Goal: Task Accomplishment & Management: Complete application form

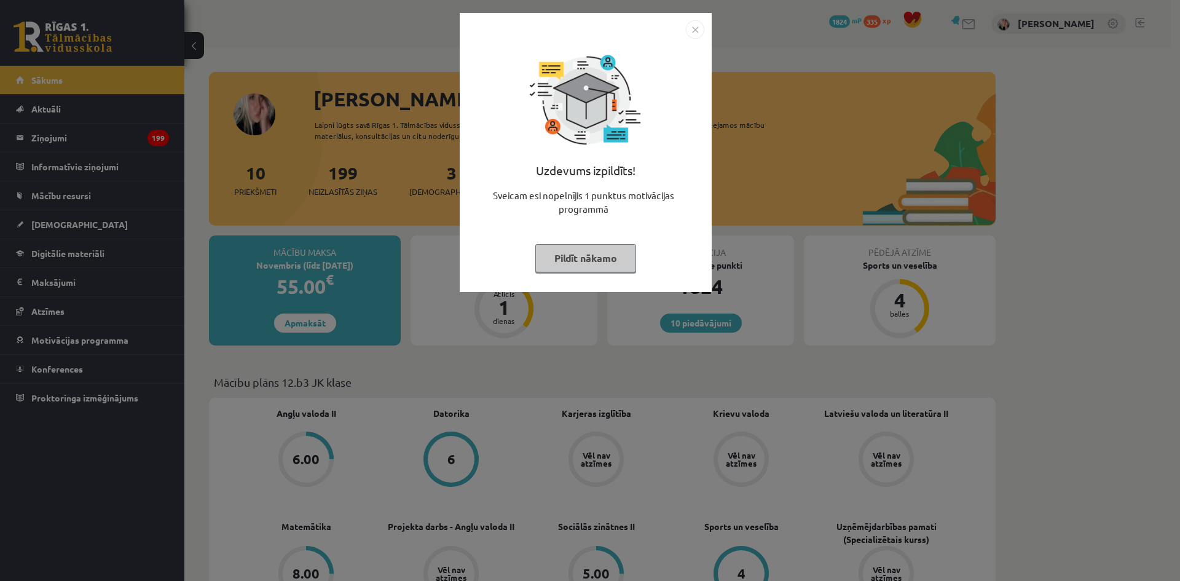
drag, startPoint x: 0, startPoint y: 0, endPoint x: 561, endPoint y: 263, distance: 619.8
click at [561, 263] on button "Pildīt nākamo" at bounding box center [585, 258] width 101 height 28
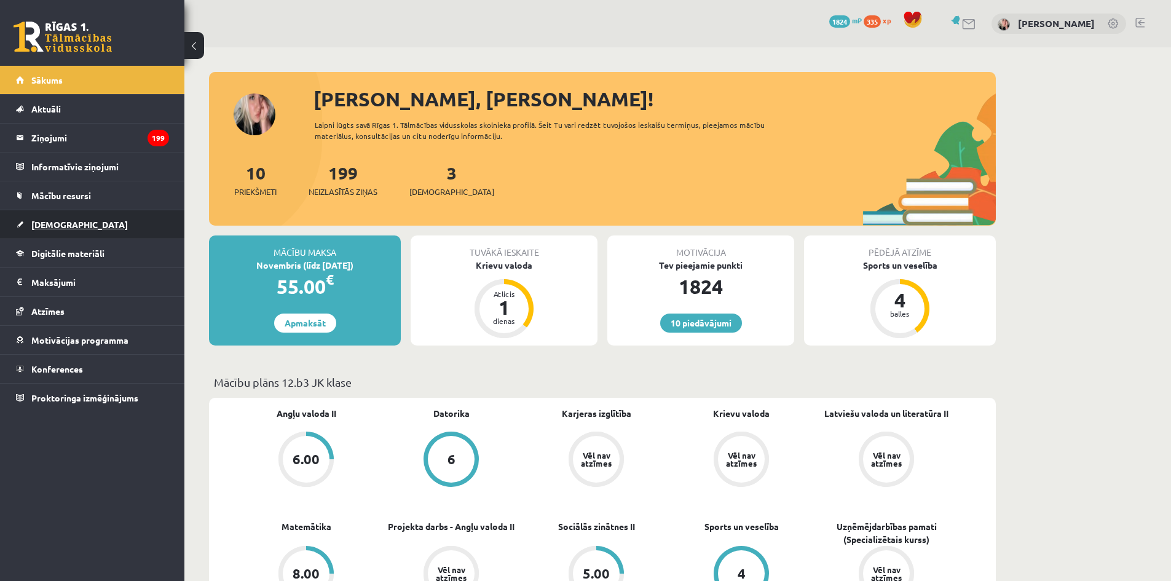
click at [48, 230] on link "[DEMOGRAPHIC_DATA]" at bounding box center [92, 224] width 153 height 28
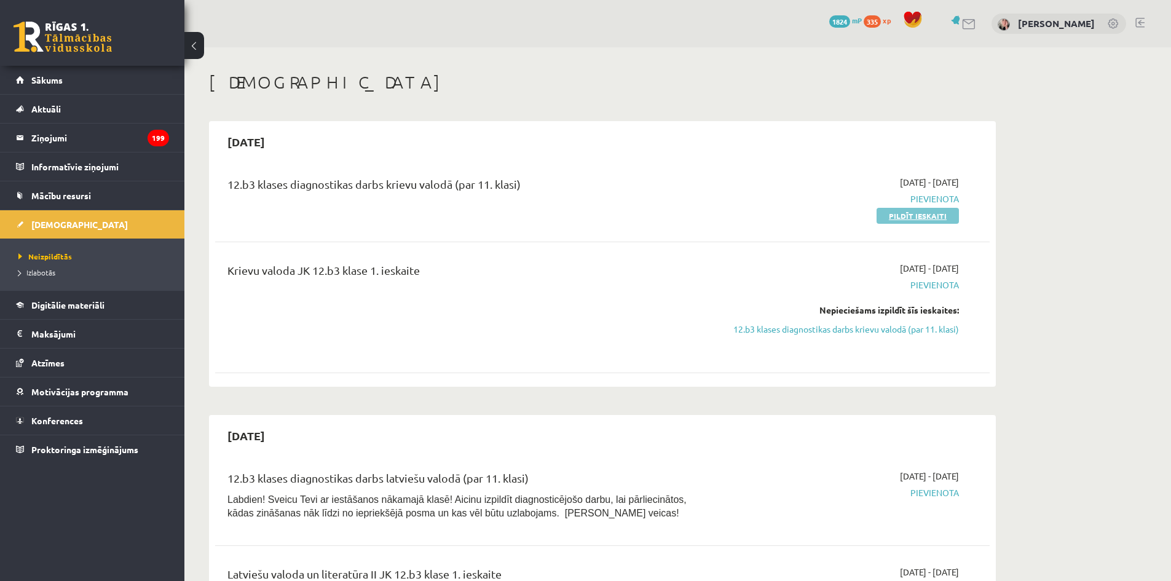
click at [940, 215] on link "Pildīt ieskaiti" at bounding box center [917, 216] width 82 height 16
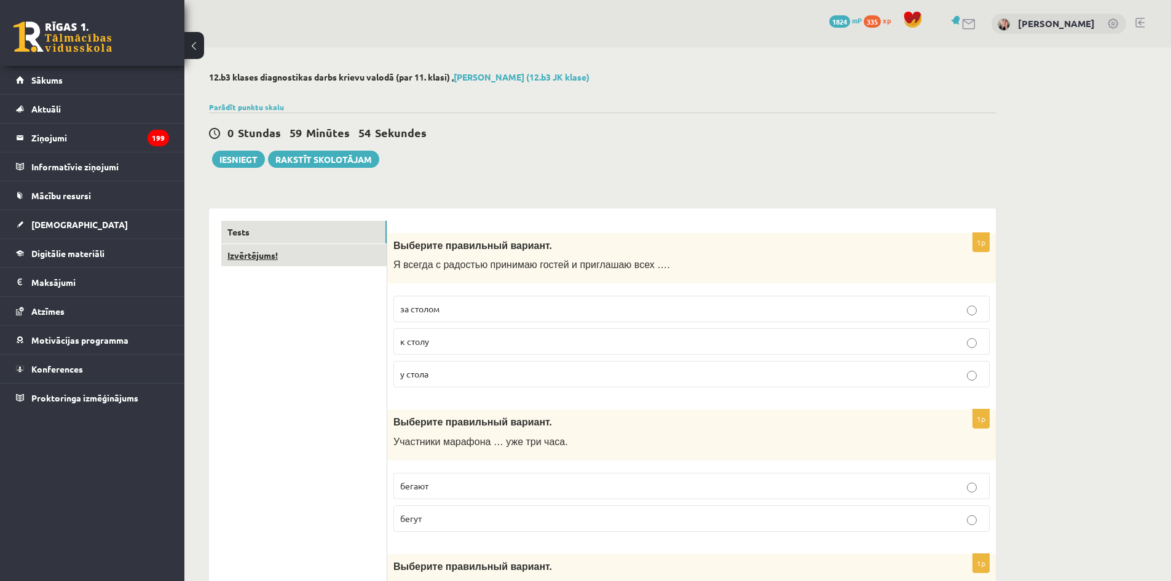
click at [280, 265] on link "Izvērtējums!" at bounding box center [303, 255] width 165 height 23
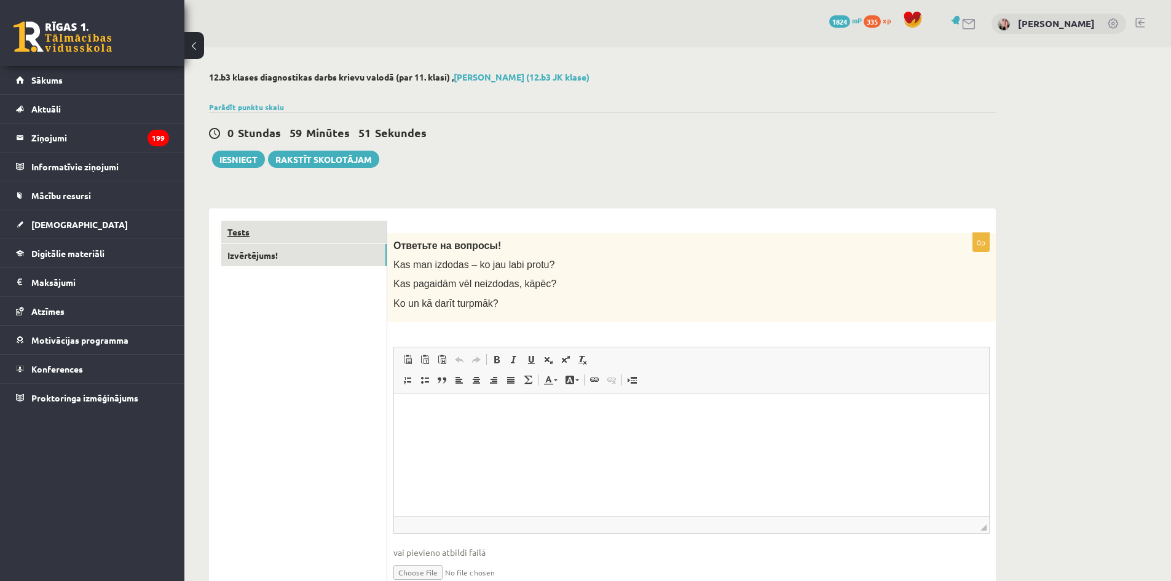
click at [285, 241] on link "Tests" at bounding box center [303, 232] width 165 height 23
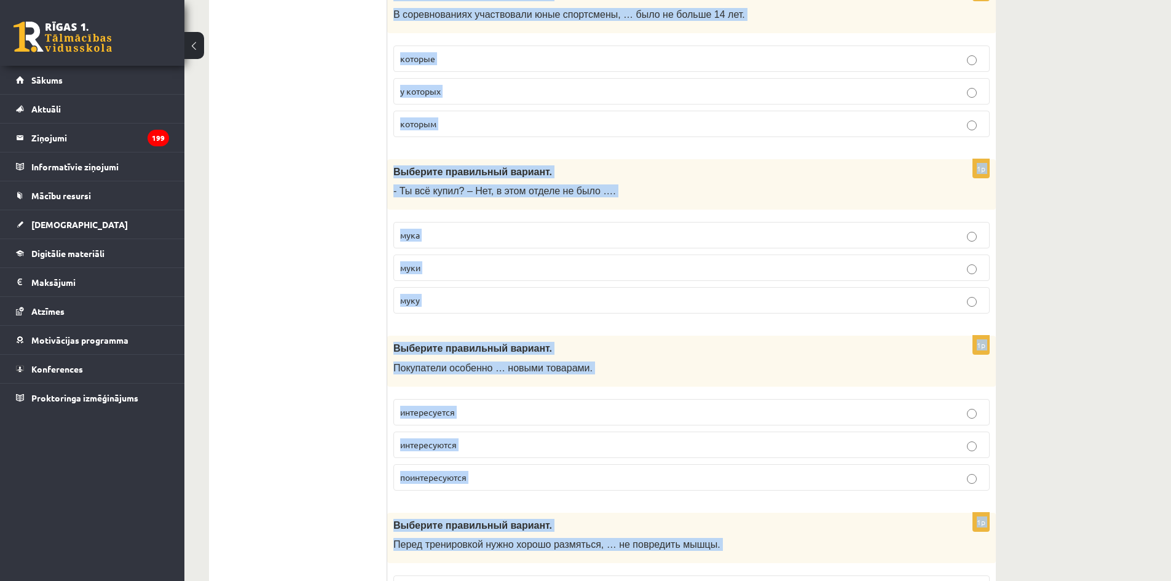
scroll to position [4705, 0]
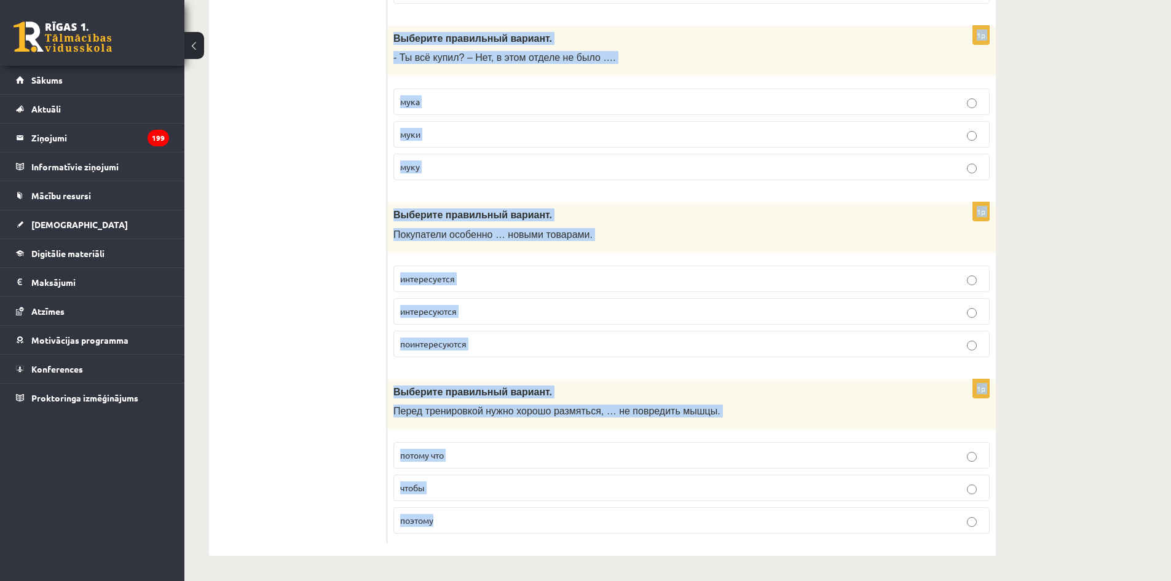
drag, startPoint x: 392, startPoint y: 241, endPoint x: 521, endPoint y: 610, distance: 390.7
copy form "Выберите правильный вариант. Я всегда с радостью принимаю гостей и приглашаю вс…"
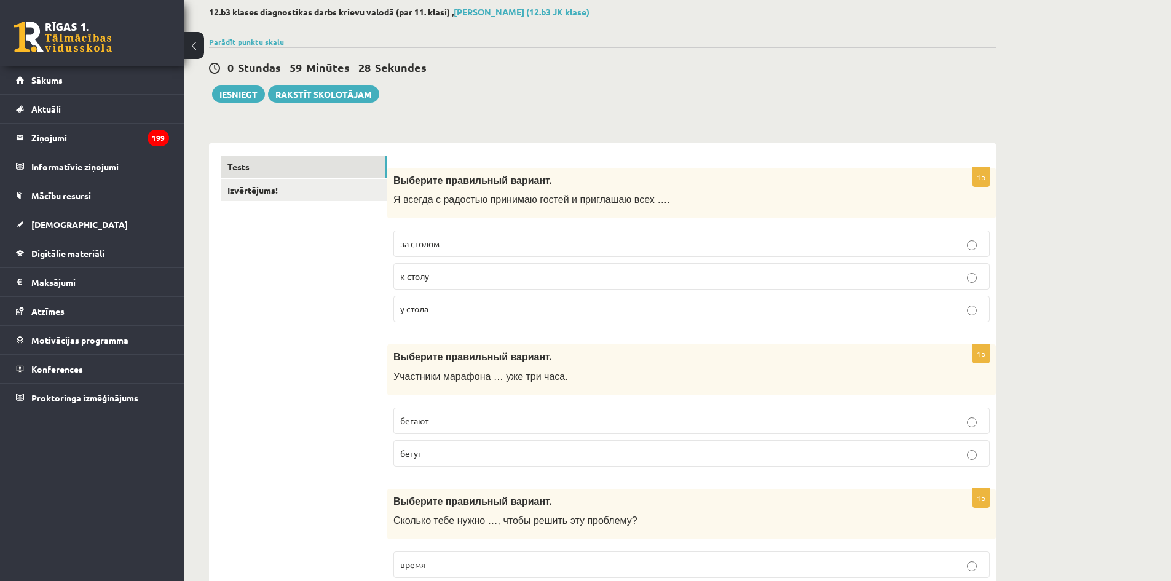
scroll to position [0, 0]
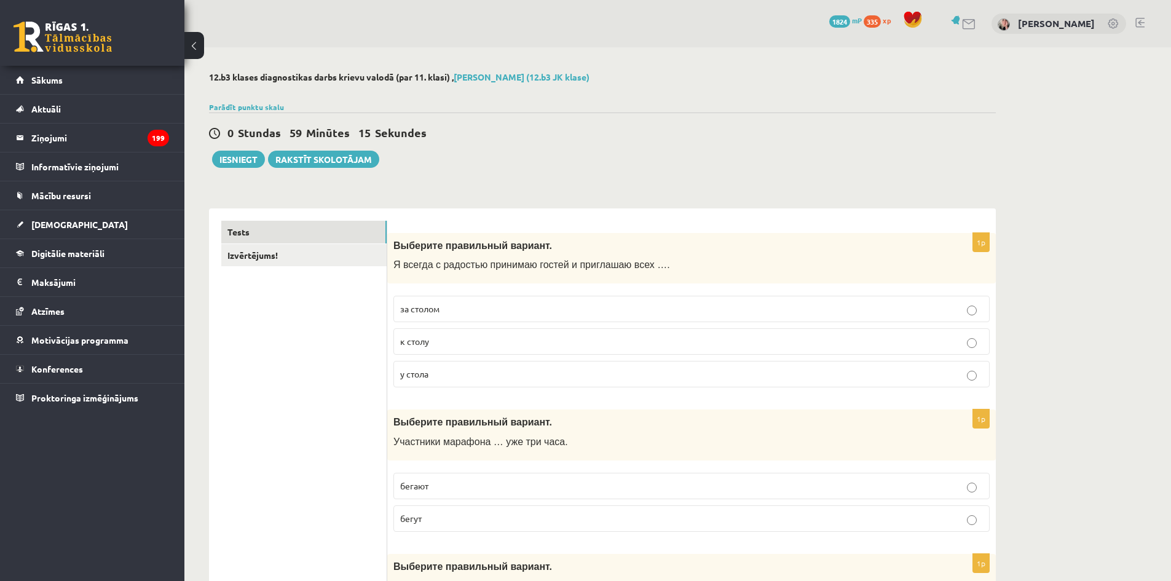
click at [456, 336] on p "к столу" at bounding box center [691, 341] width 583 height 13
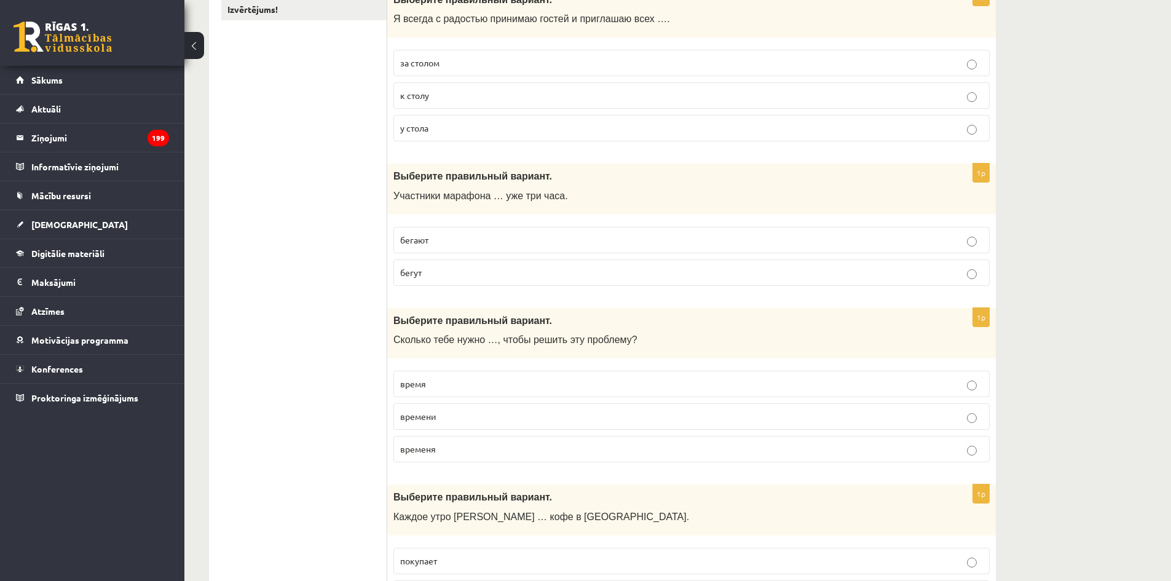
click at [463, 272] on p "бегут" at bounding box center [691, 272] width 583 height 13
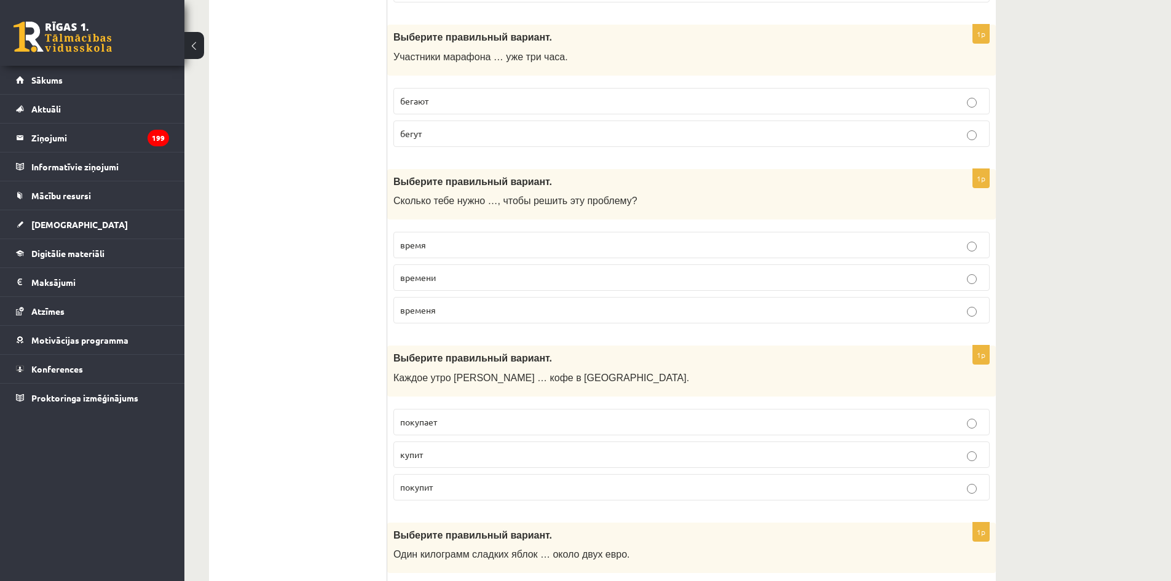
scroll to position [430, 0]
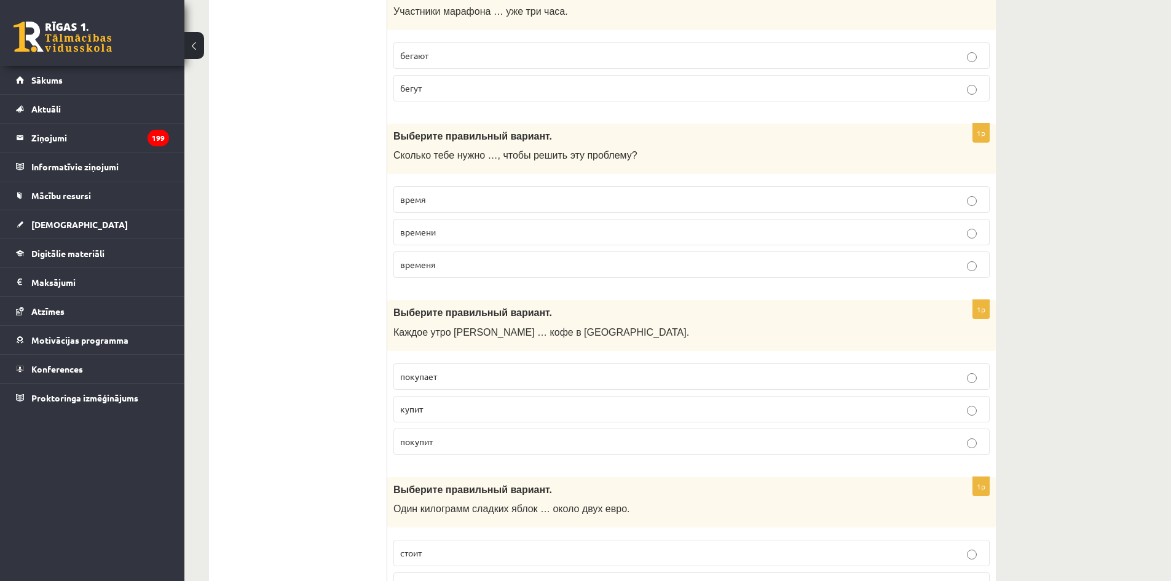
click at [514, 237] on p "времени" at bounding box center [691, 232] width 583 height 13
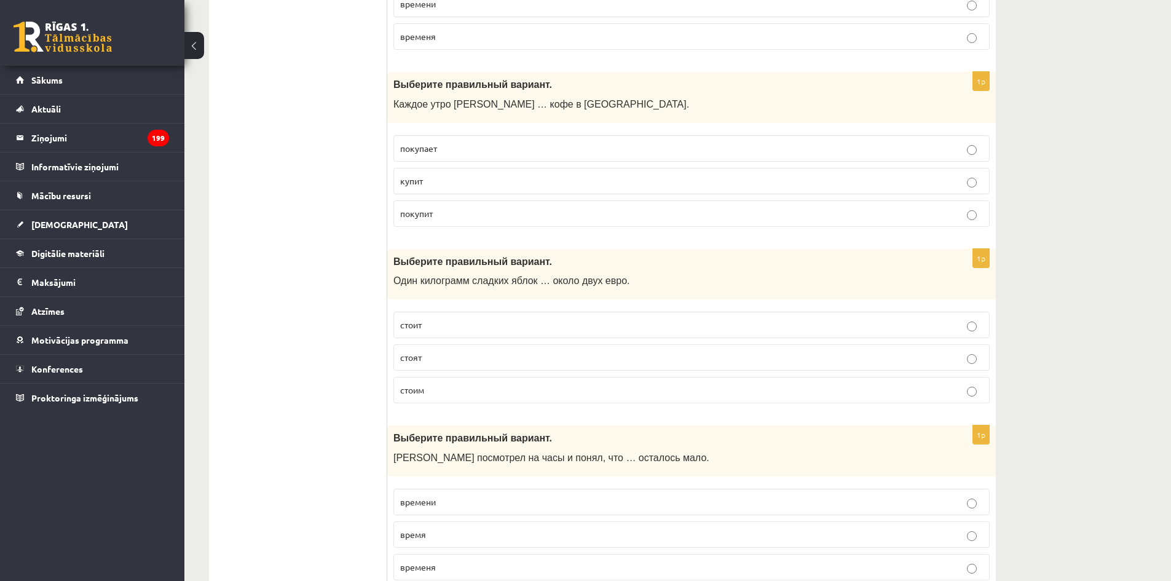
scroll to position [676, 0]
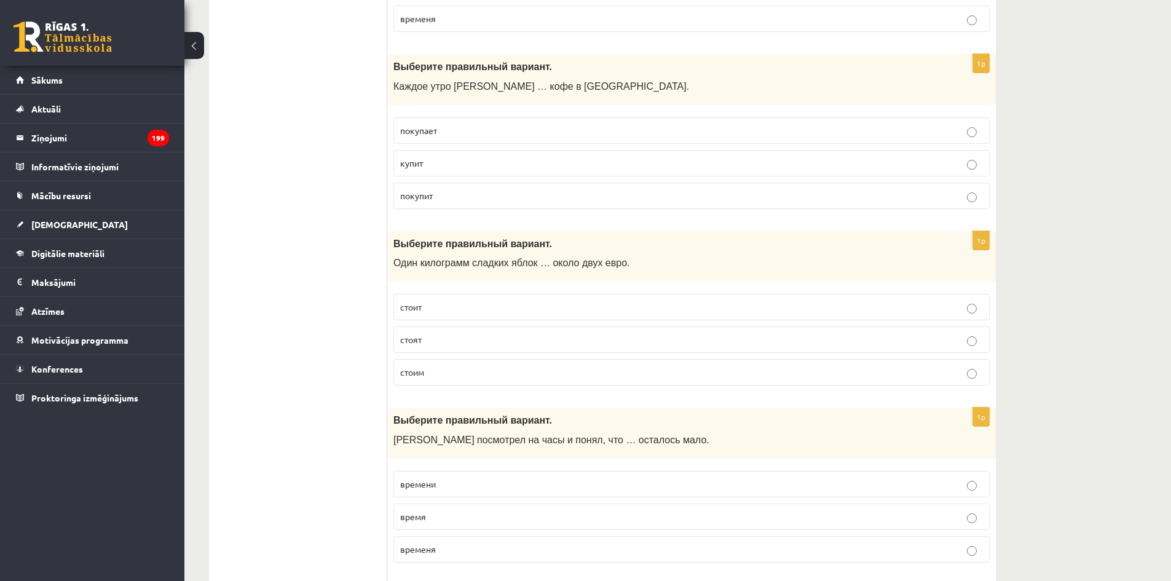
click at [481, 133] on p "покупает" at bounding box center [691, 130] width 583 height 13
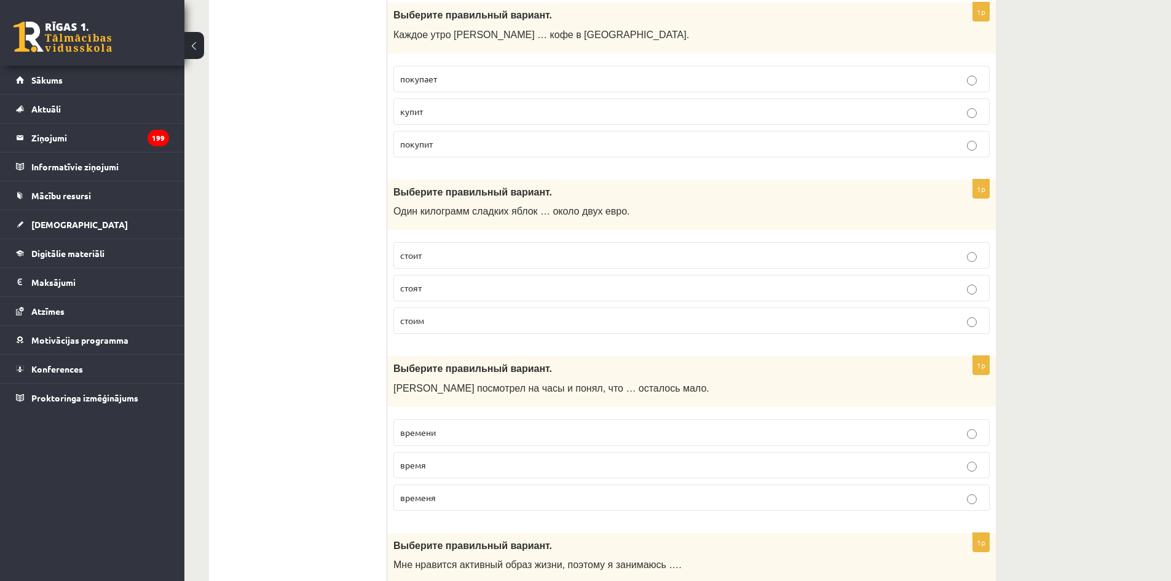
scroll to position [799, 0]
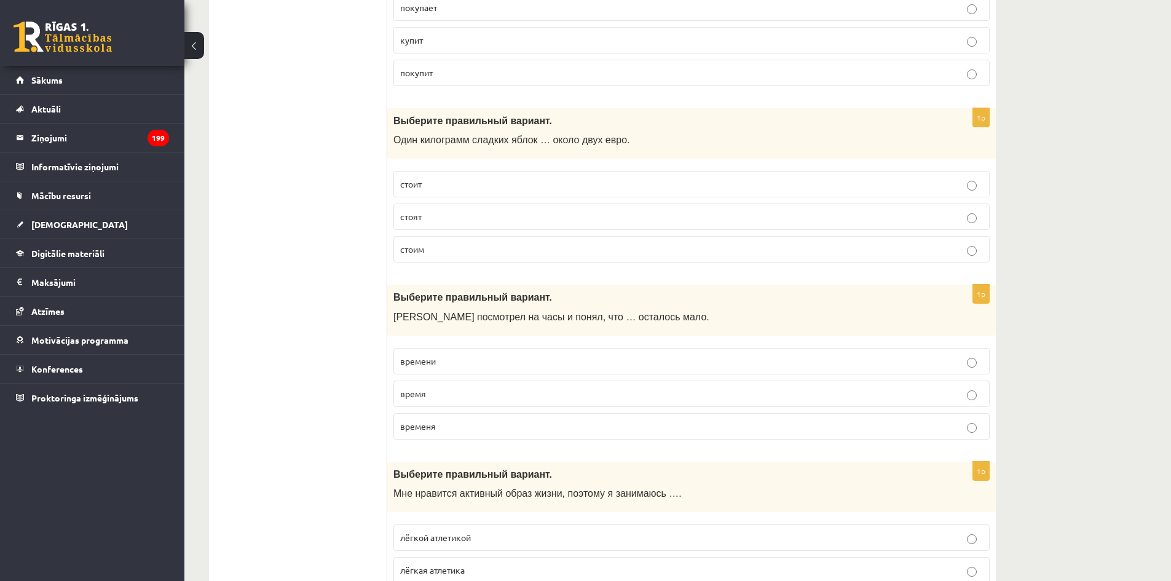
click at [499, 181] on p "стоит" at bounding box center [691, 184] width 583 height 13
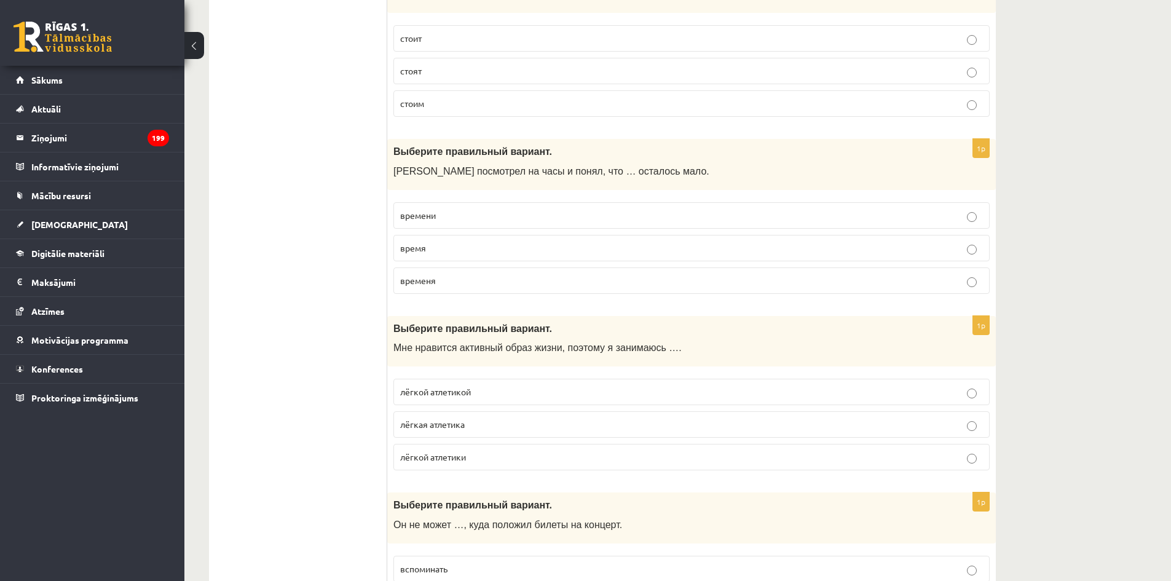
scroll to position [983, 0]
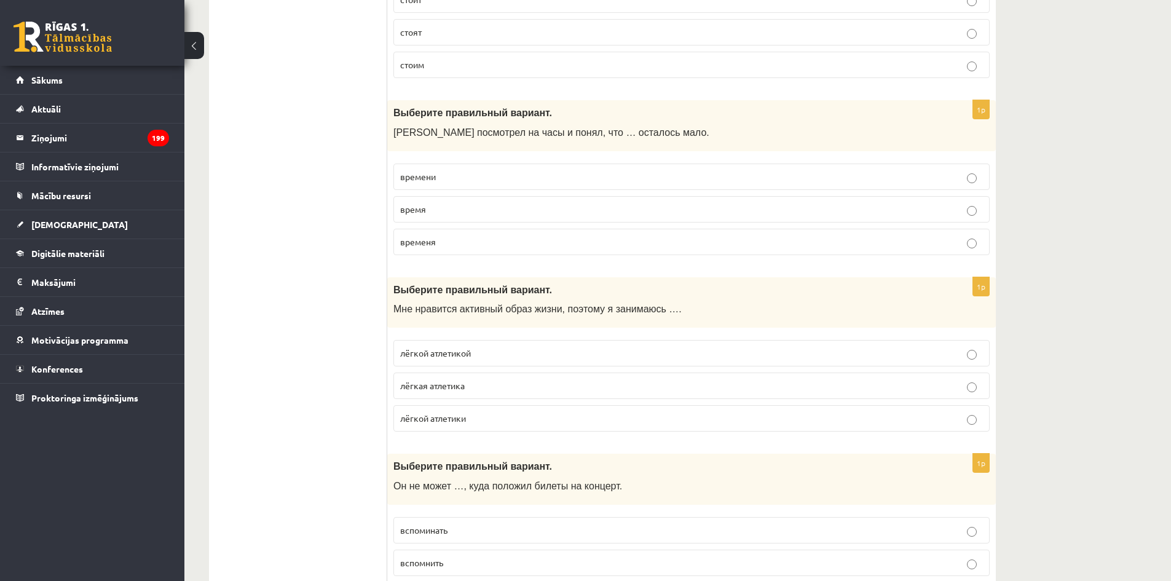
click at [479, 182] on p "времени" at bounding box center [691, 176] width 583 height 13
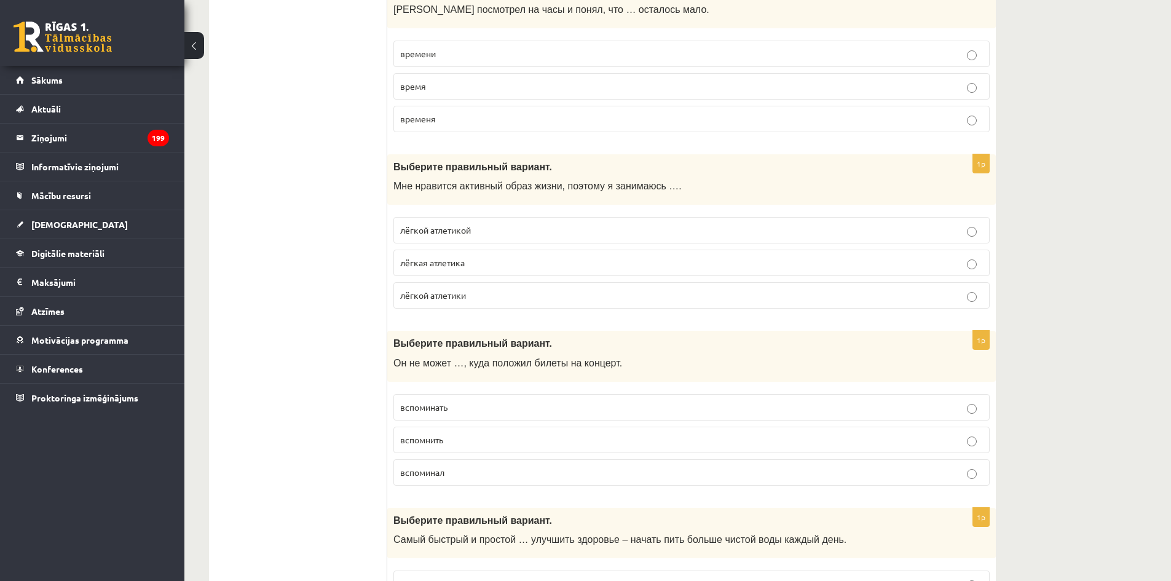
click at [509, 236] on p "лёгкой атлетикой" at bounding box center [691, 230] width 583 height 13
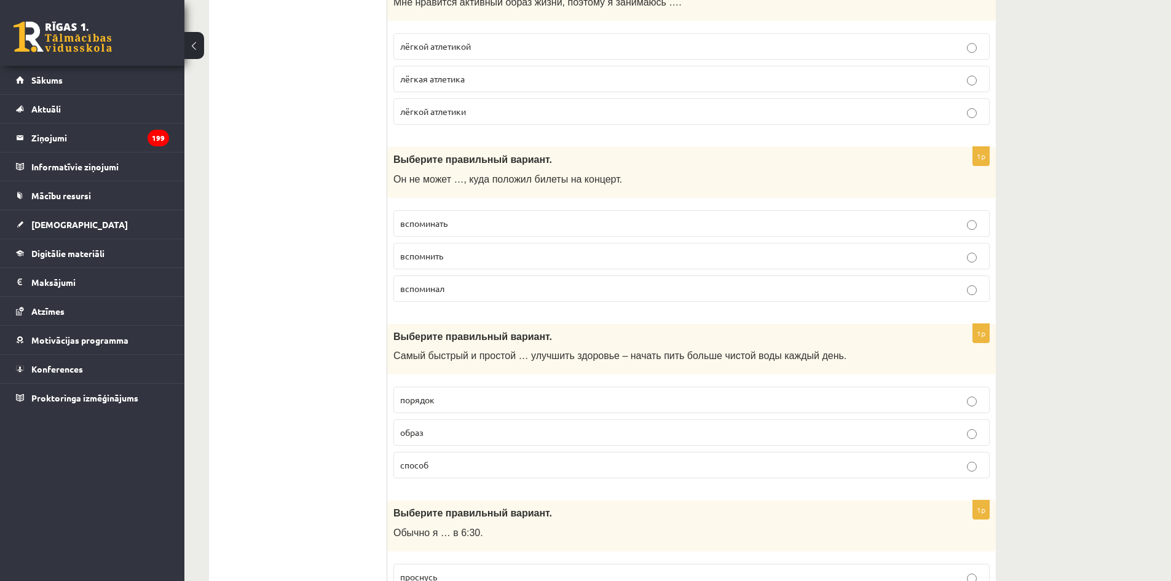
scroll to position [1291, 0]
click at [462, 252] on p "вспомнить" at bounding box center [691, 255] width 583 height 13
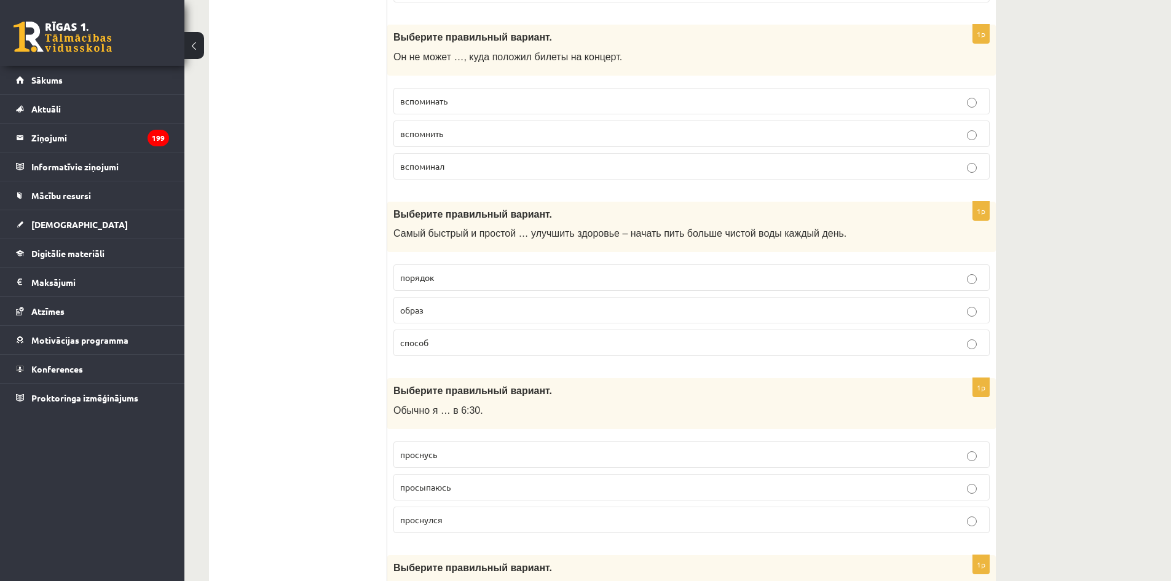
scroll to position [1414, 0]
click at [464, 342] on p "способ" at bounding box center [691, 341] width 583 height 13
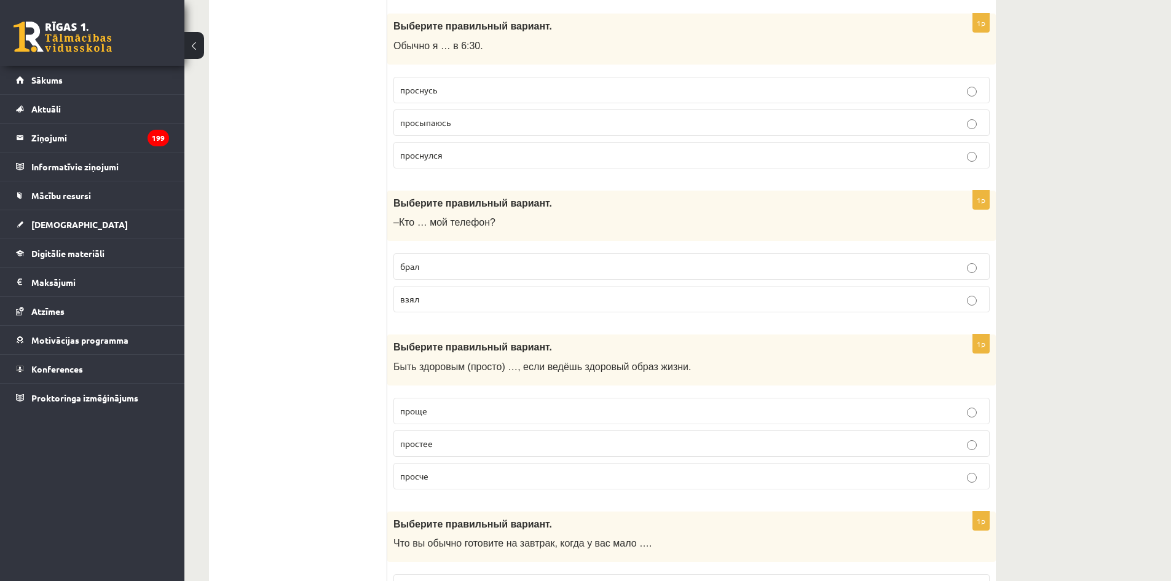
scroll to position [1782, 0]
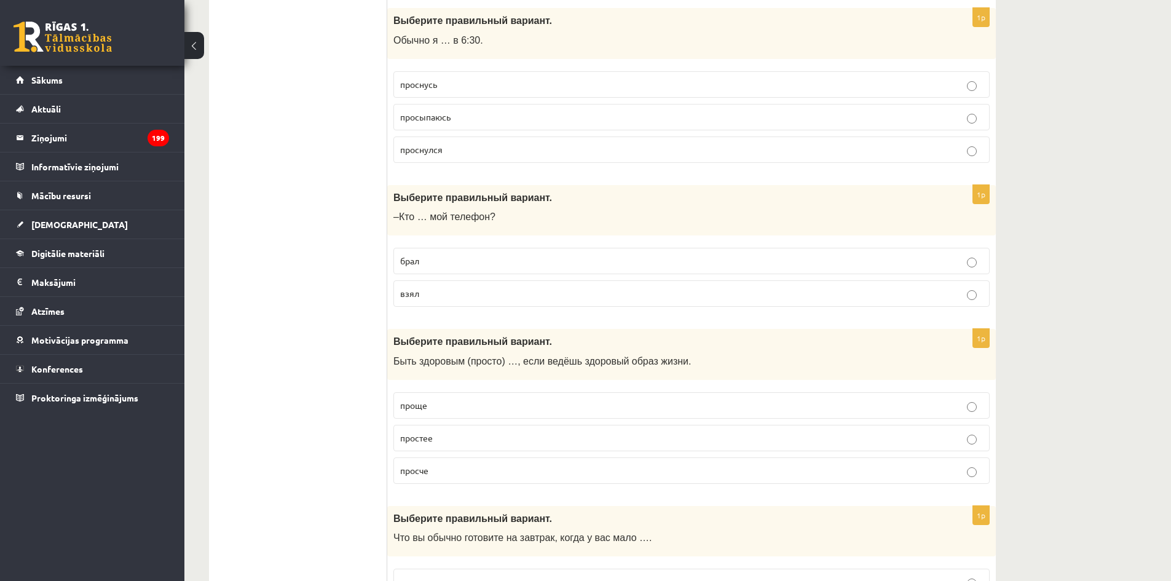
click at [462, 123] on p "просыпаюсь" at bounding box center [691, 117] width 583 height 13
click at [519, 298] on p "взял" at bounding box center [691, 293] width 583 height 13
click at [474, 406] on p "проще" at bounding box center [691, 405] width 583 height 13
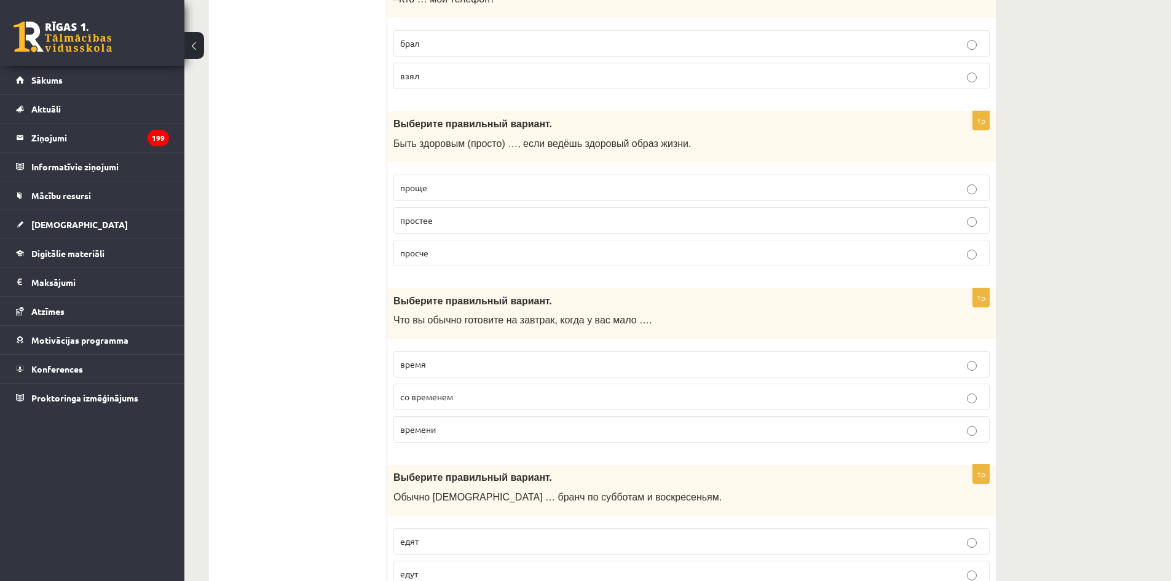
scroll to position [2090, 0]
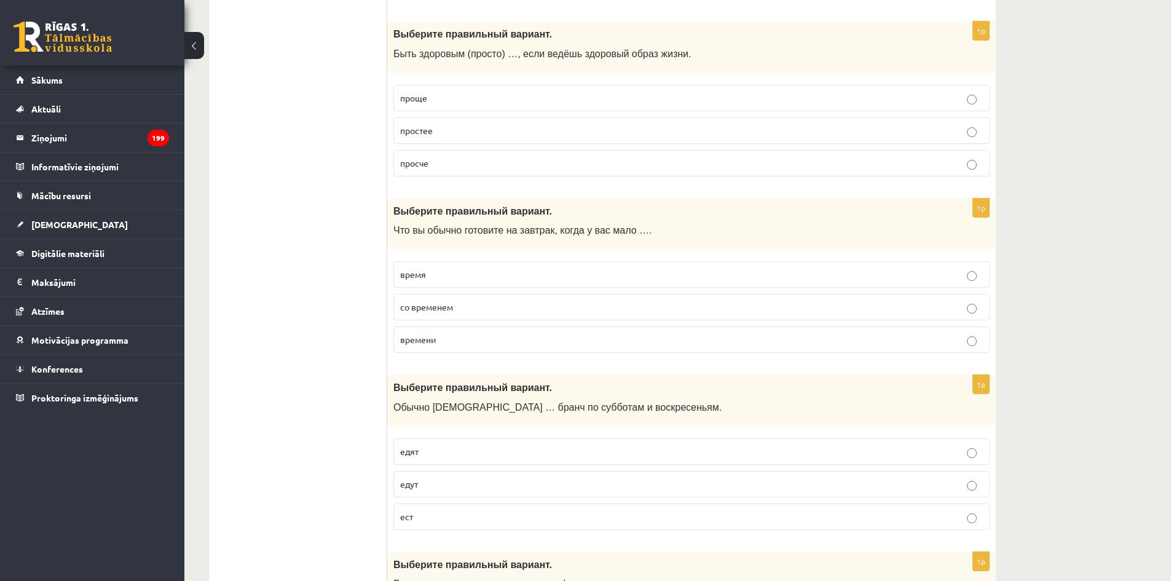
click at [483, 331] on label "времени" at bounding box center [691, 339] width 596 height 26
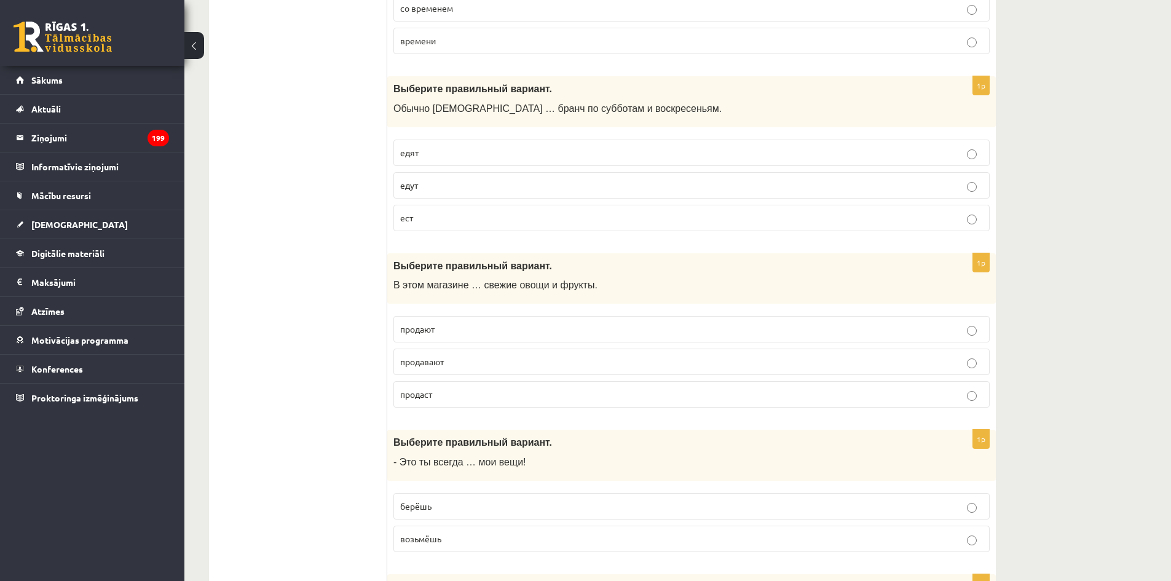
scroll to position [2397, 0]
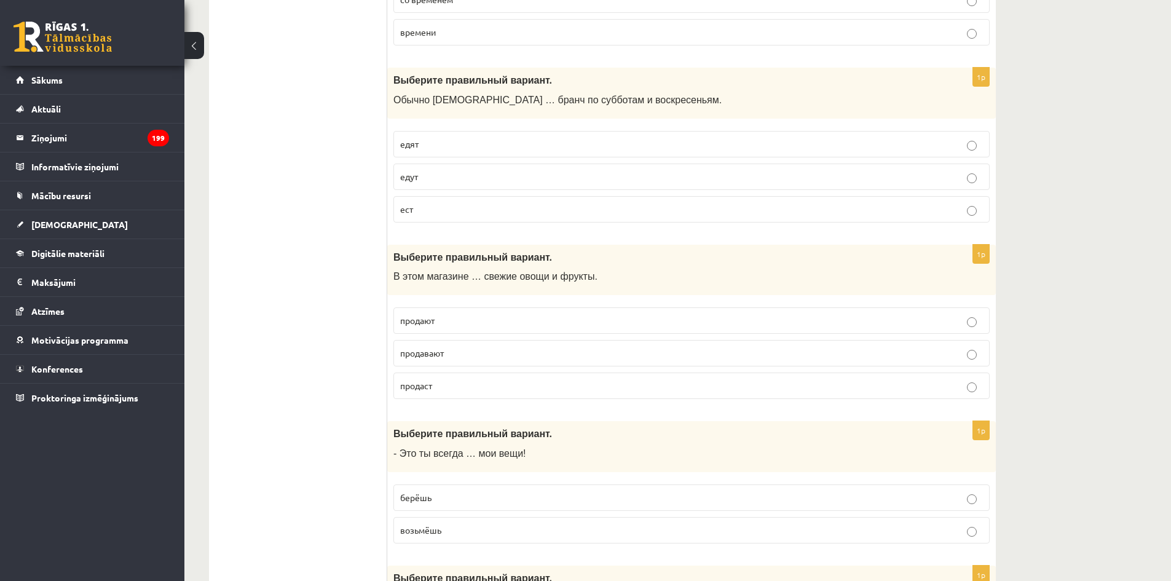
click at [441, 146] on p "едят" at bounding box center [691, 144] width 583 height 13
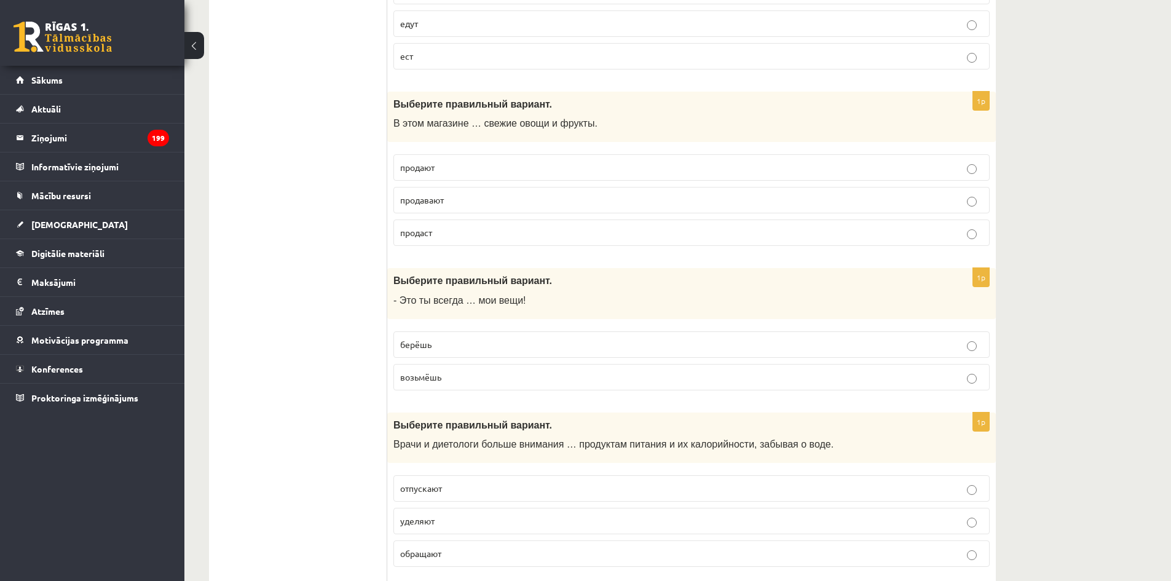
scroll to position [2643, 0]
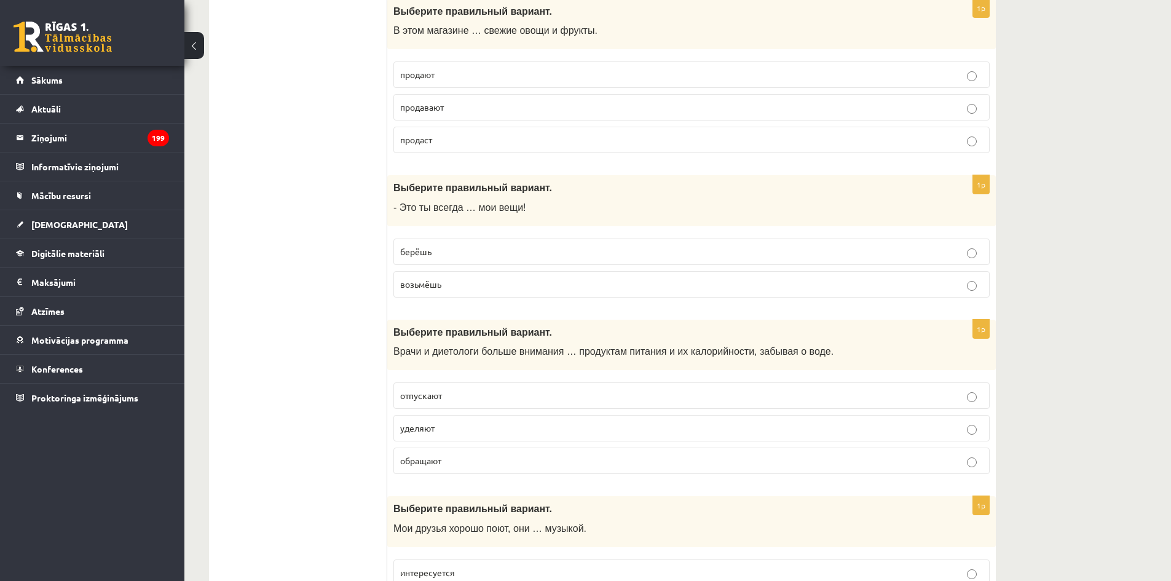
click at [473, 96] on label "продавают" at bounding box center [691, 107] width 596 height 26
click at [479, 74] on p "продают" at bounding box center [691, 74] width 583 height 13
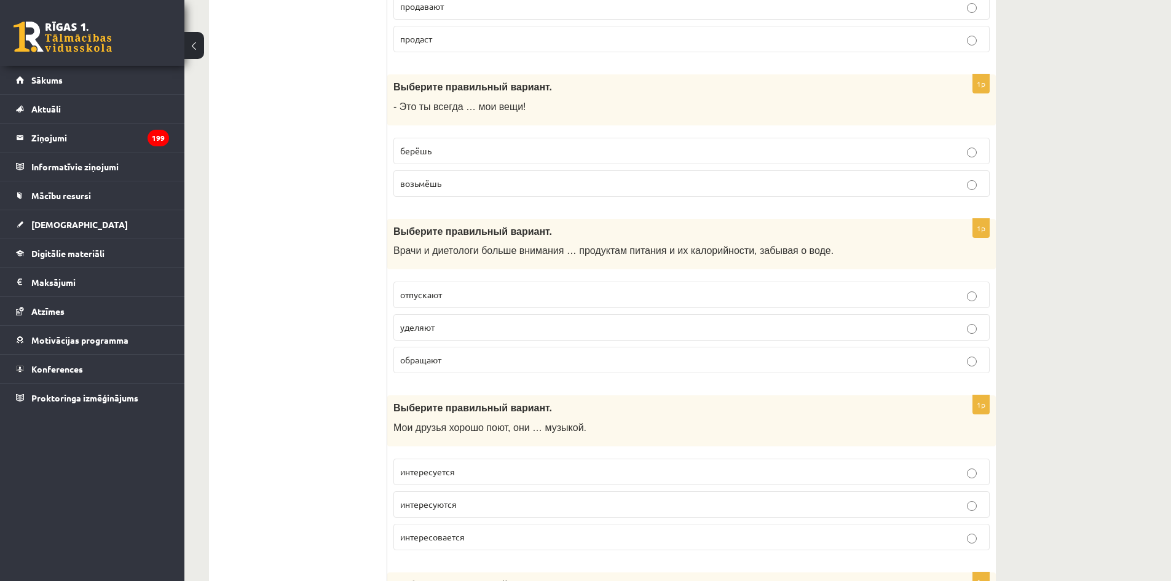
scroll to position [2766, 0]
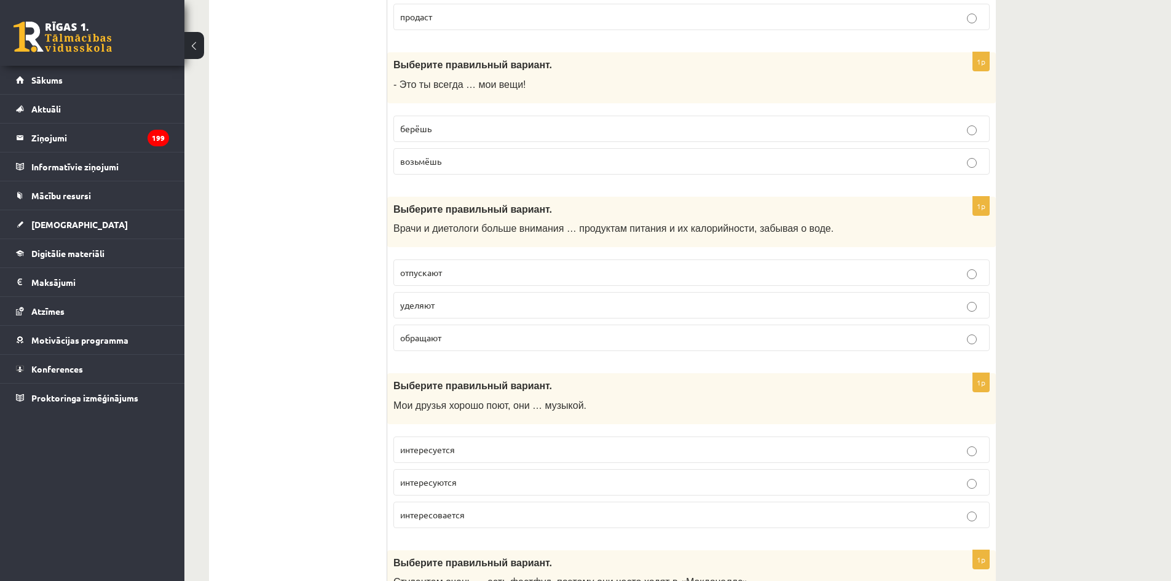
click at [467, 130] on p "берёшь" at bounding box center [691, 128] width 583 height 13
click at [508, 299] on p "уделяют" at bounding box center [691, 305] width 583 height 13
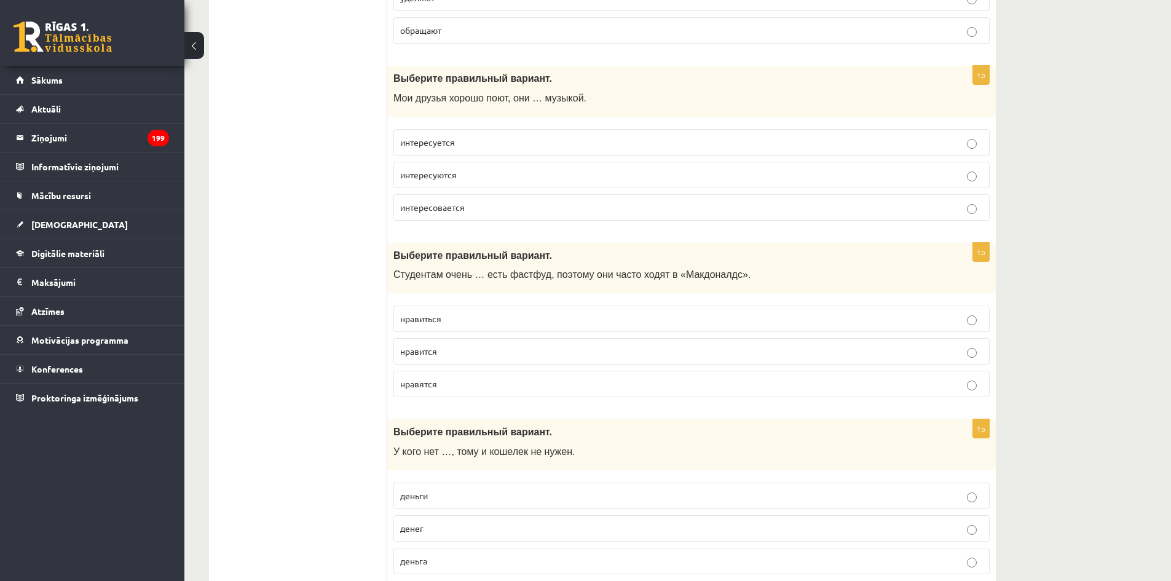
scroll to position [3135, 0]
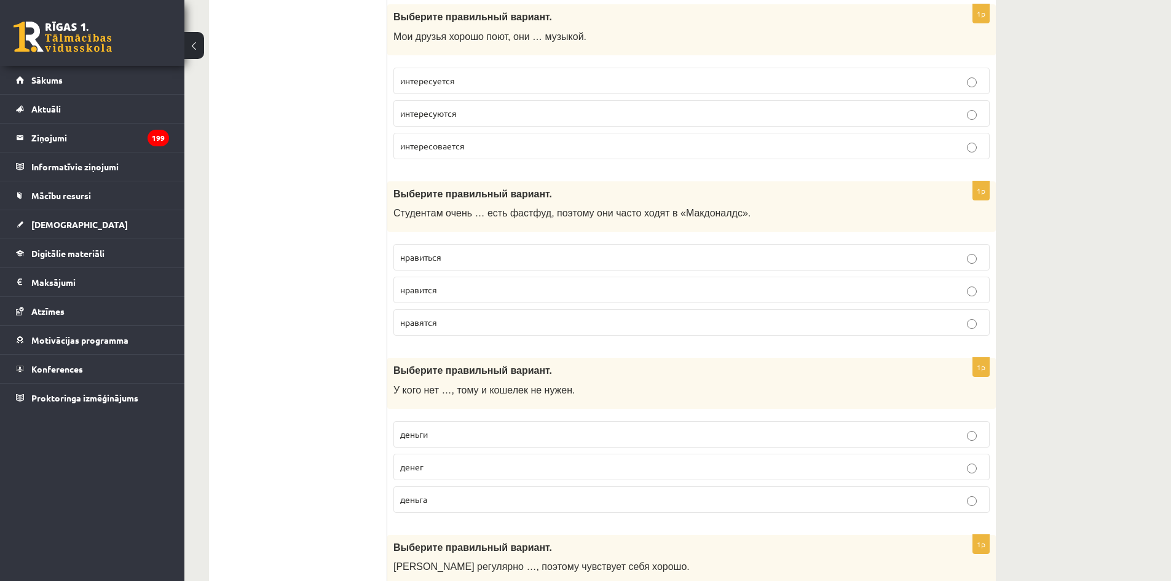
click at [467, 113] on p "интересуются" at bounding box center [691, 113] width 583 height 13
click at [448, 296] on p "нравится" at bounding box center [691, 289] width 583 height 13
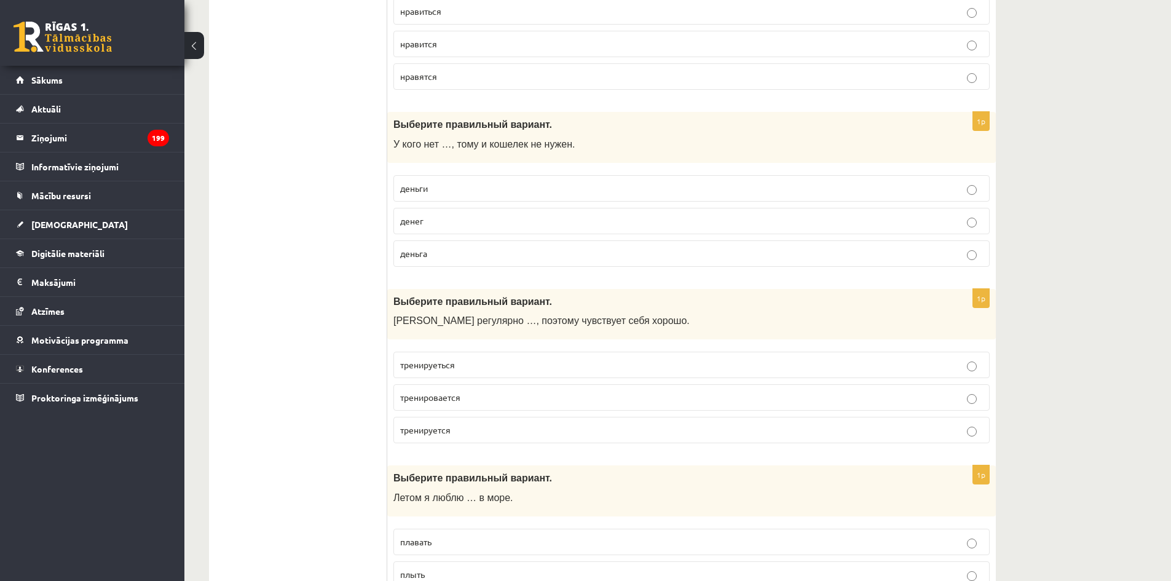
click at [433, 220] on p "денег" at bounding box center [691, 221] width 583 height 13
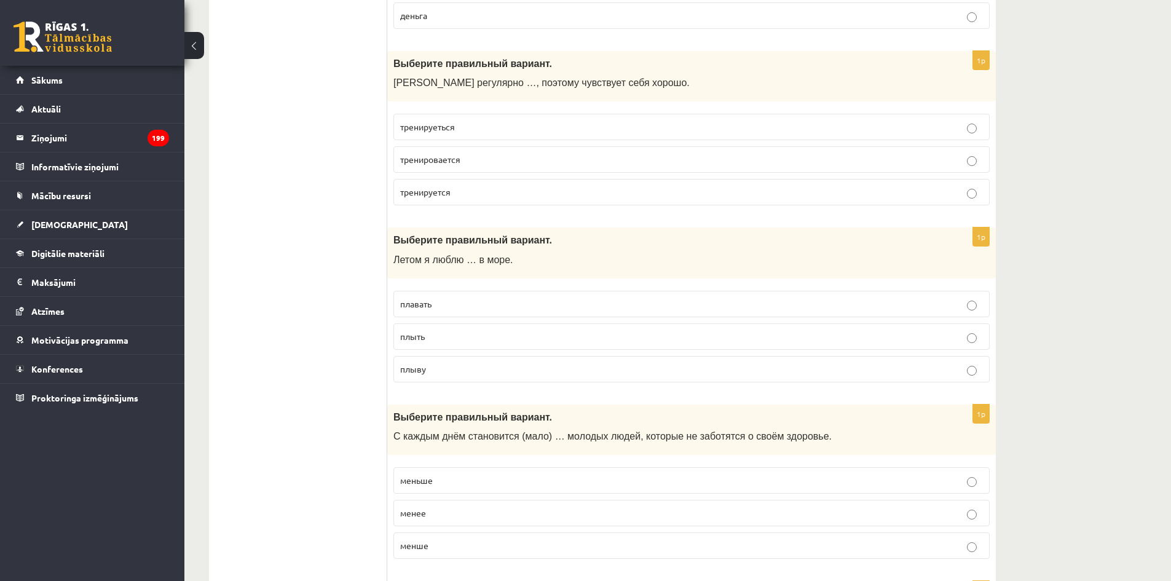
scroll to position [3626, 0]
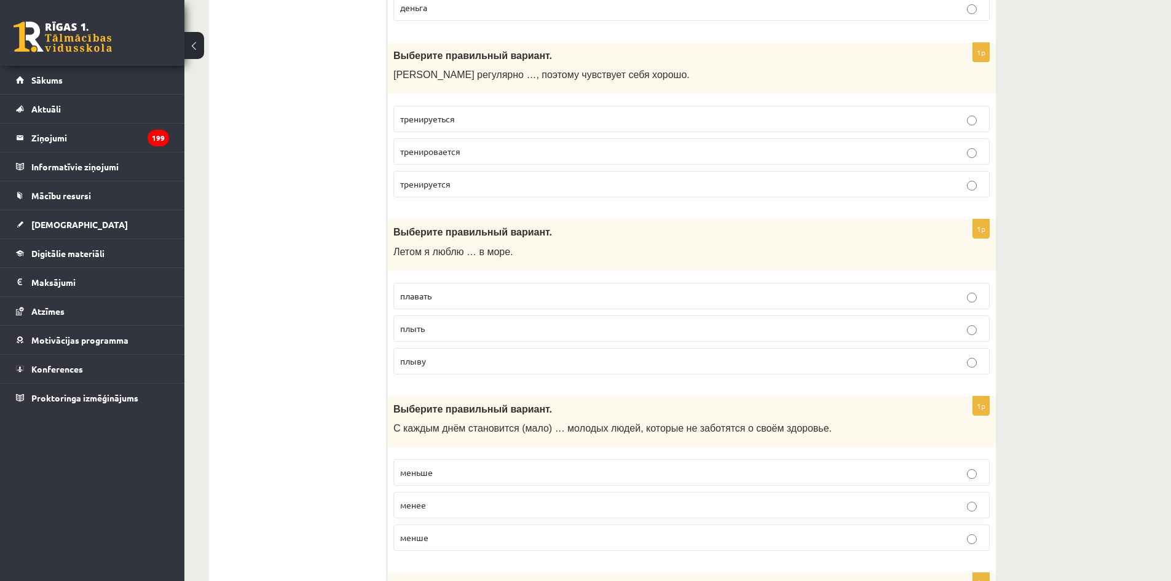
click at [469, 186] on p "тренируется" at bounding box center [691, 184] width 583 height 13
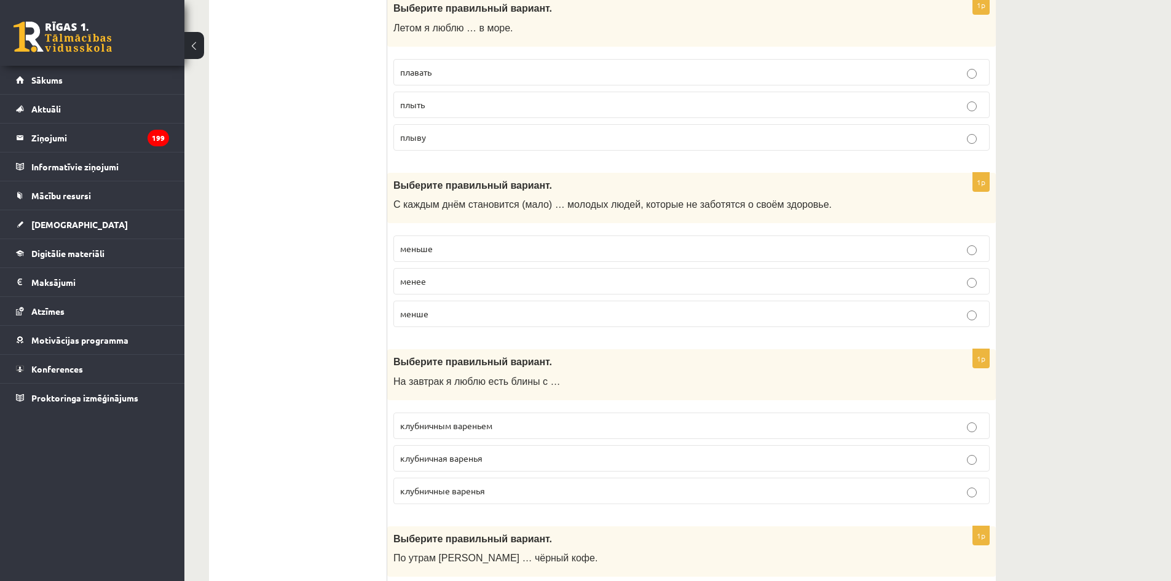
scroll to position [3872, 0]
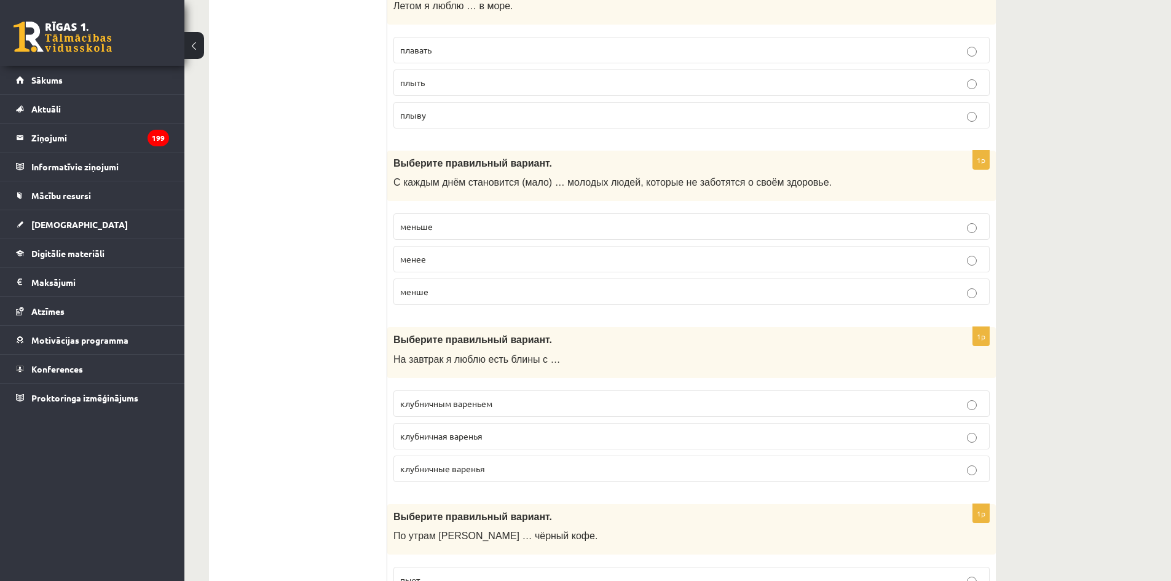
click at [462, 49] on p "плавать" at bounding box center [691, 50] width 583 height 13
click at [459, 221] on p "меньше" at bounding box center [691, 226] width 583 height 13
click at [527, 391] on label "клубничным вареньем" at bounding box center [691, 403] width 596 height 26
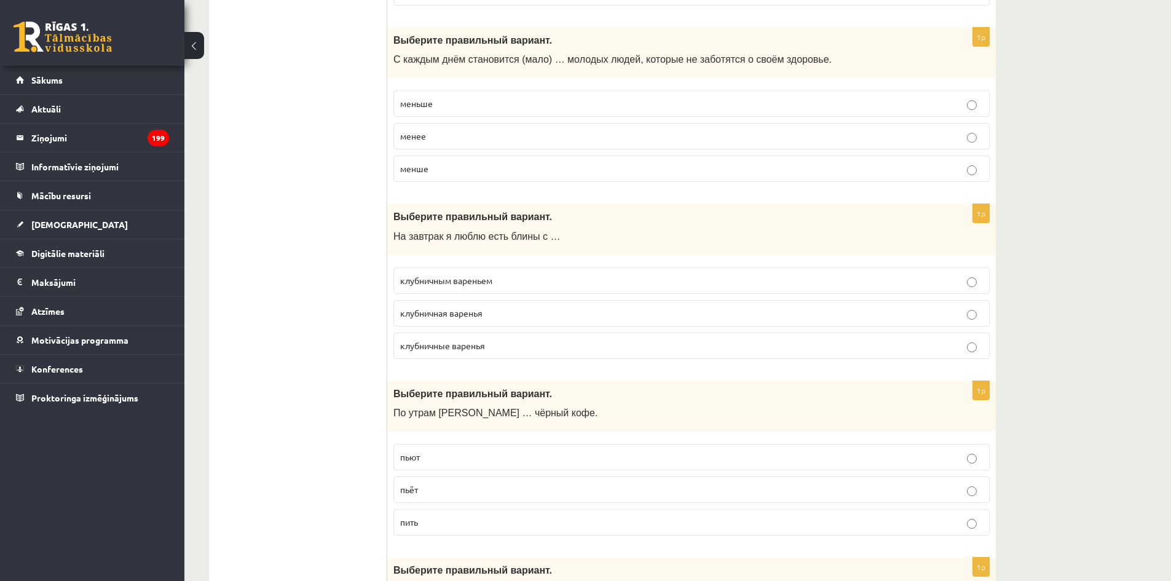
scroll to position [4118, 0]
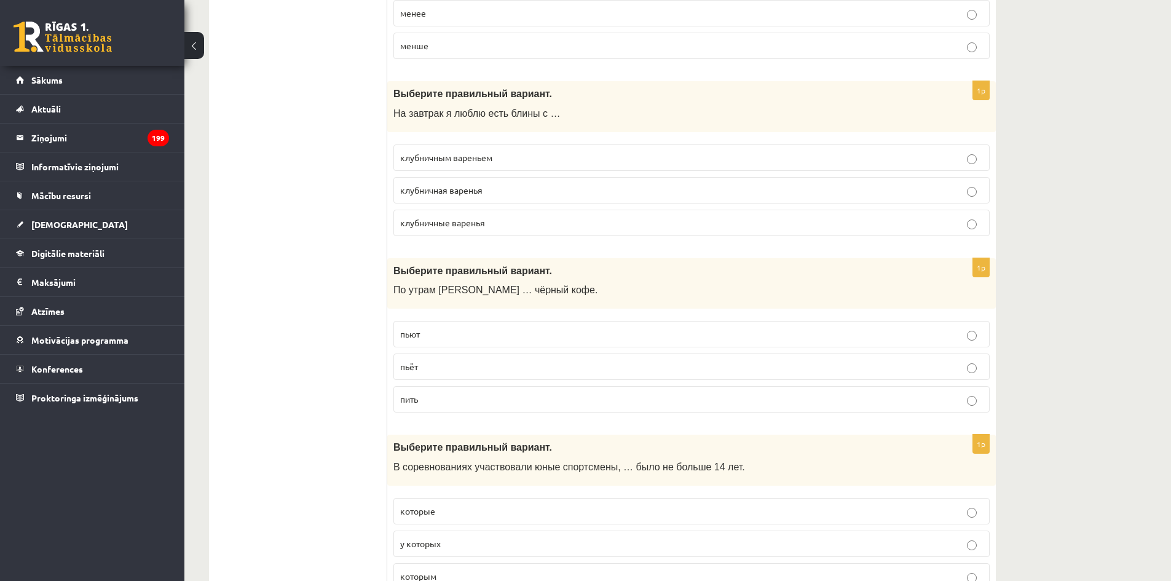
click at [461, 376] on label "пьёт" at bounding box center [691, 366] width 596 height 26
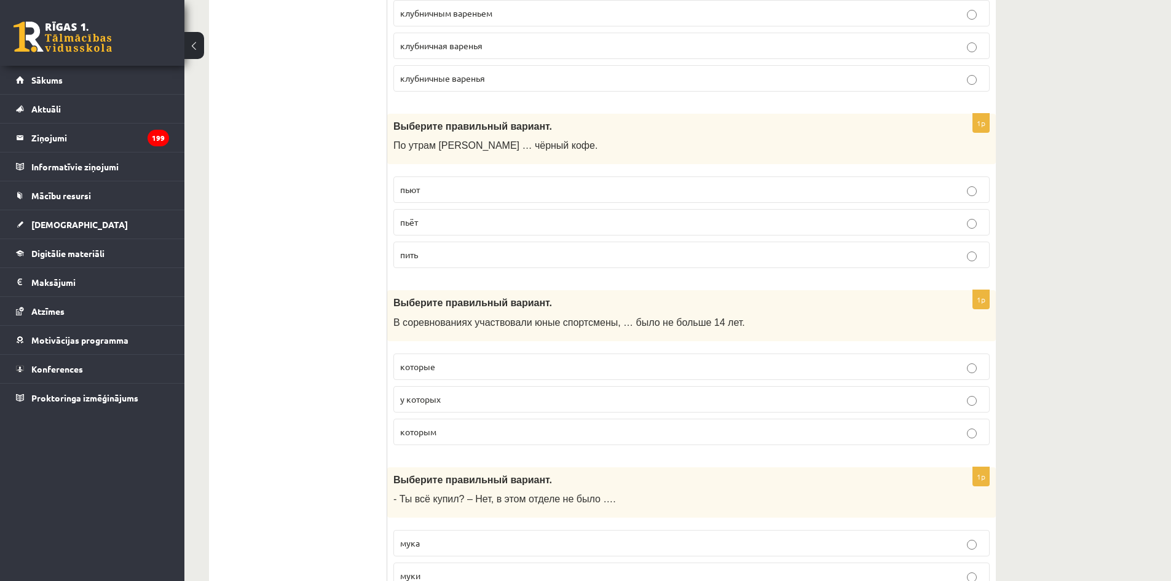
scroll to position [4303, 0]
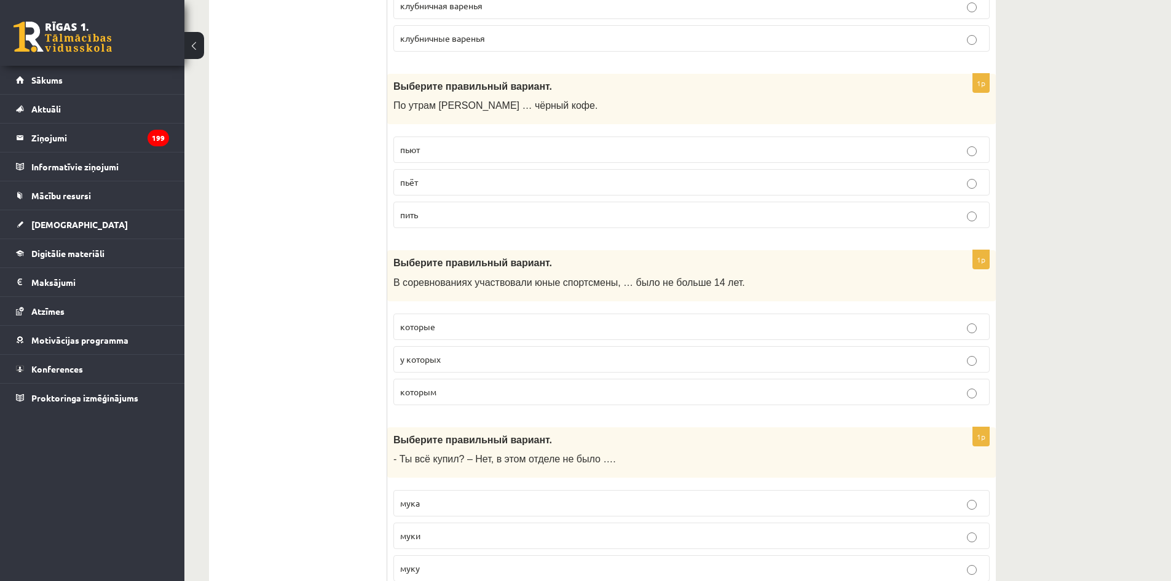
drag, startPoint x: 471, startPoint y: 393, endPoint x: 460, endPoint y: 379, distance: 18.4
click at [470, 393] on p "которым" at bounding box center [691, 391] width 583 height 13
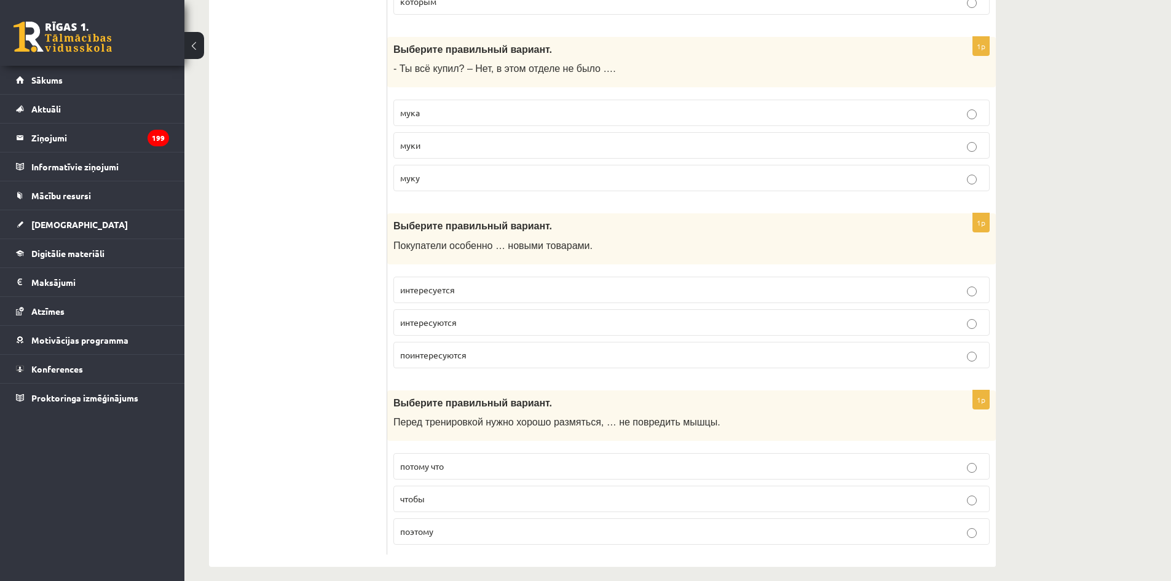
scroll to position [4705, 0]
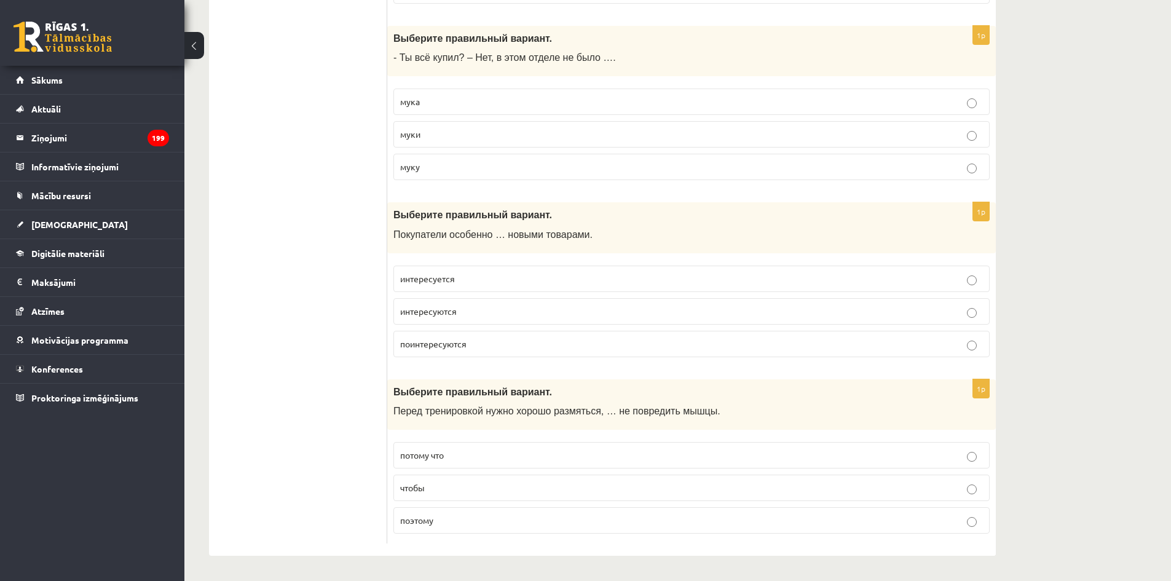
click at [449, 132] on p "муки" at bounding box center [691, 134] width 583 height 13
click at [467, 310] on p "интересуются" at bounding box center [691, 311] width 583 height 13
click at [521, 491] on p "чтобы" at bounding box center [691, 487] width 583 height 13
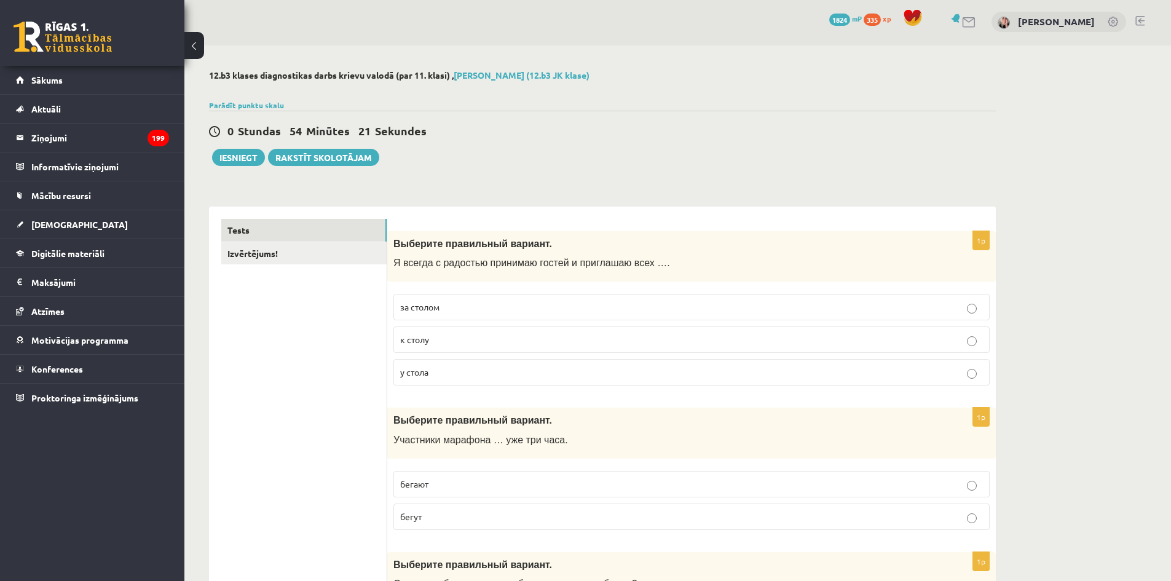
scroll to position [0, 0]
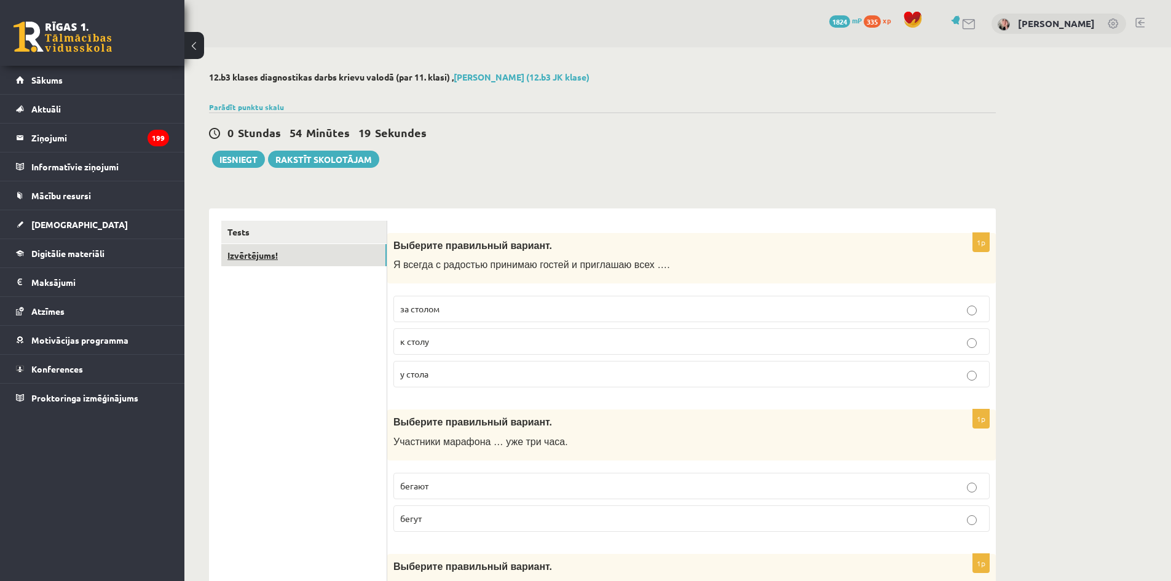
click at [296, 260] on link "Izvērtējums!" at bounding box center [303, 255] width 165 height 23
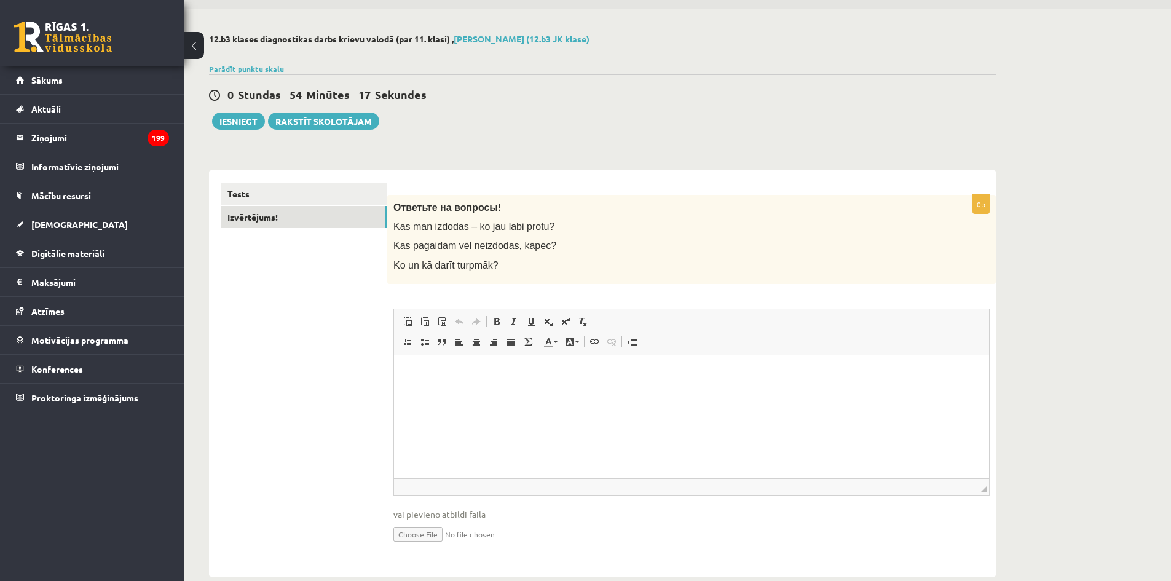
scroll to position [60, 0]
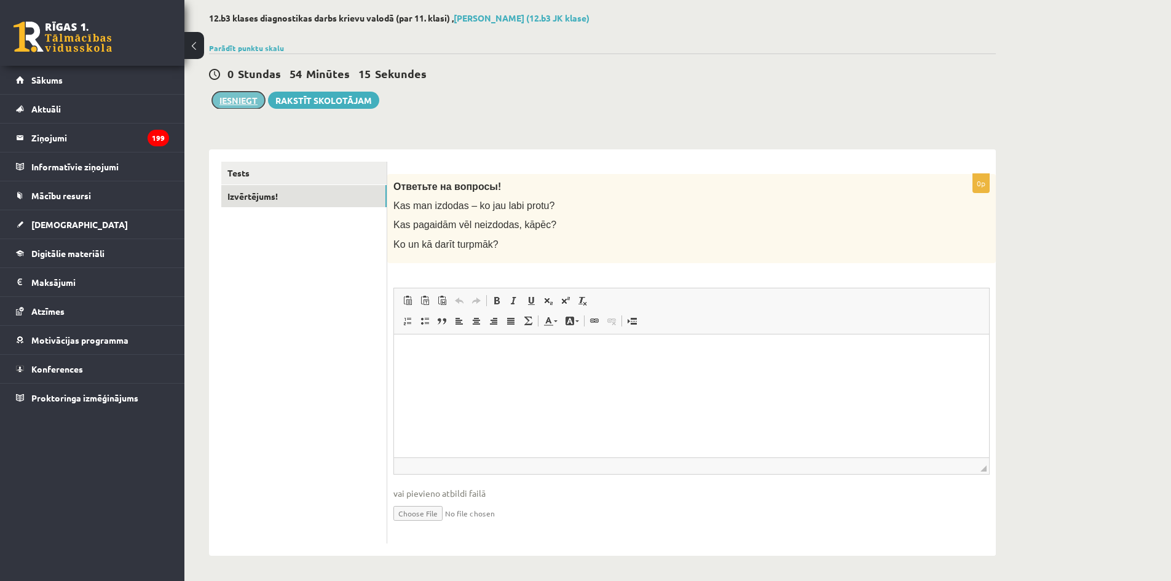
click at [248, 95] on button "Iesniegt" at bounding box center [238, 100] width 53 height 17
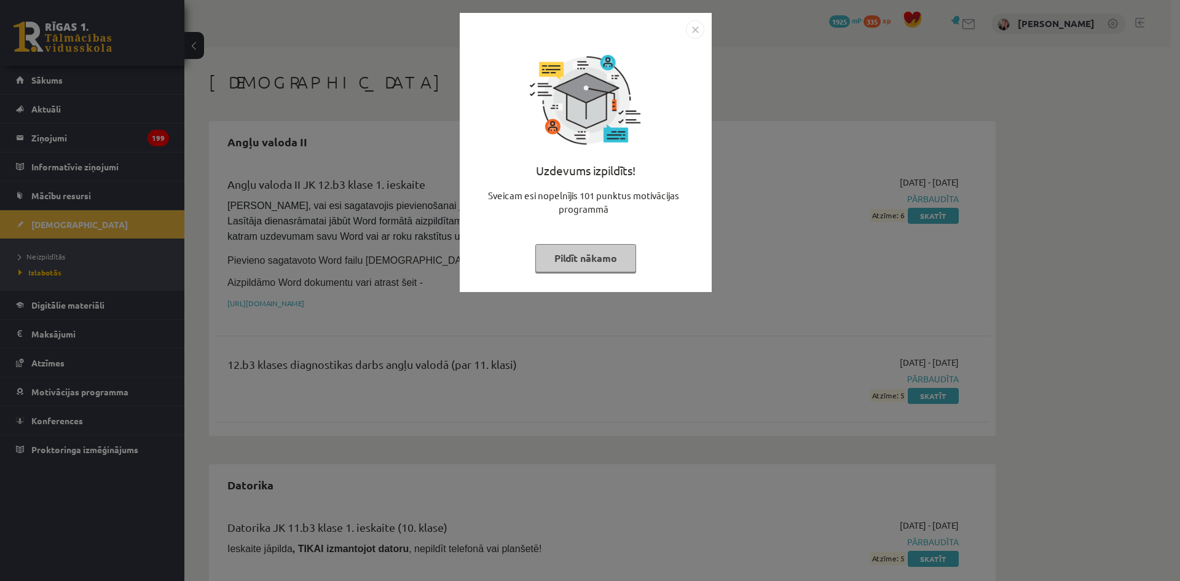
click at [625, 258] on button "Pildīt nākamo" at bounding box center [585, 258] width 101 height 28
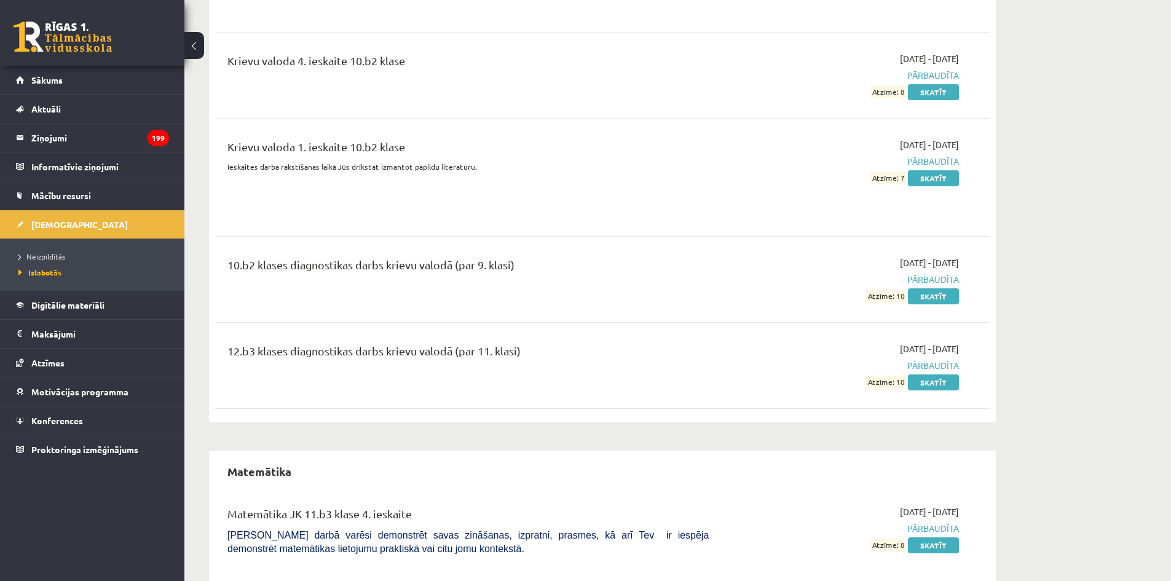
scroll to position [2213, 0]
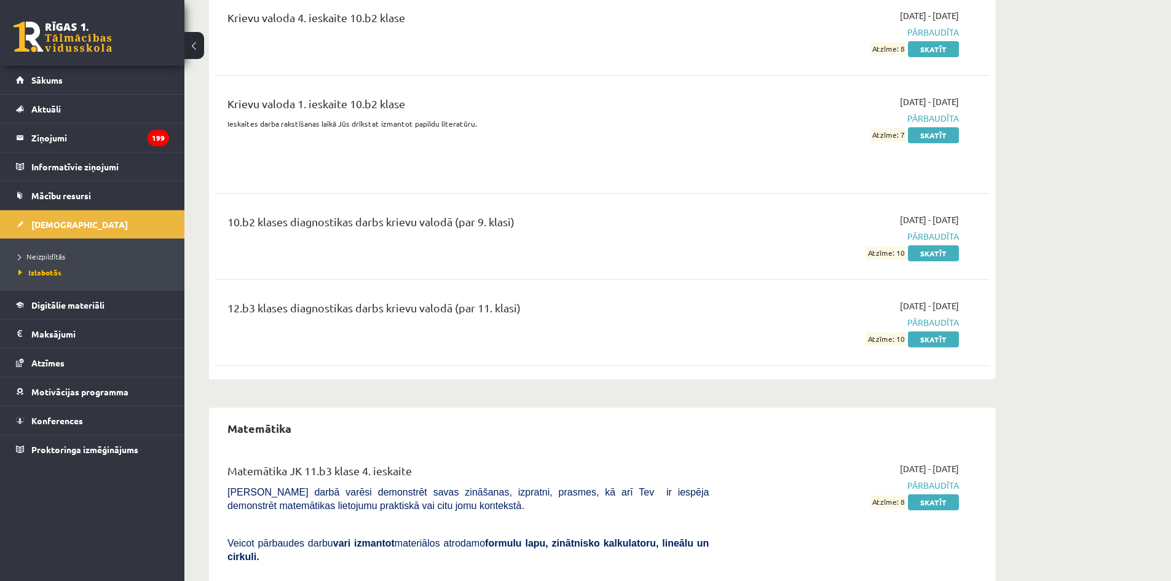
click at [82, 28] on link at bounding box center [63, 37] width 98 height 31
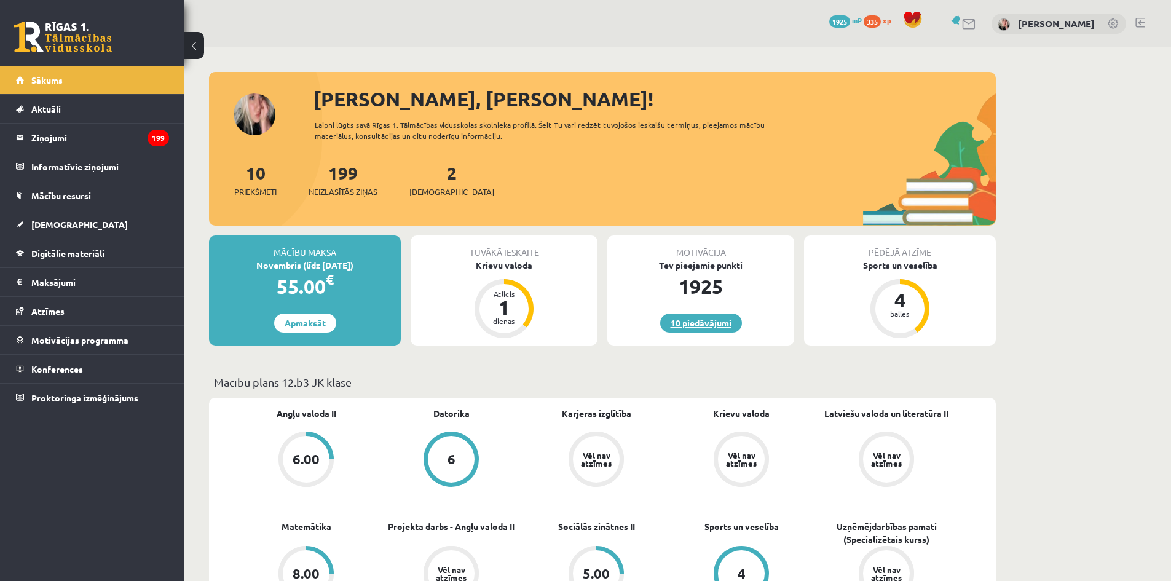
click at [690, 320] on link "10 piedāvājumi" at bounding box center [701, 322] width 82 height 19
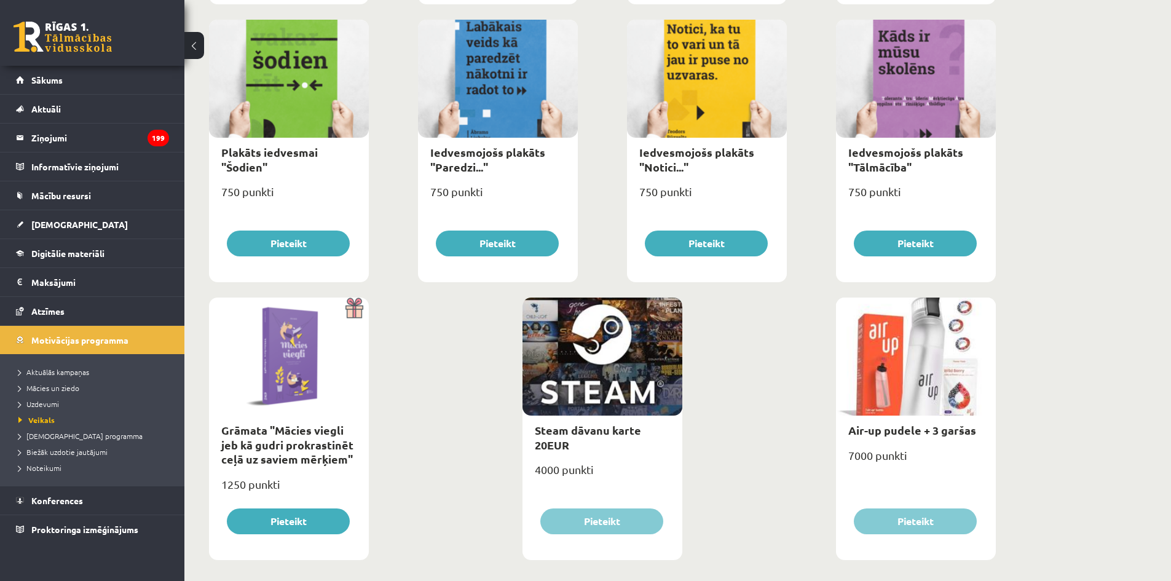
scroll to position [1307, 0]
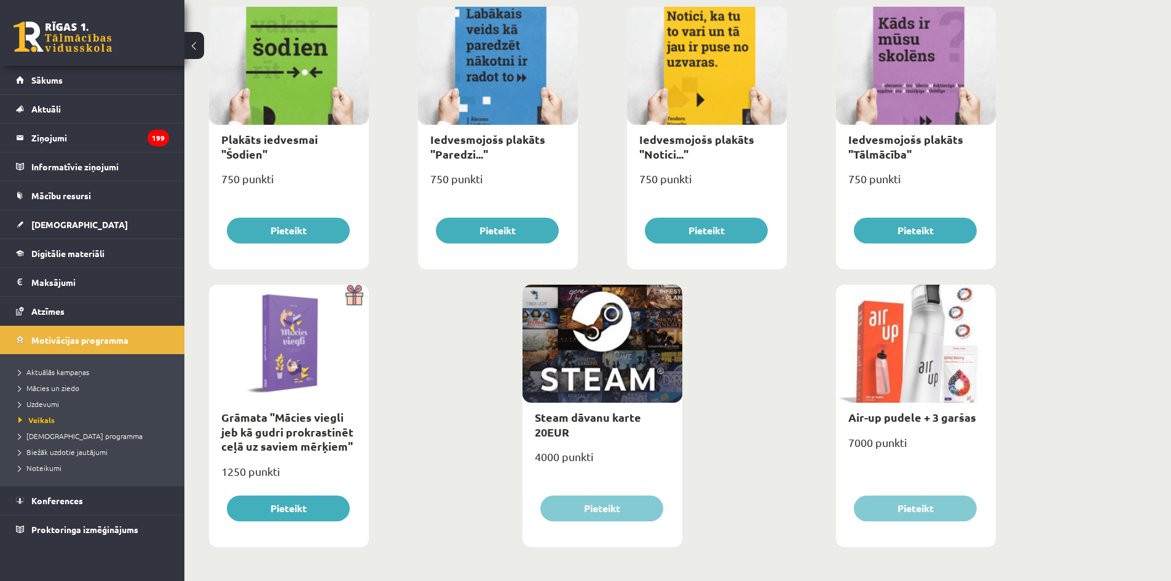
click at [75, 34] on link at bounding box center [63, 37] width 98 height 31
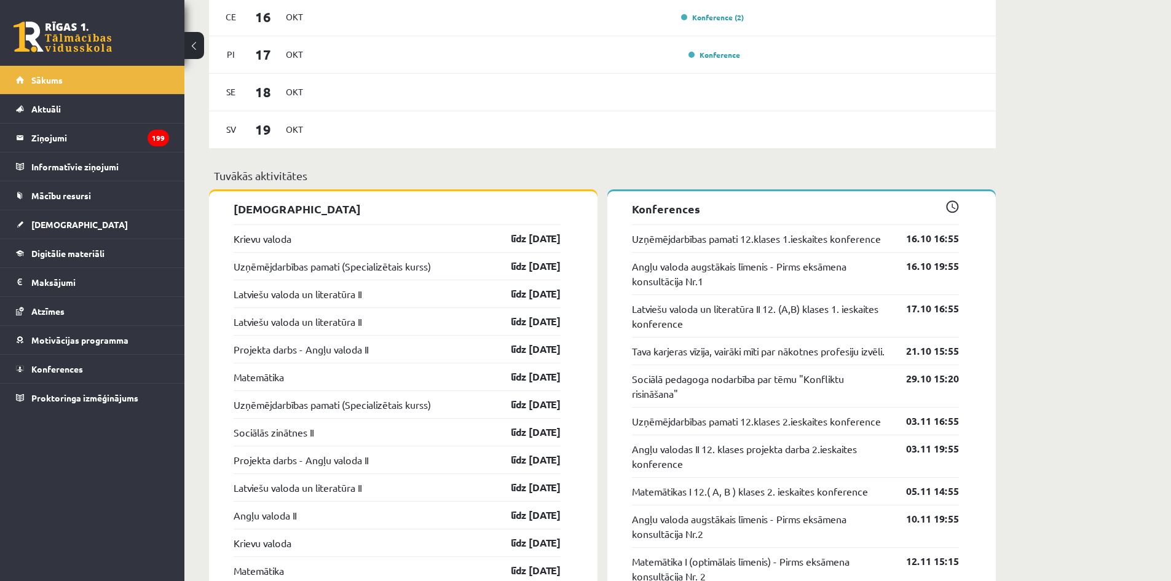
scroll to position [861, 0]
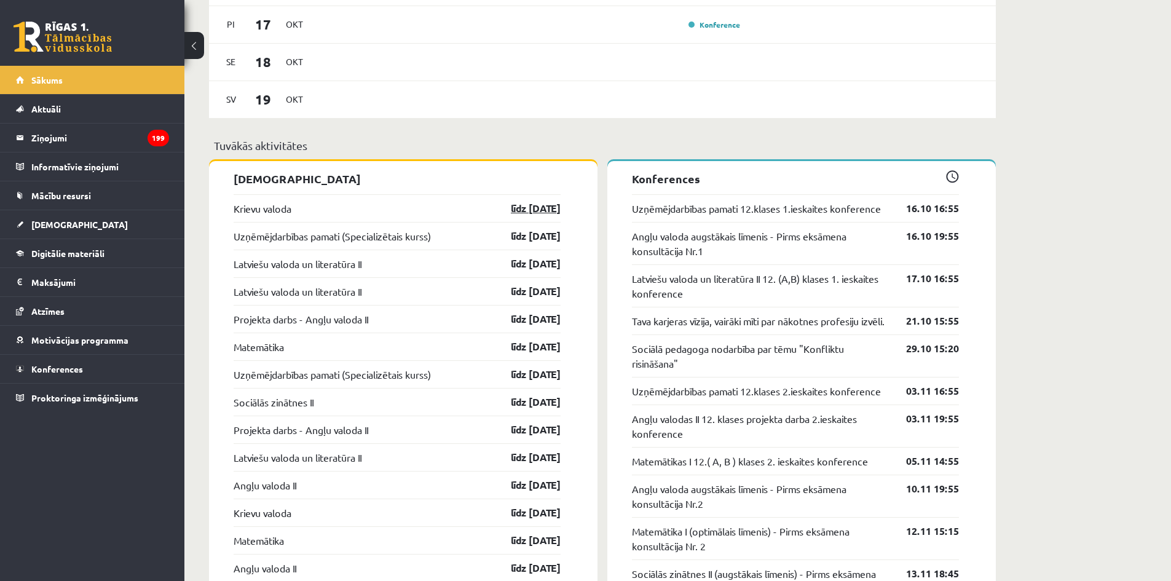
click at [496, 206] on link "līdz 15.10.25" at bounding box center [524, 208] width 71 height 15
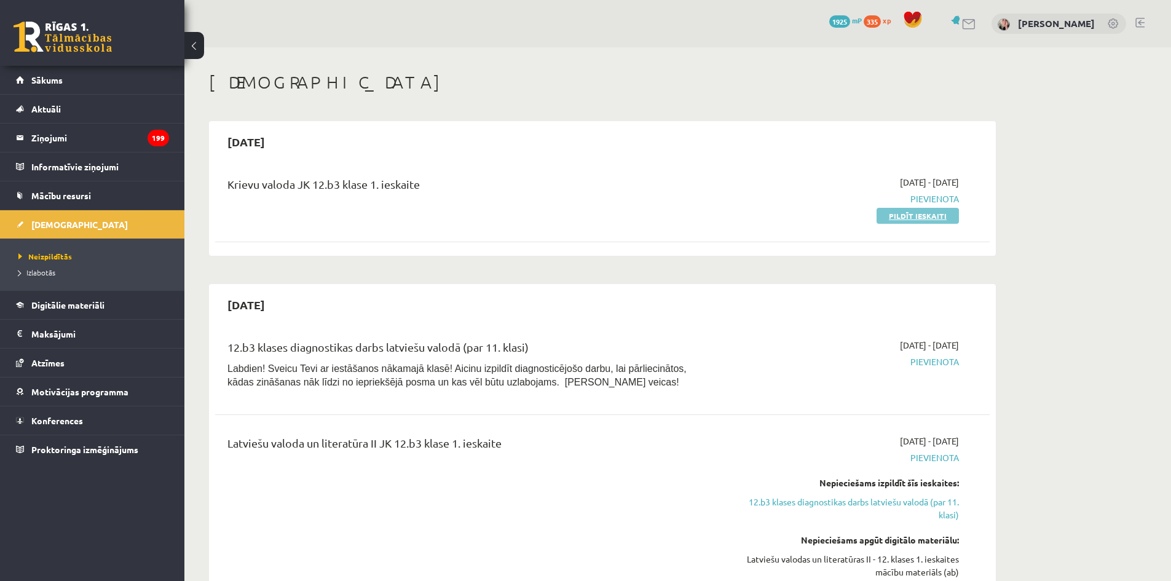
click at [910, 210] on link "Pildīt ieskaiti" at bounding box center [917, 216] width 82 height 16
click at [909, 210] on link "Pildīt ieskaiti" at bounding box center [917, 216] width 82 height 16
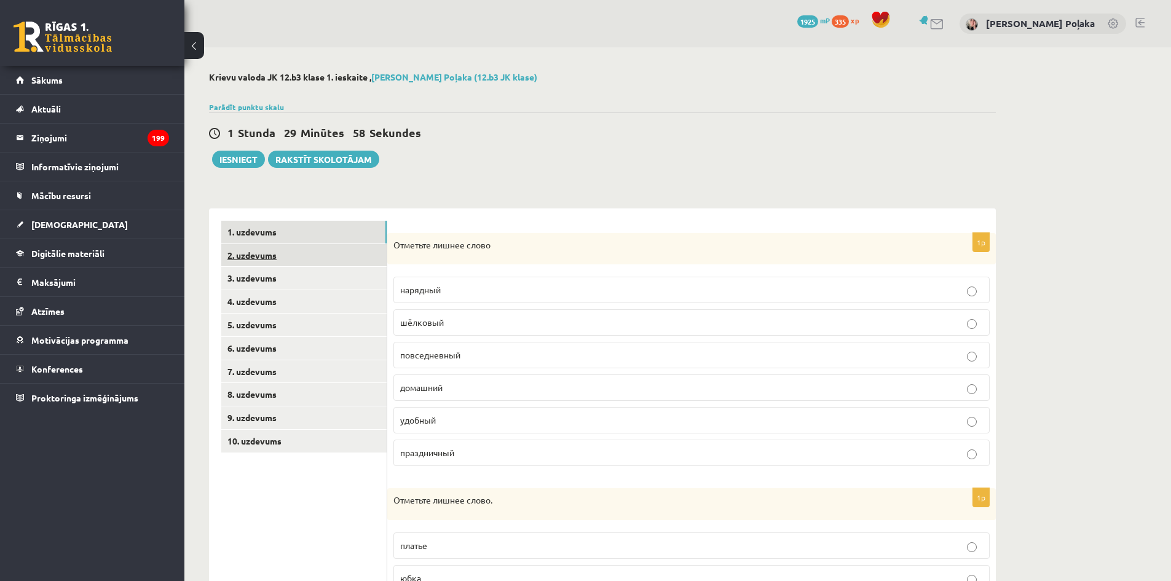
click at [268, 256] on link "2. uzdevums" at bounding box center [303, 255] width 165 height 23
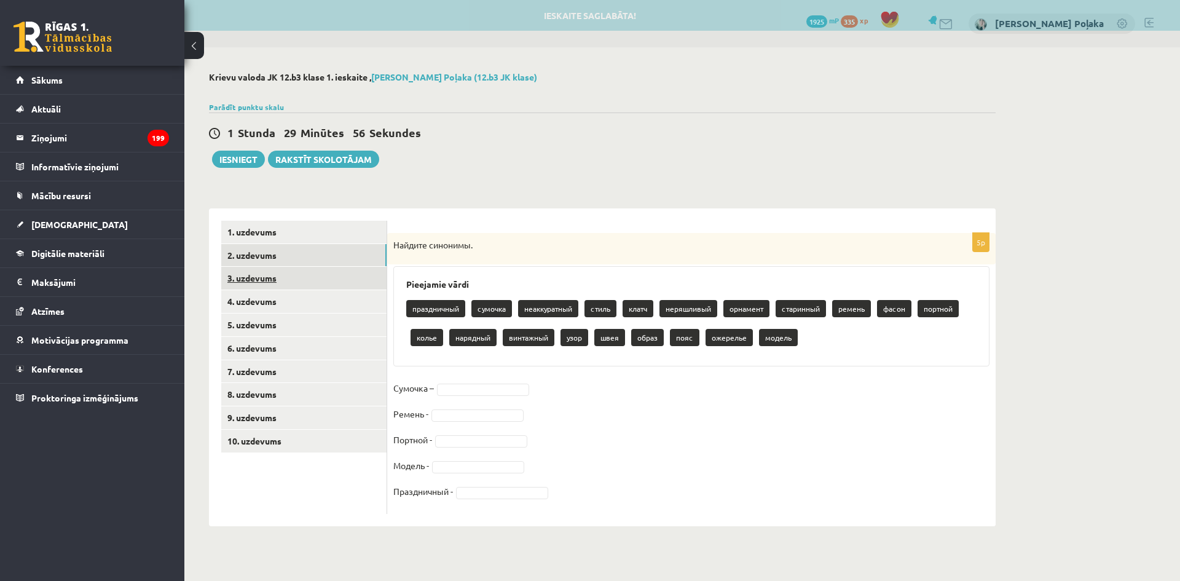
click at [265, 272] on link "3. uzdevums" at bounding box center [303, 278] width 165 height 23
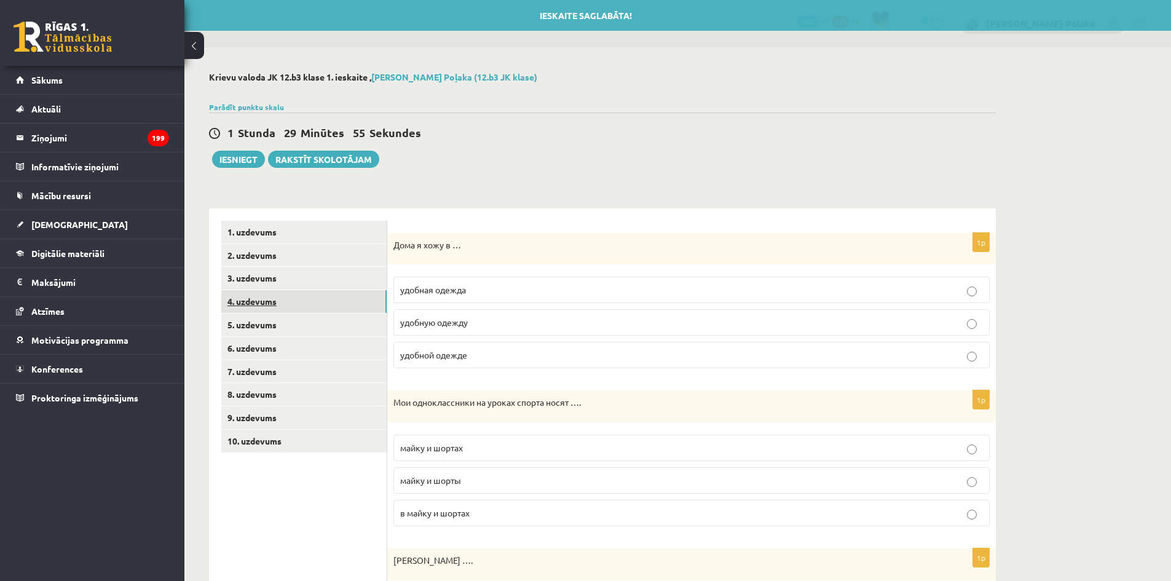
click at [264, 291] on link "4. uzdevums" at bounding box center [303, 301] width 165 height 23
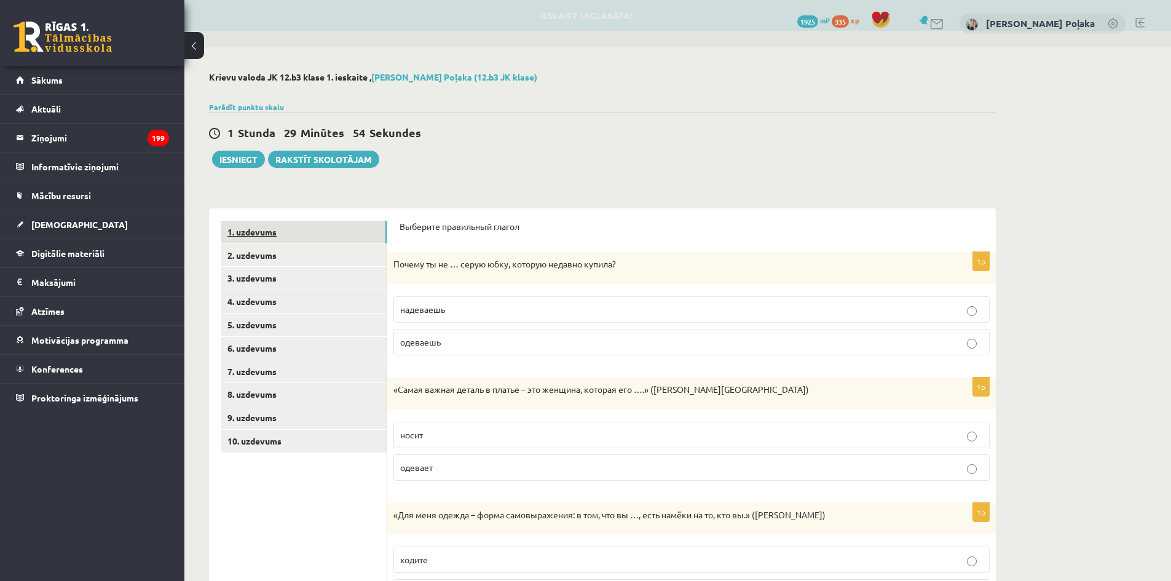
click at [267, 234] on link "1. uzdevums" at bounding box center [303, 232] width 165 height 23
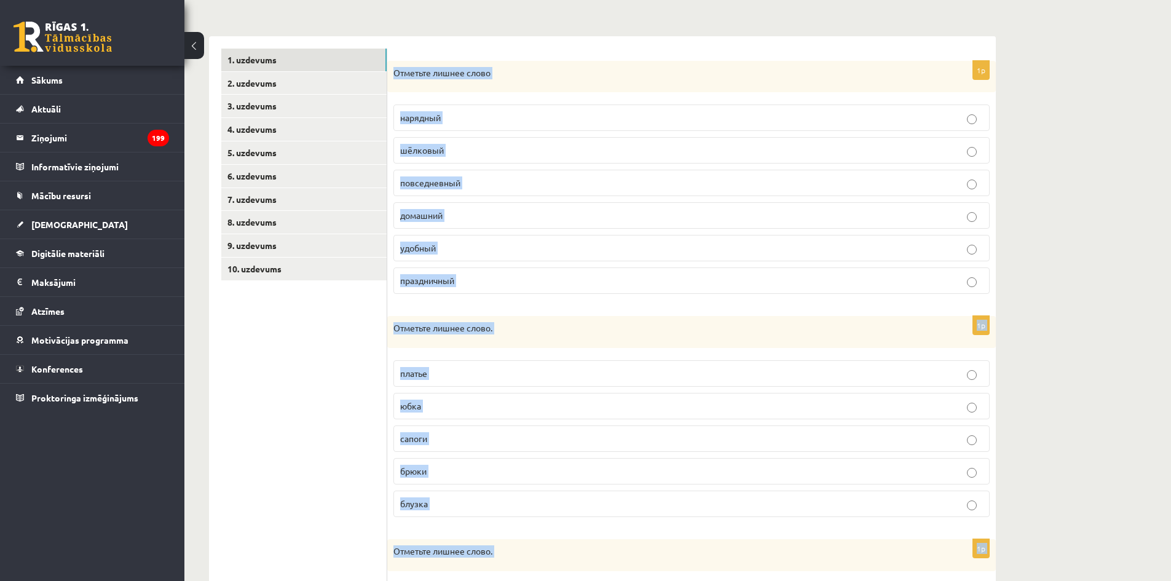
scroll to position [411, 0]
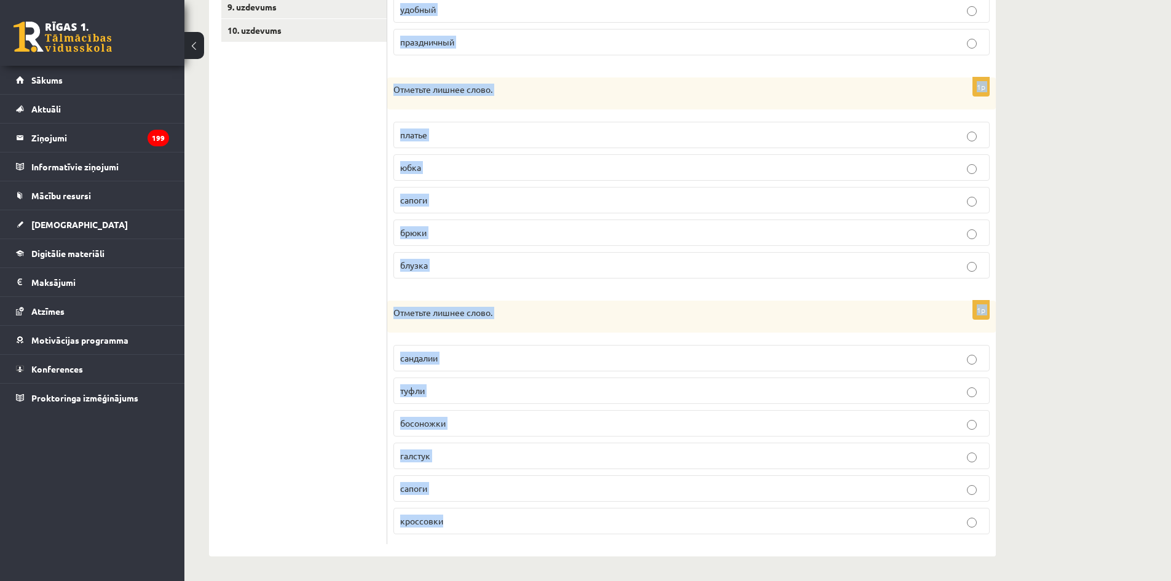
drag, startPoint x: 390, startPoint y: 179, endPoint x: 551, endPoint y: 610, distance: 459.2
copy form "Отметьте лишнее слово нарядный шёлковый повседневный домашний удобный праздничн…"
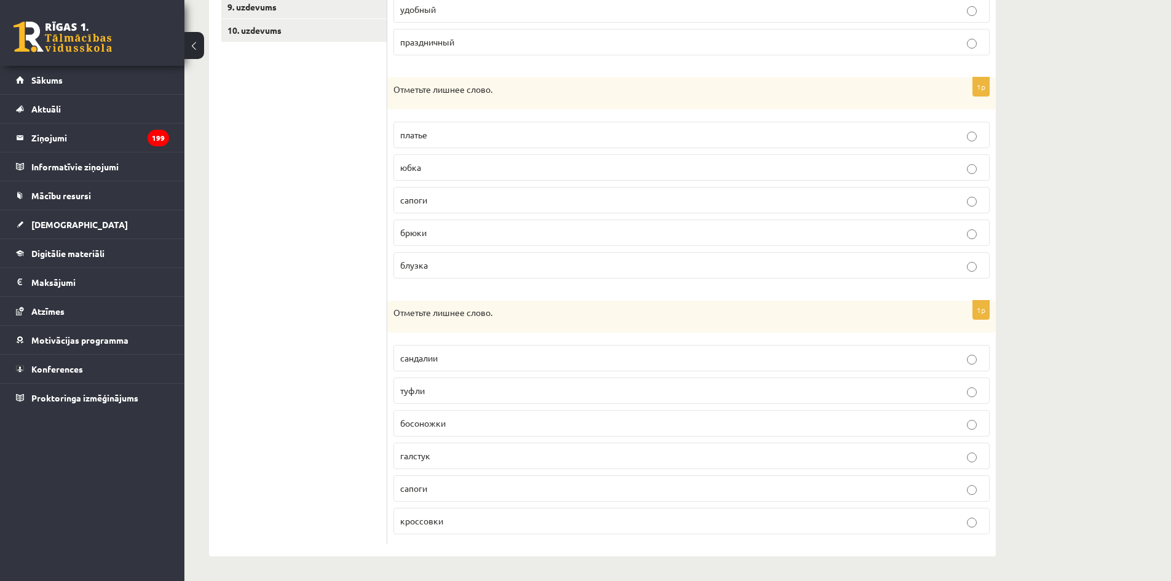
click at [282, 242] on ul "1. uzdevums 2. uzdevums 3. uzdevums 4. uzdevums 5. uzdevums 6. uzdevums 7. uzde…" at bounding box center [304, 177] width 166 height 734
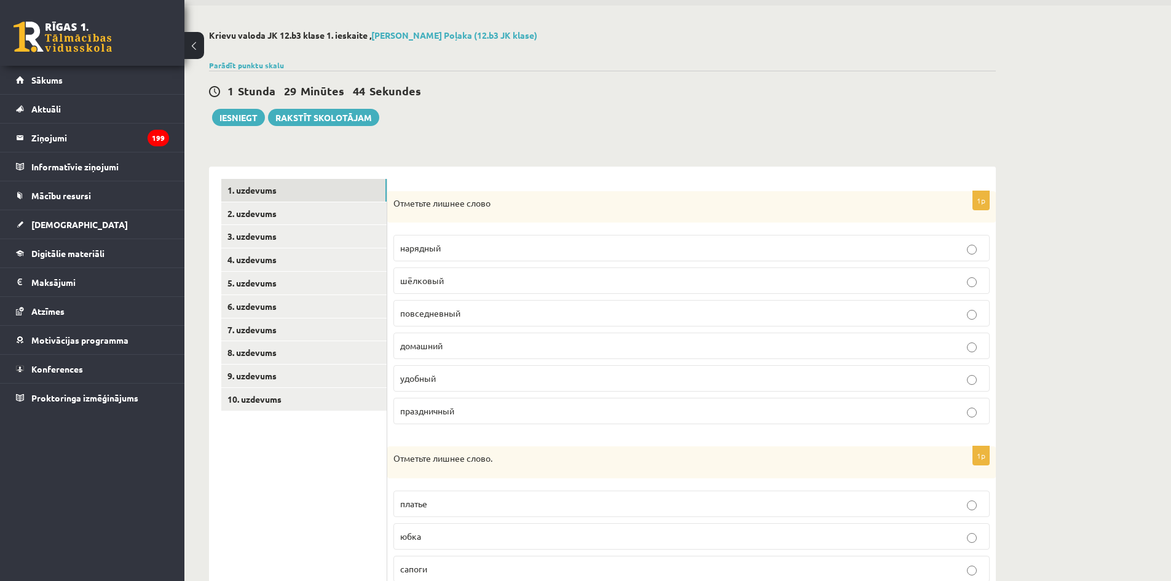
scroll to position [0, 0]
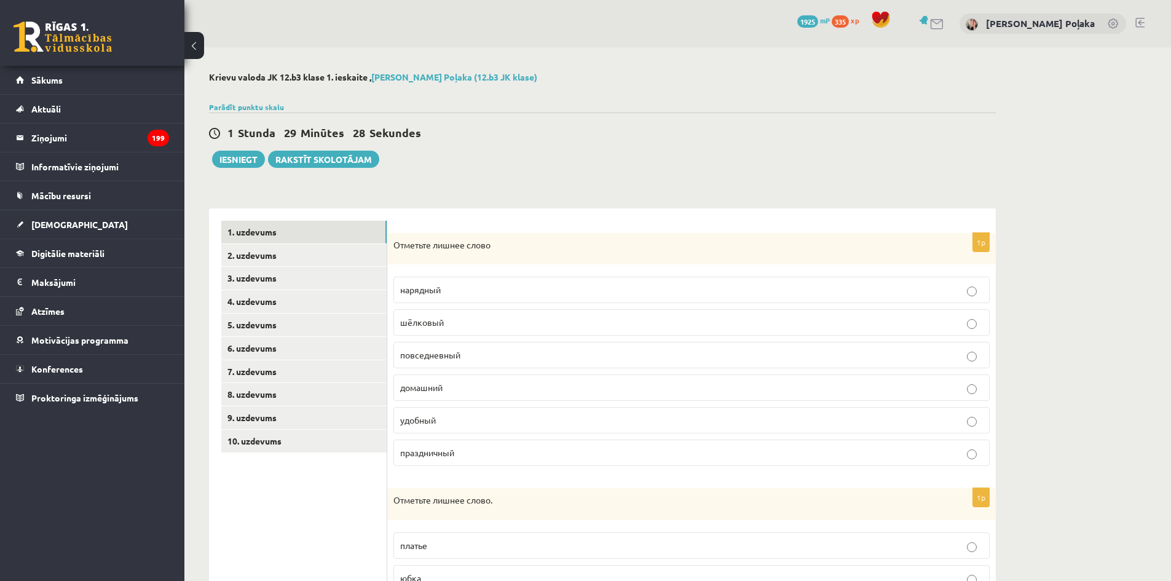
click at [494, 319] on p "шёлковый" at bounding box center [691, 322] width 583 height 13
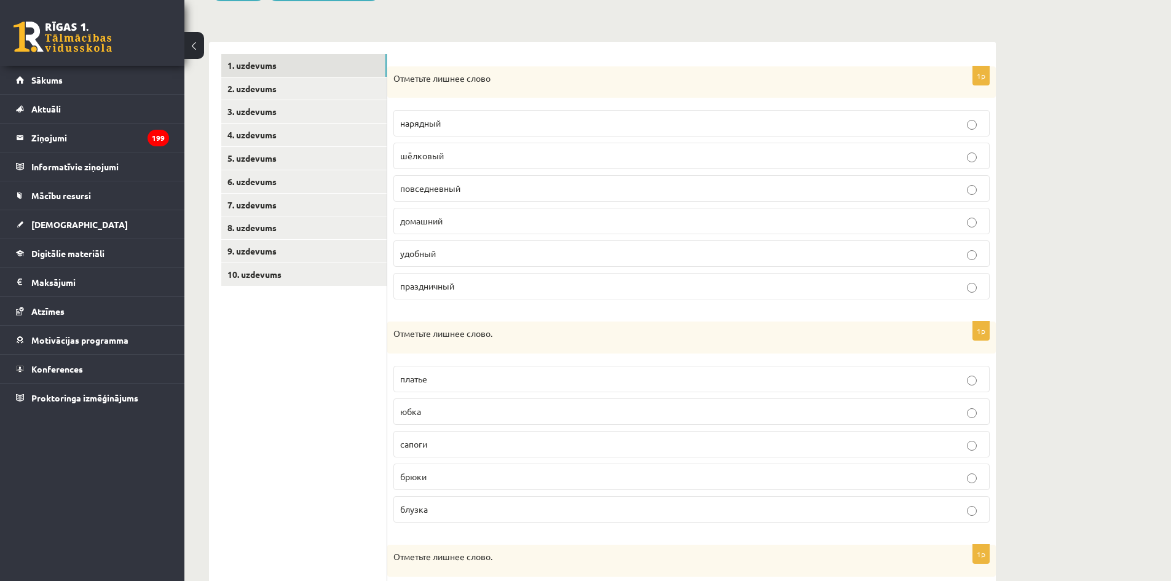
scroll to position [369, 0]
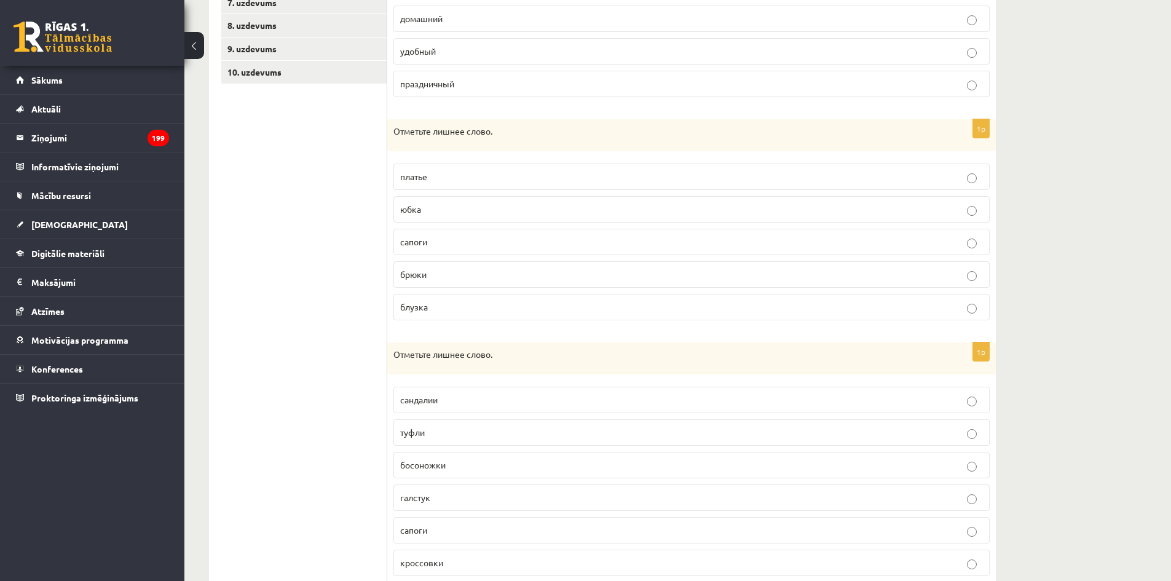
click at [470, 244] on p "сапоги" at bounding box center [691, 241] width 583 height 13
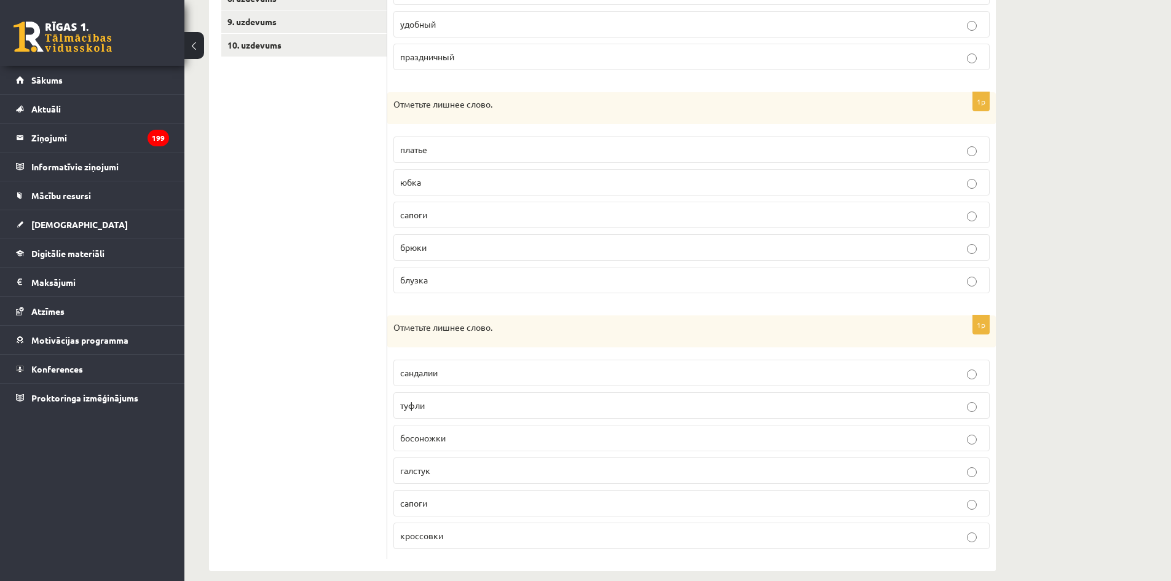
scroll to position [411, 0]
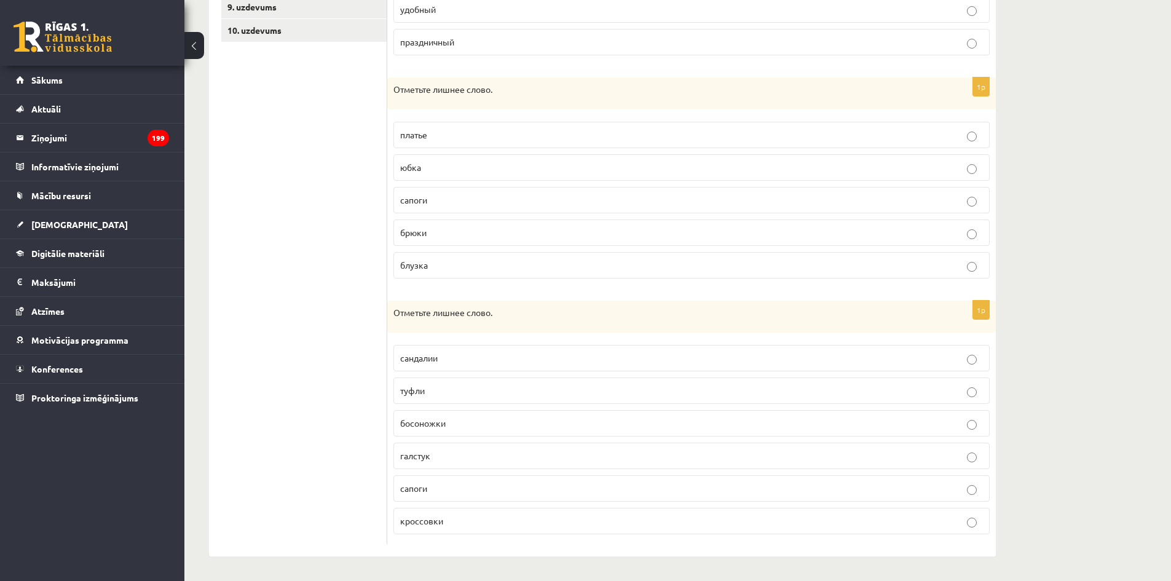
click at [468, 459] on p "галстук" at bounding box center [691, 455] width 583 height 13
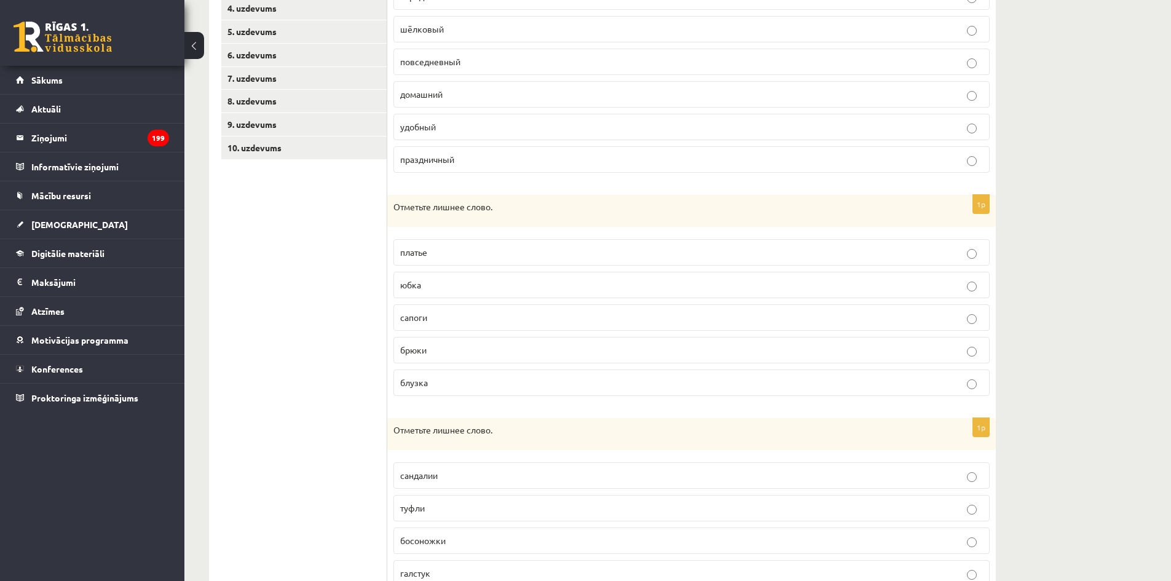
scroll to position [104, 0]
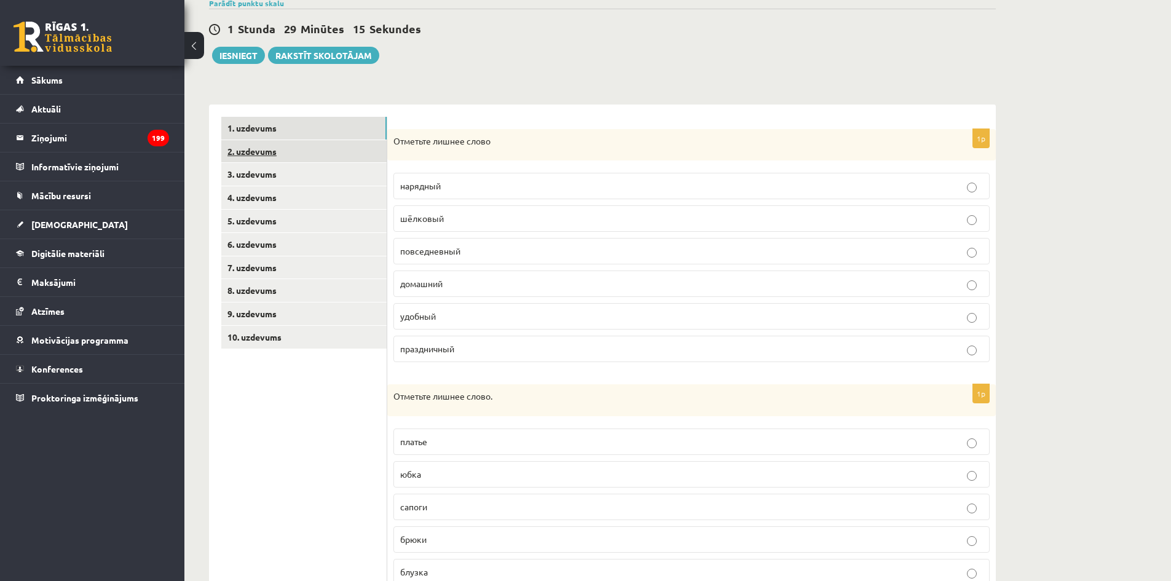
click at [271, 150] on link "2. uzdevums" at bounding box center [303, 151] width 165 height 23
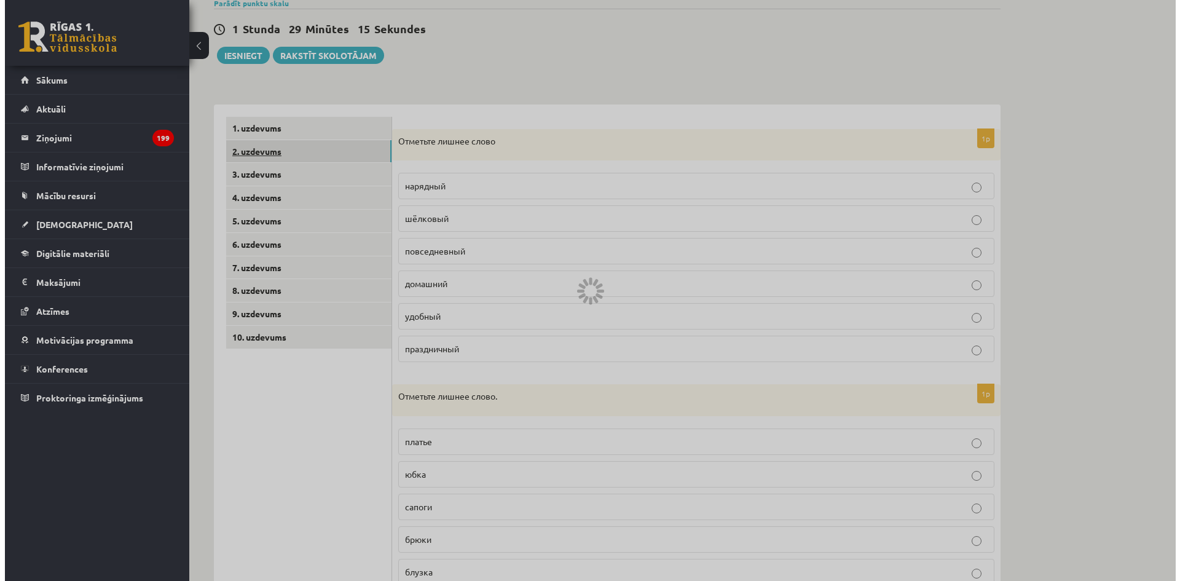
scroll to position [0, 0]
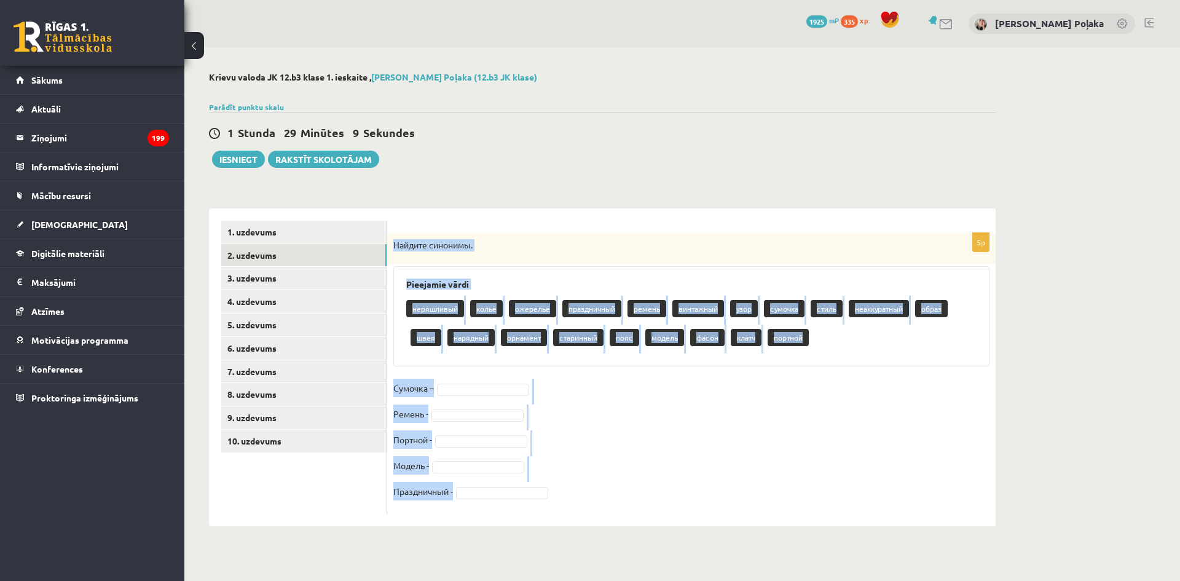
drag, startPoint x: 394, startPoint y: 240, endPoint x: 560, endPoint y: 491, distance: 301.2
click at [560, 491] on div "5p Найдите синонимы. Pieejamie vārdi неряшливый колье ожерелье праздничный реме…" at bounding box center [691, 373] width 609 height 281
copy div "Найдите синонимы. Pieejamie vārdi неряшливый колье ожерелье праздничный ремень …"
click at [628, 232] on form "5p Найдите синонимы. Pieejamie vārdi неряшливый колье ожерелье праздничный реме…" at bounding box center [692, 367] width 584 height 293
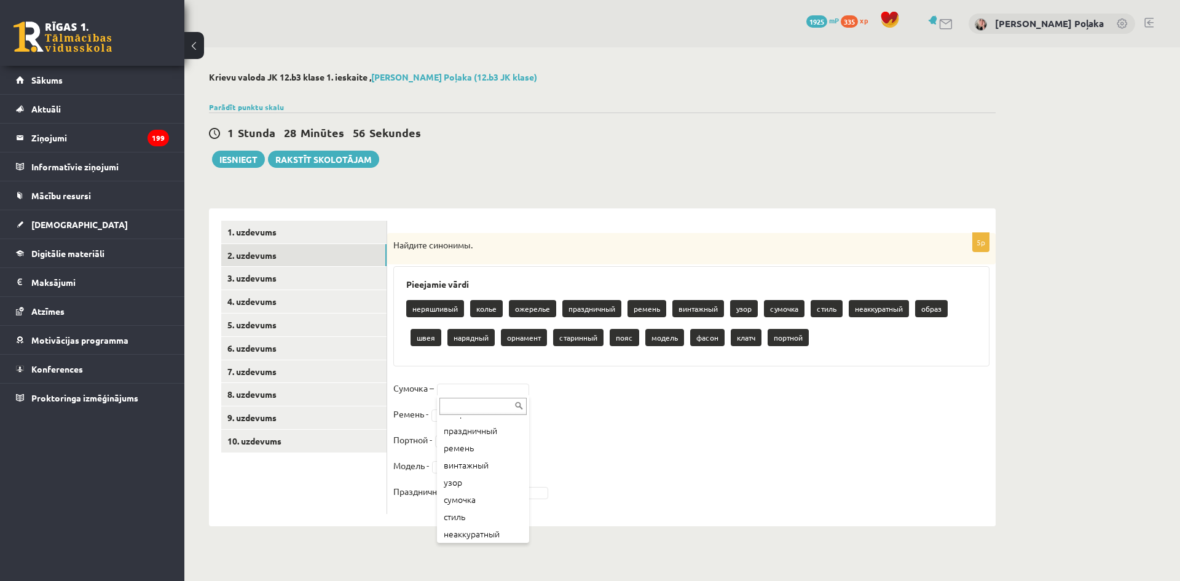
scroll to position [123, 0]
type input "*"
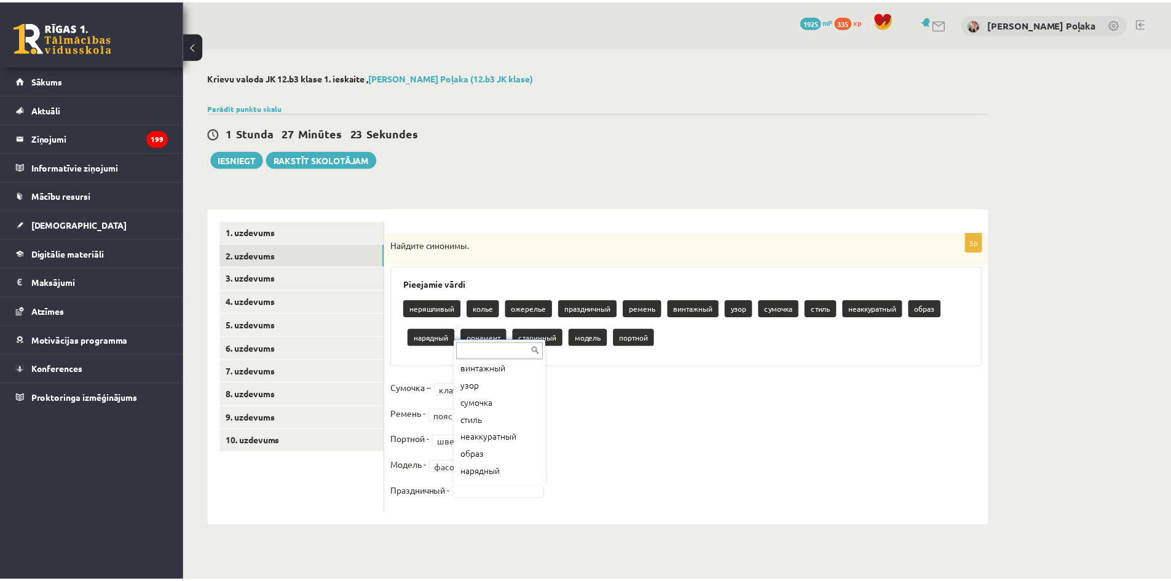
scroll to position [170, 0]
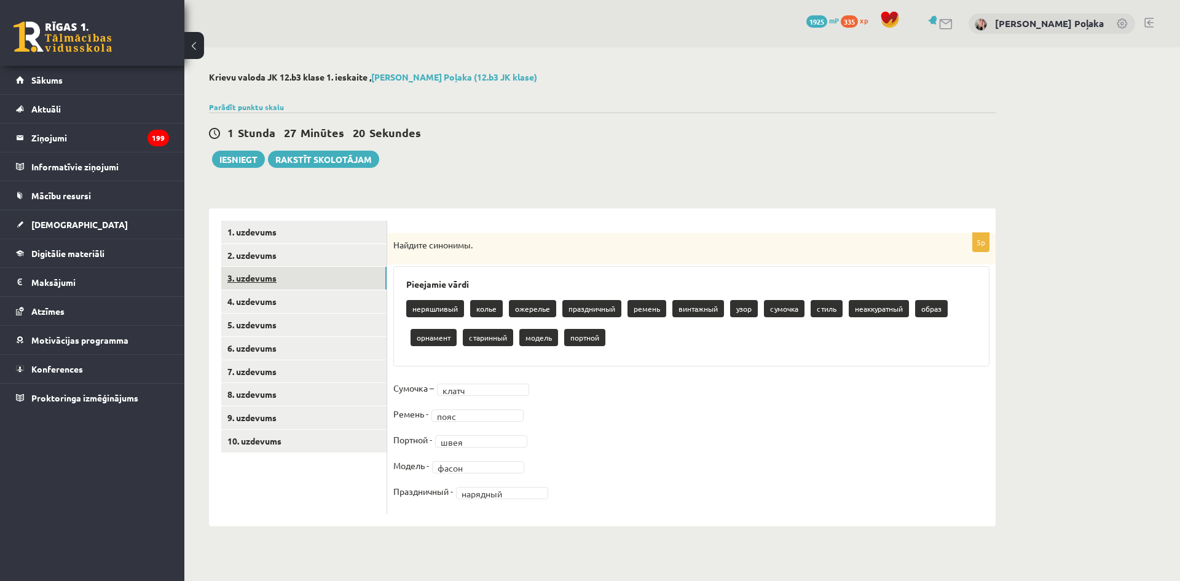
click at [304, 279] on link "3. uzdevums" at bounding box center [303, 278] width 165 height 23
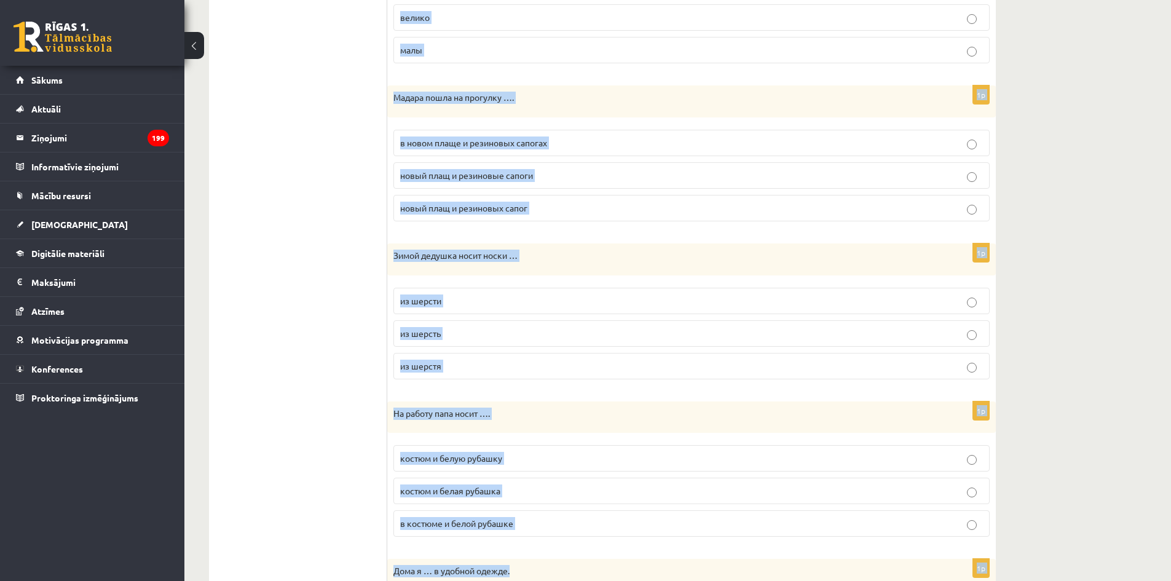
scroll to position [1255, 0]
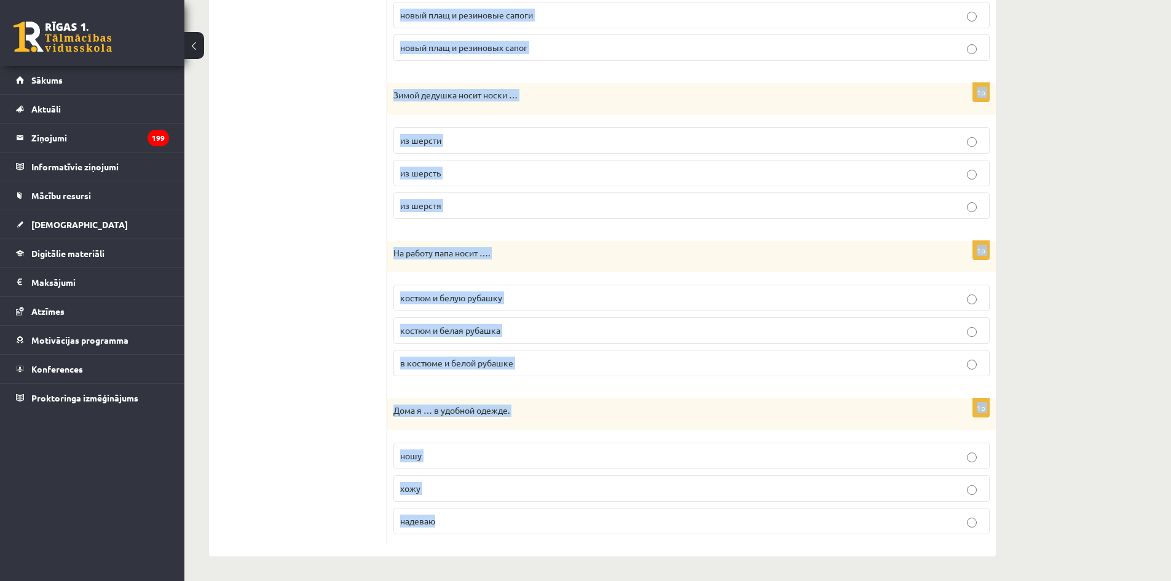
drag, startPoint x: 394, startPoint y: 241, endPoint x: 572, endPoint y: 610, distance: 409.6
copy form "Дома я хожу в … удобная одежда удобную одежду удобной одежде 1p Мои одноклассни…"
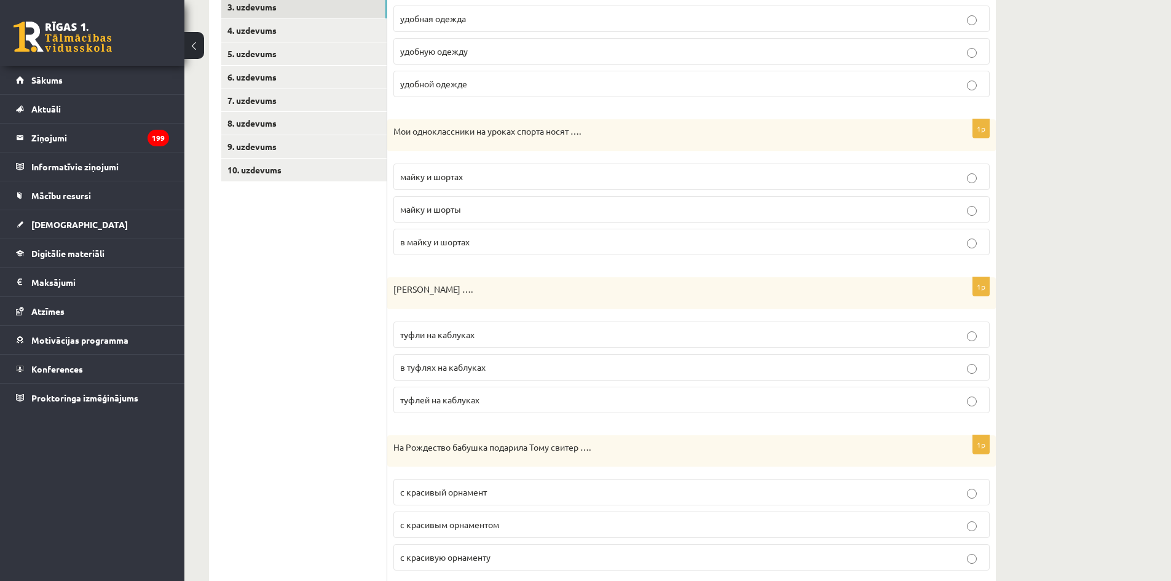
scroll to position [0, 0]
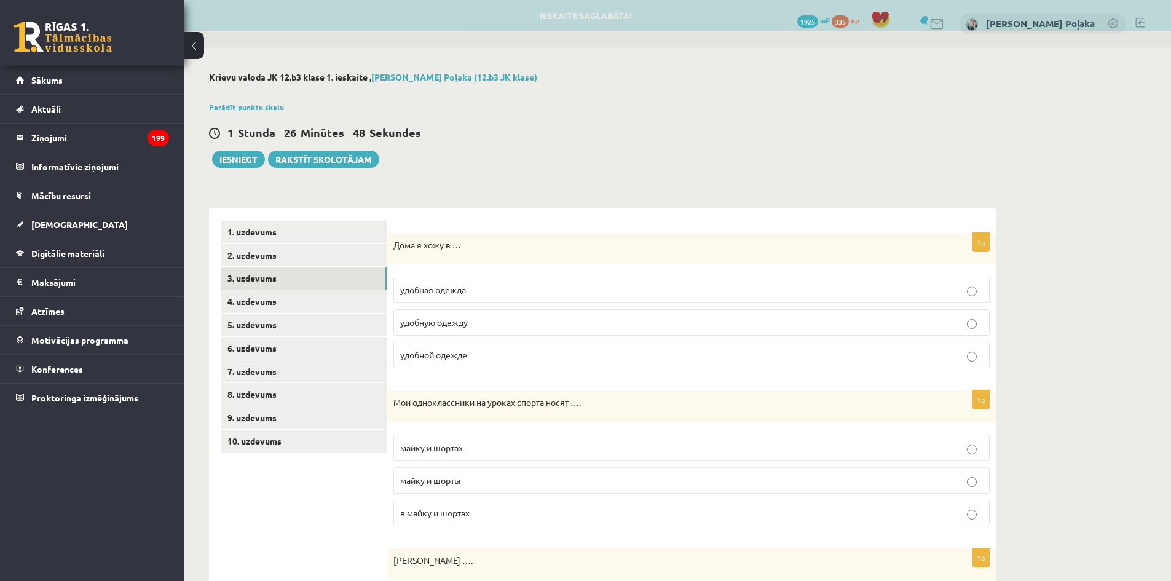
click at [462, 328] on p "удобную одежду" at bounding box center [691, 322] width 583 height 13
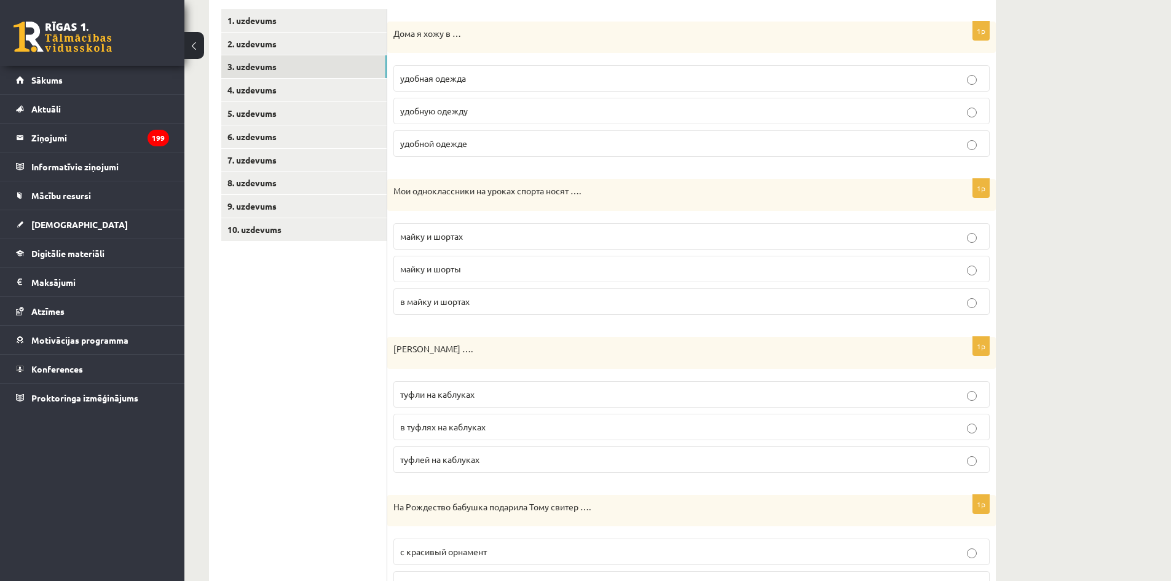
scroll to position [246, 0]
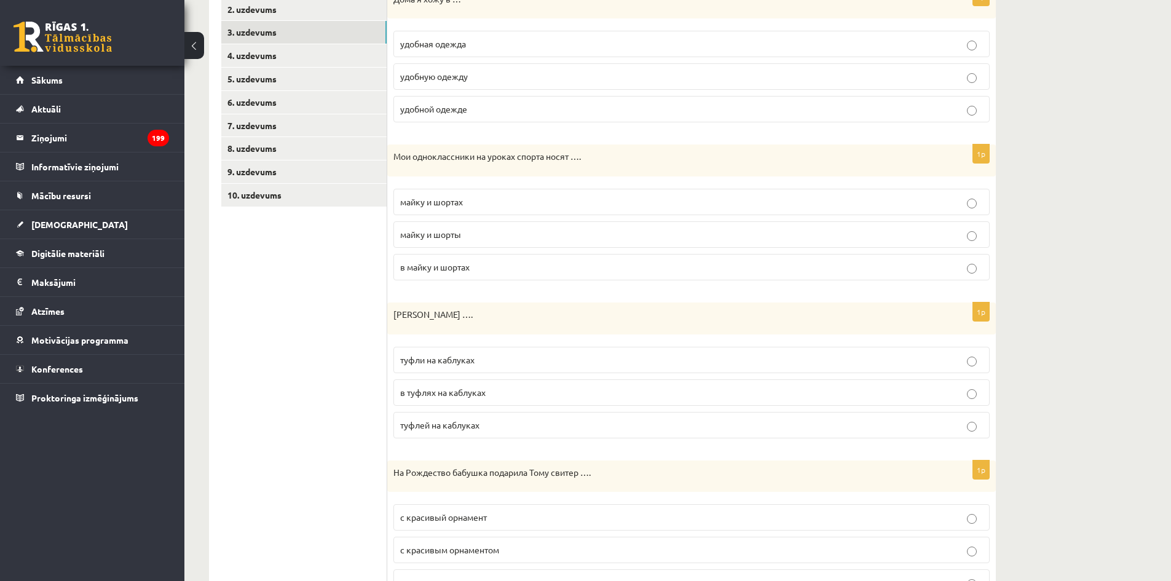
click at [453, 238] on span "майку и шорты" at bounding box center [430, 234] width 61 height 11
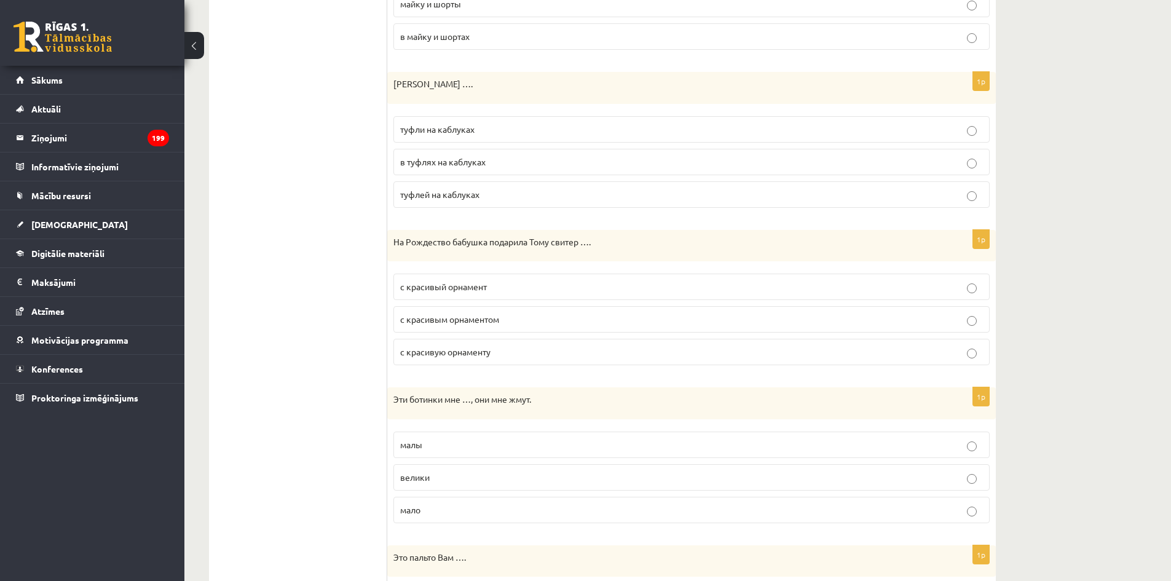
scroll to position [492, 0]
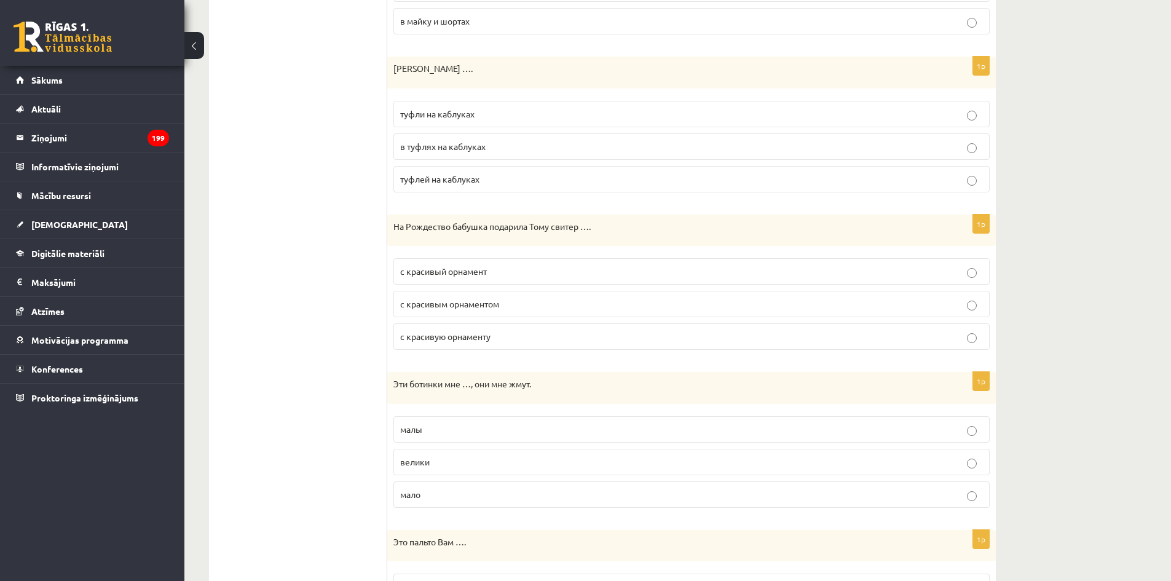
click at [449, 104] on label "туфли на каблуках" at bounding box center [691, 114] width 596 height 26
click at [573, 305] on p "с красивым орнаментом" at bounding box center [691, 303] width 583 height 13
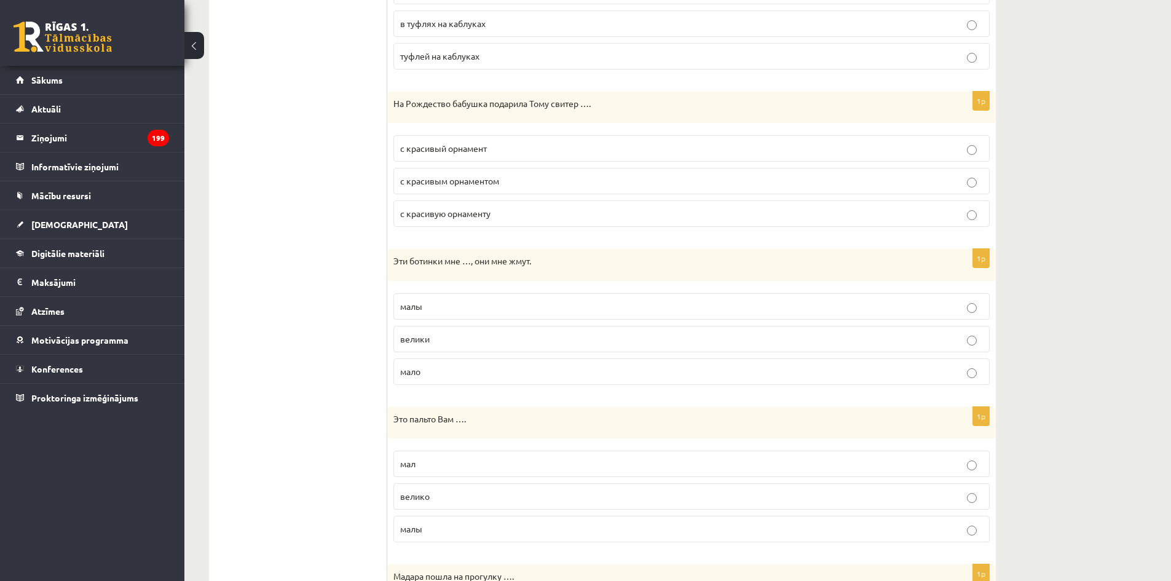
click at [556, 300] on p "малы" at bounding box center [691, 306] width 583 height 13
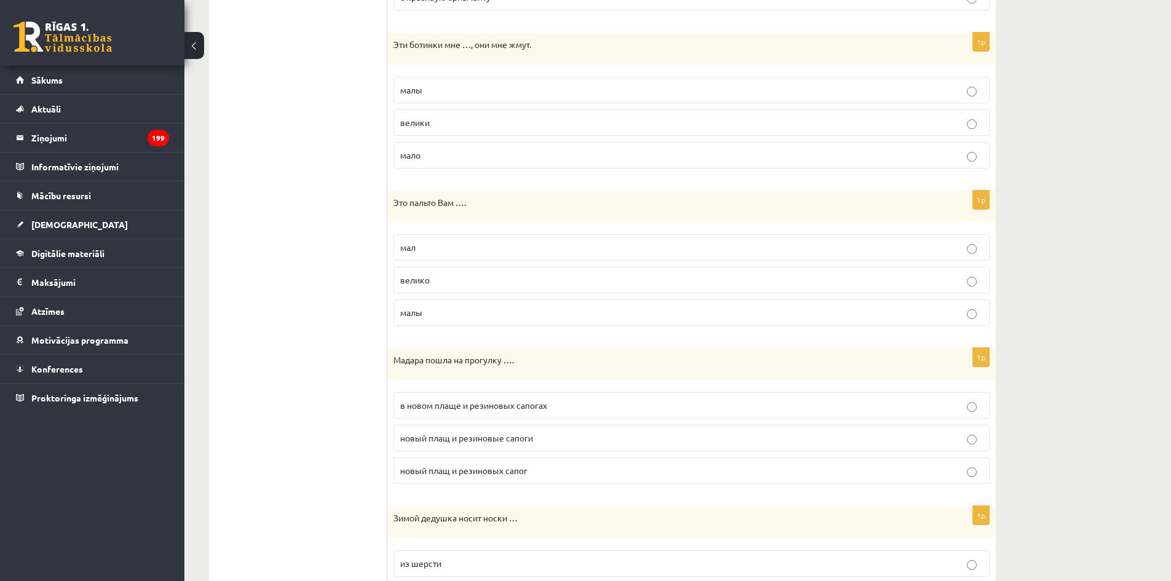
scroll to position [861, 0]
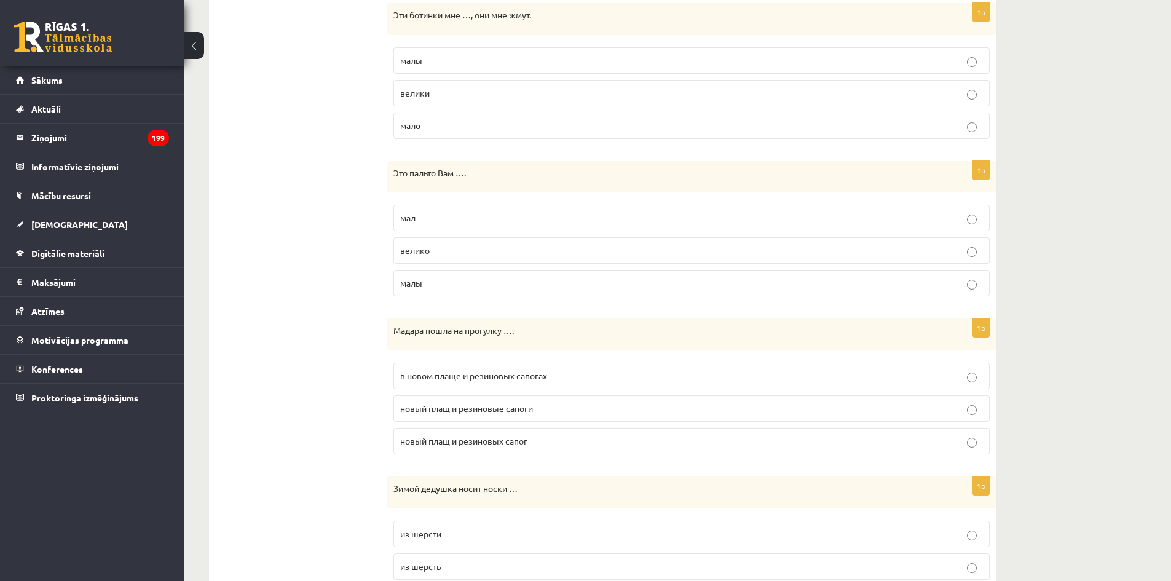
click at [506, 247] on p "велико" at bounding box center [691, 250] width 583 height 13
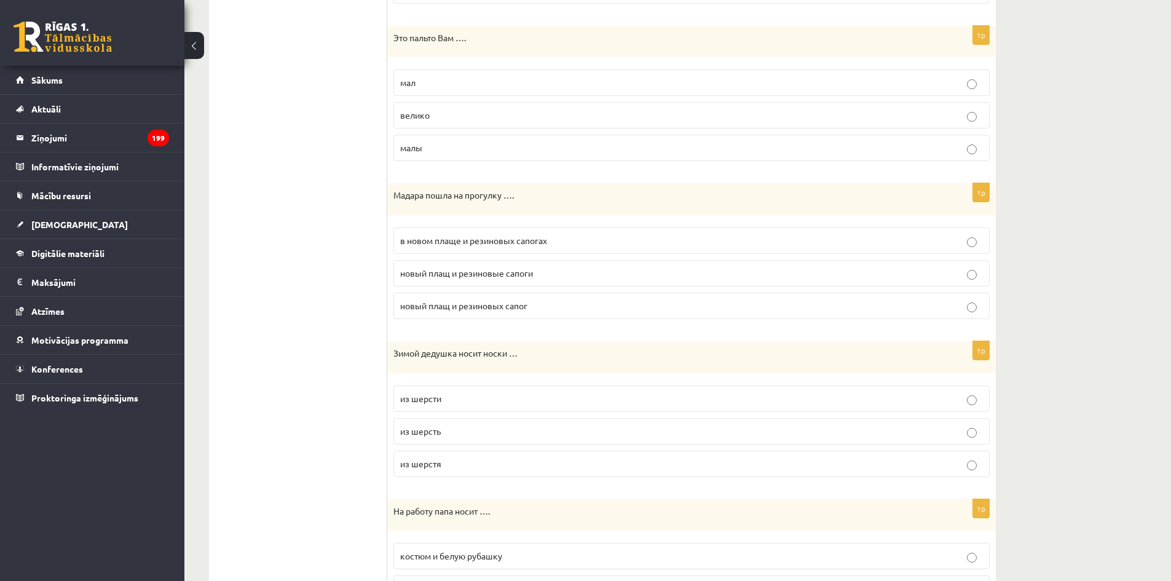
scroll to position [1106, 0]
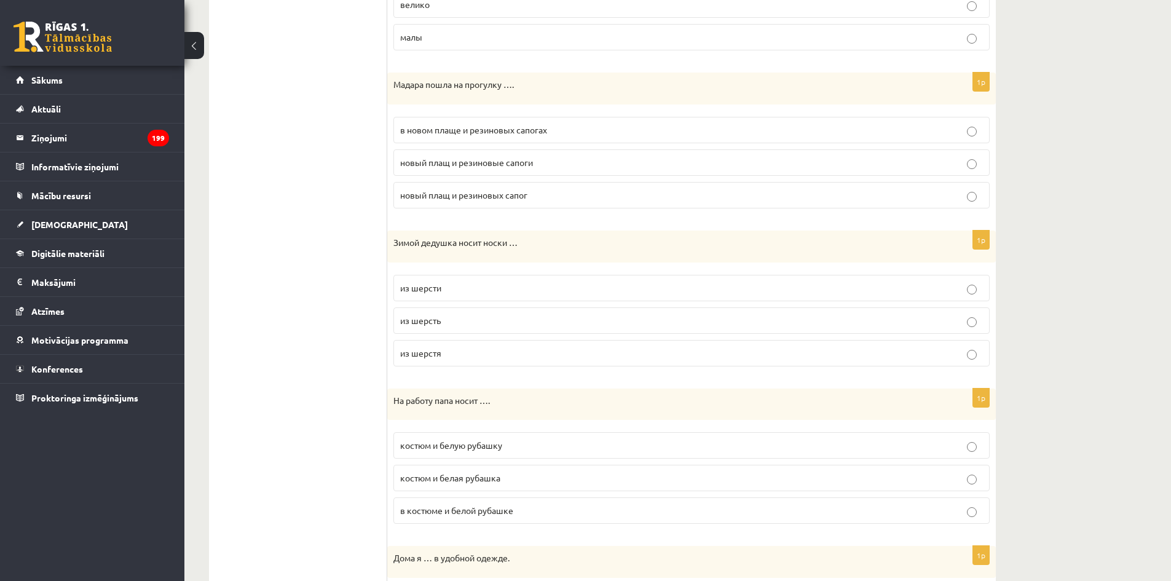
click at [546, 123] on label "в новом плаще и резиновых сапогах" at bounding box center [691, 130] width 596 height 26
click at [497, 299] on label "из шерсти" at bounding box center [691, 288] width 596 height 26
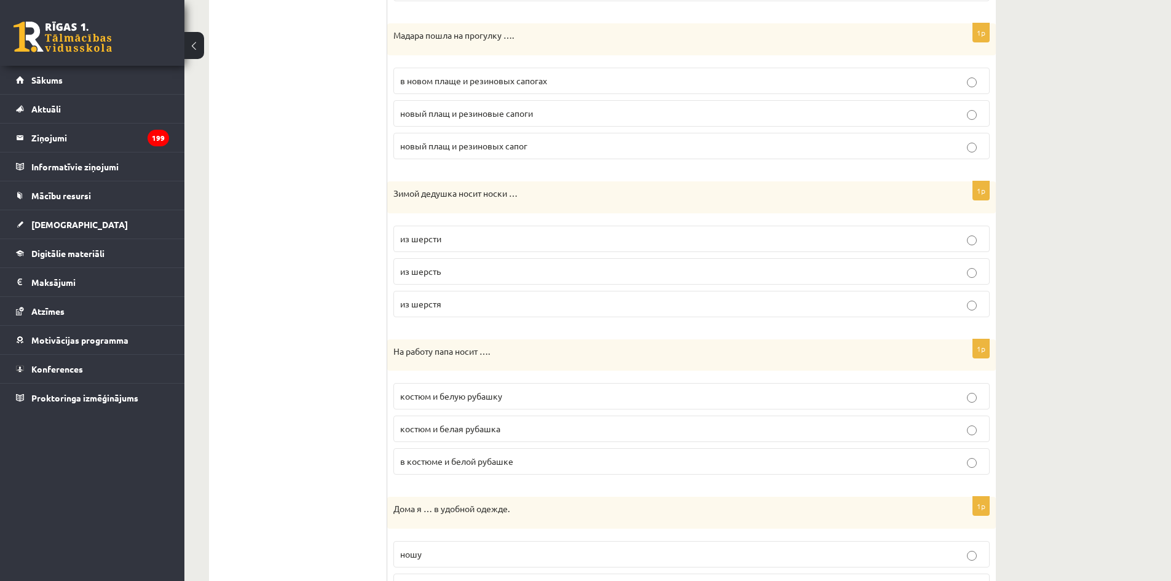
scroll to position [1255, 0]
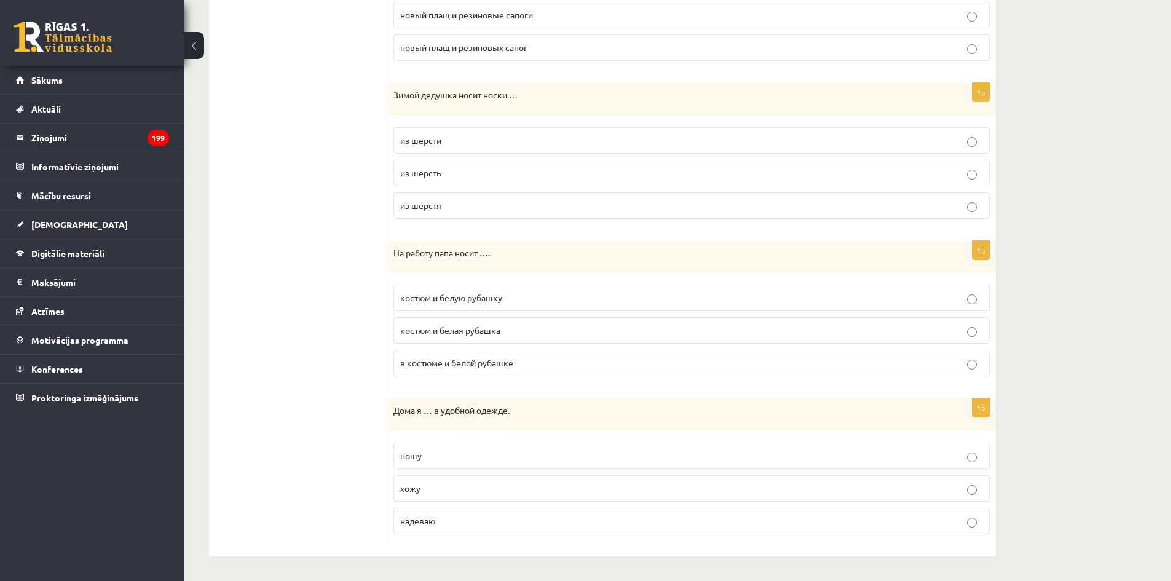
click at [497, 290] on label "костюм и белую рубашку" at bounding box center [691, 298] width 596 height 26
click at [481, 495] on label "хожу" at bounding box center [691, 488] width 596 height 26
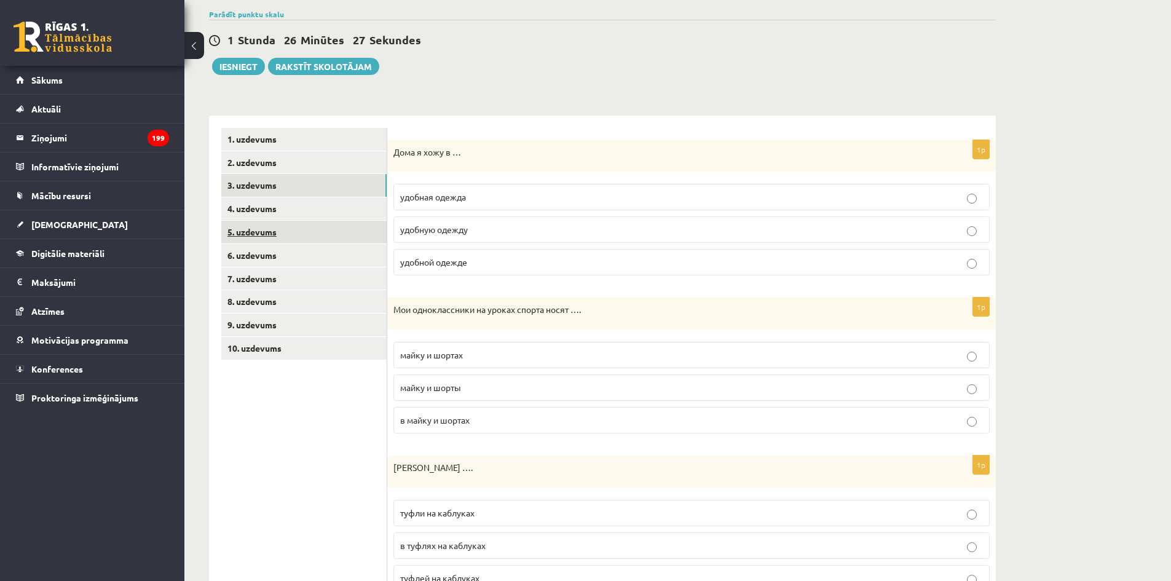
scroll to position [0, 0]
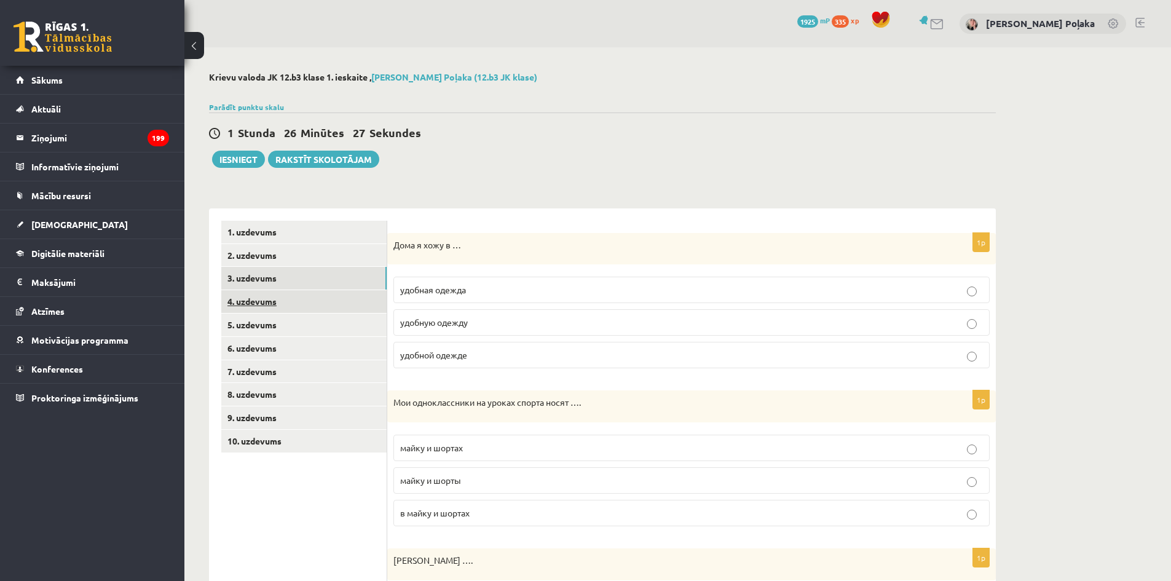
click at [331, 301] on link "4. uzdevums" at bounding box center [303, 301] width 165 height 23
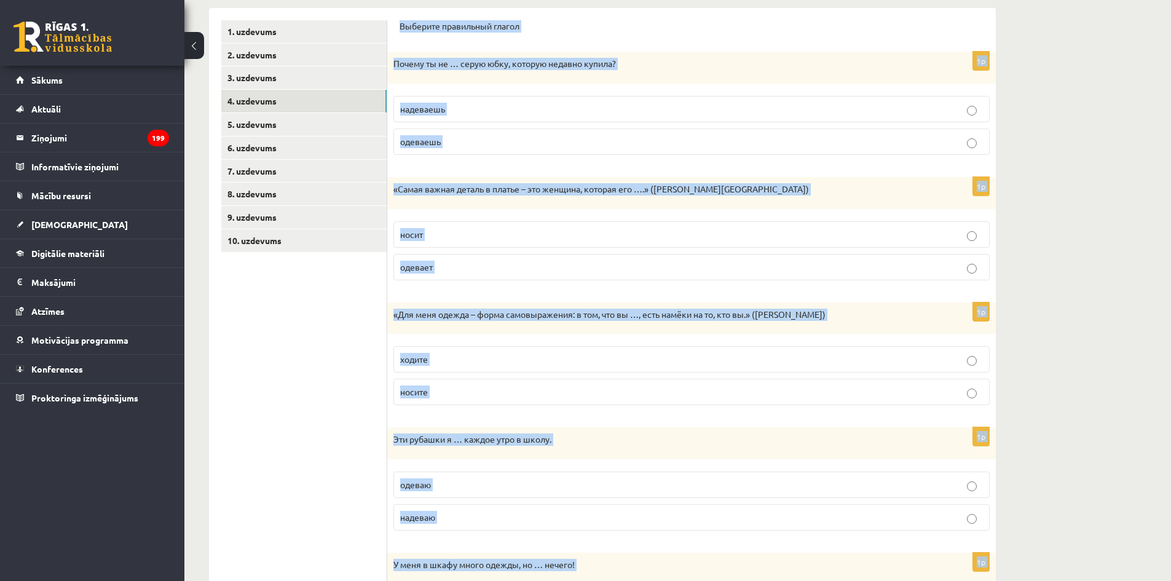
scroll to position [322, 0]
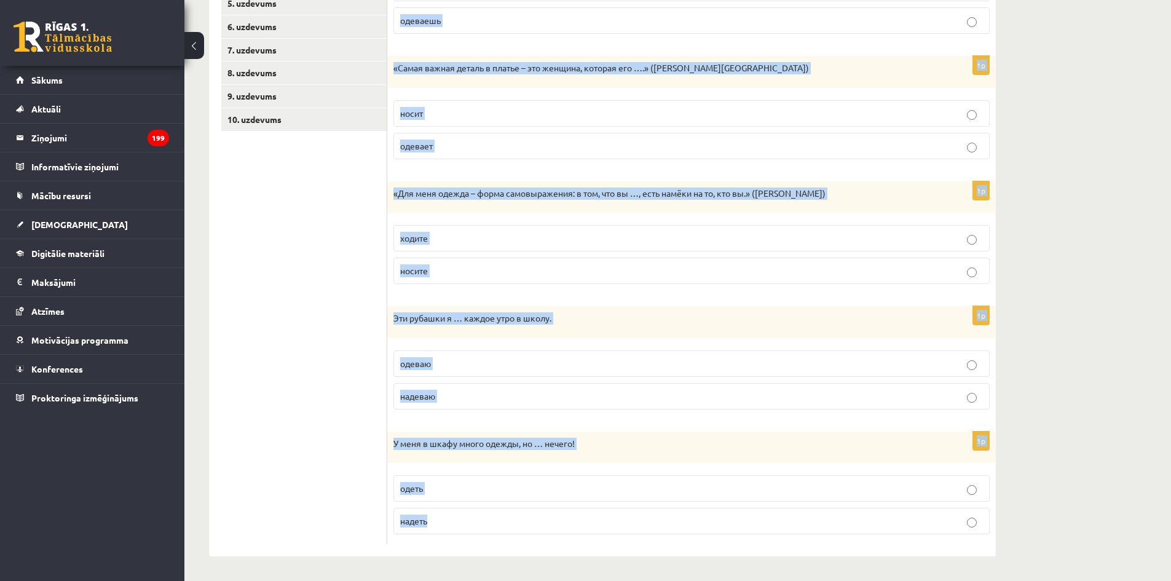
drag, startPoint x: 399, startPoint y: 223, endPoint x: 660, endPoint y: 610, distance: 467.1
copy form "Выберите правильный глагол 1p Почему ты не … серую юбку, которую недавно купила…"
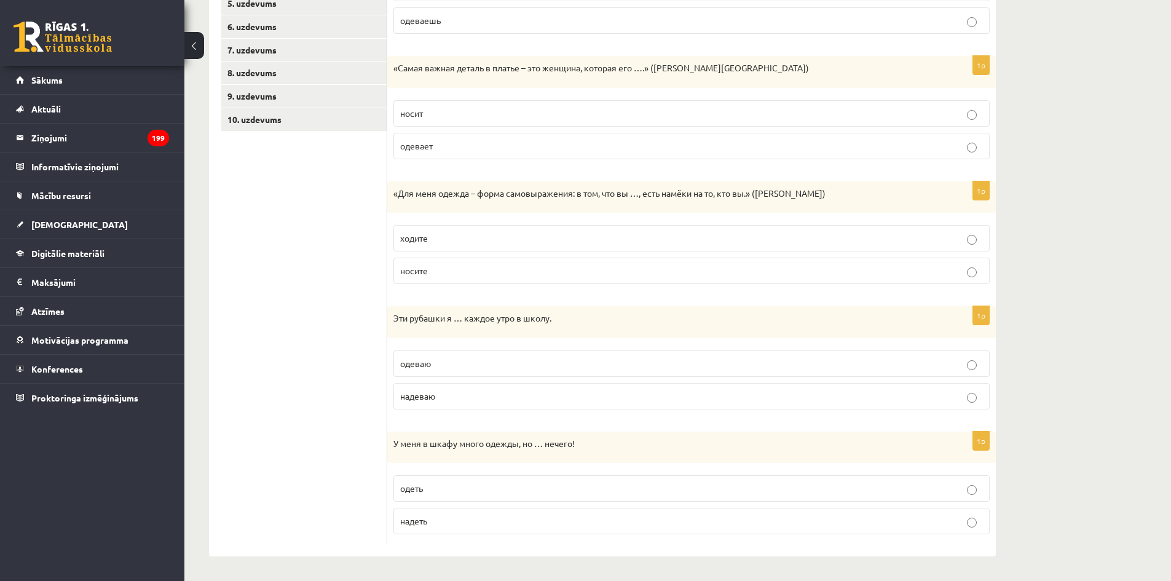
click at [266, 357] on ul "1. uzdevums 2. uzdevums 3. uzdevums 4. uzdevums 5. uzdevums 6. uzdevums 7. uzde…" at bounding box center [304, 221] width 166 height 645
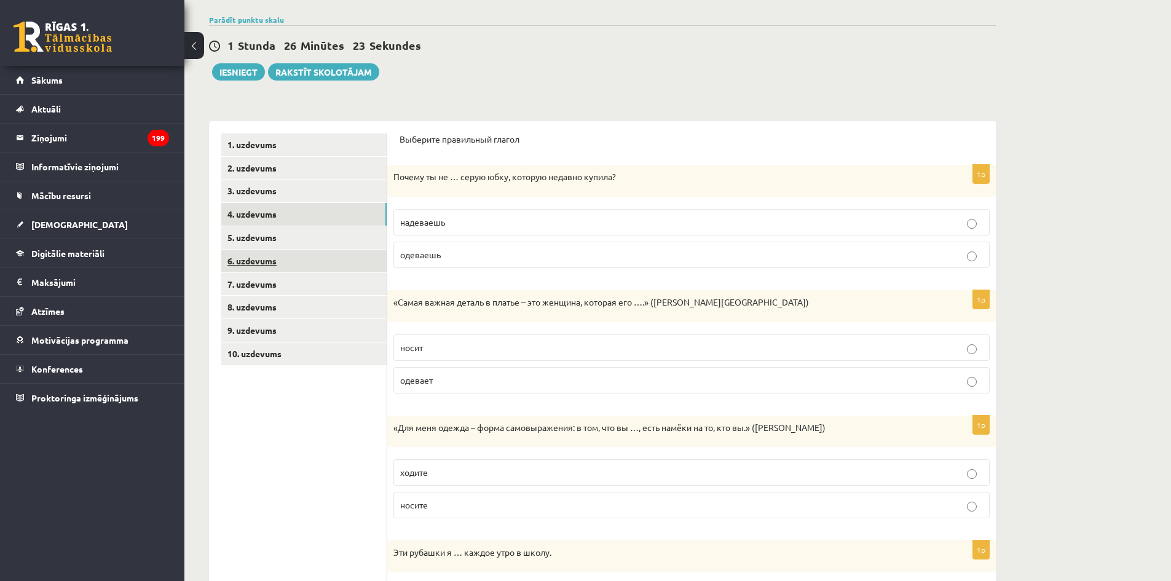
scroll to position [0, 0]
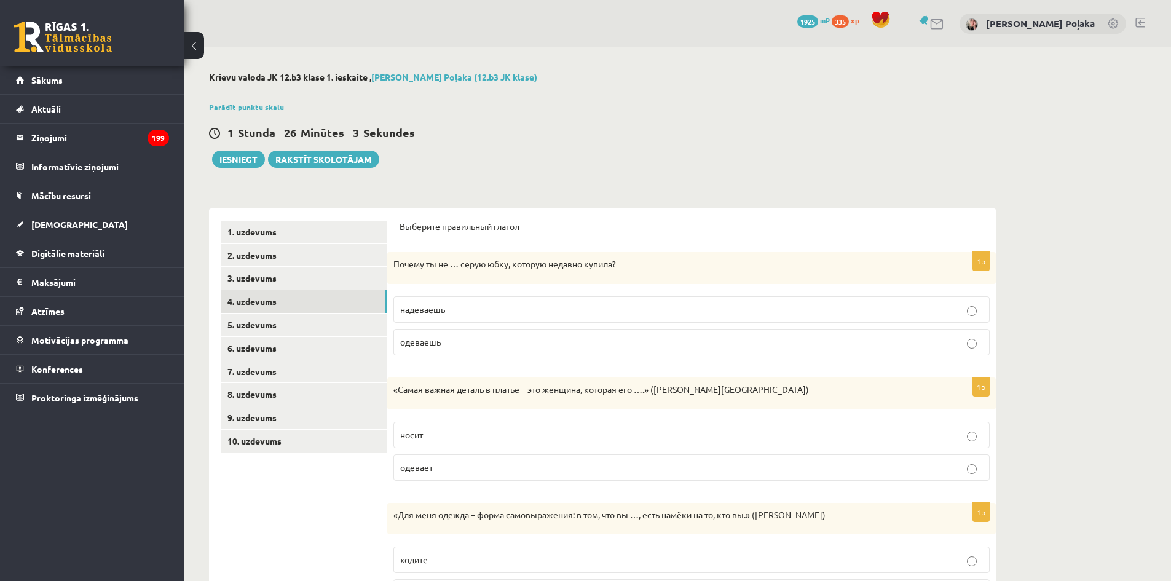
click at [463, 309] on p "надеваешь" at bounding box center [691, 309] width 583 height 13
click at [462, 434] on p "носит" at bounding box center [691, 434] width 583 height 13
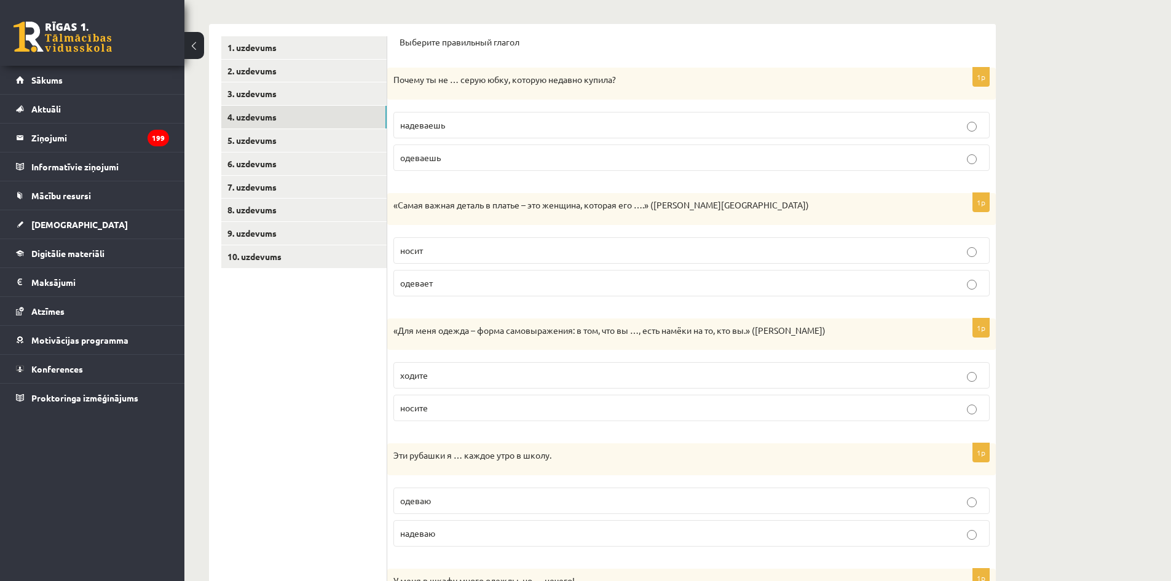
click at [463, 412] on p "носите" at bounding box center [691, 407] width 583 height 13
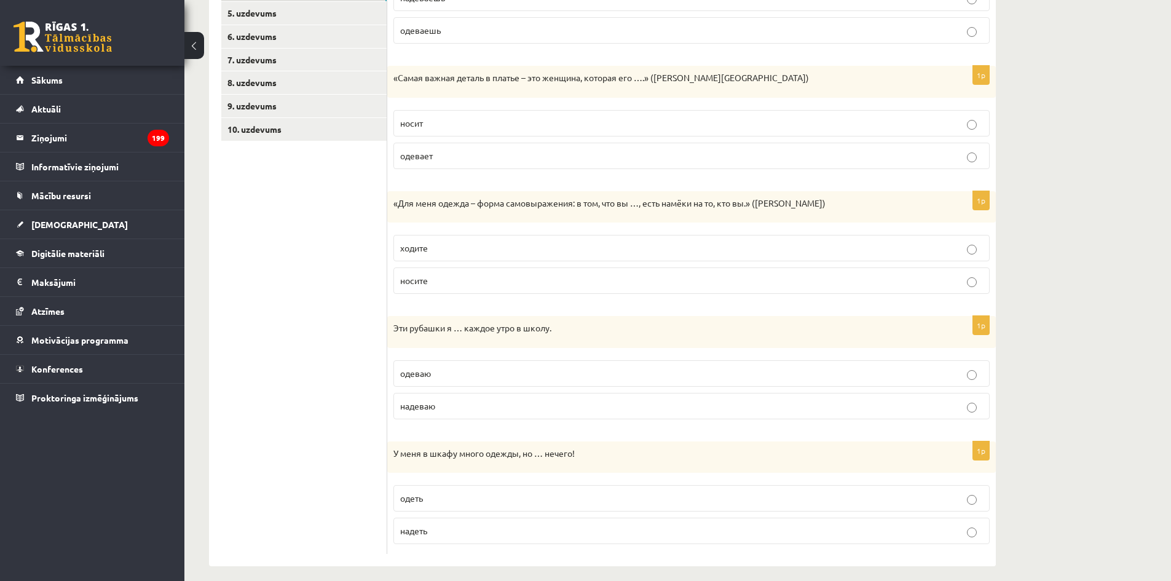
scroll to position [322, 0]
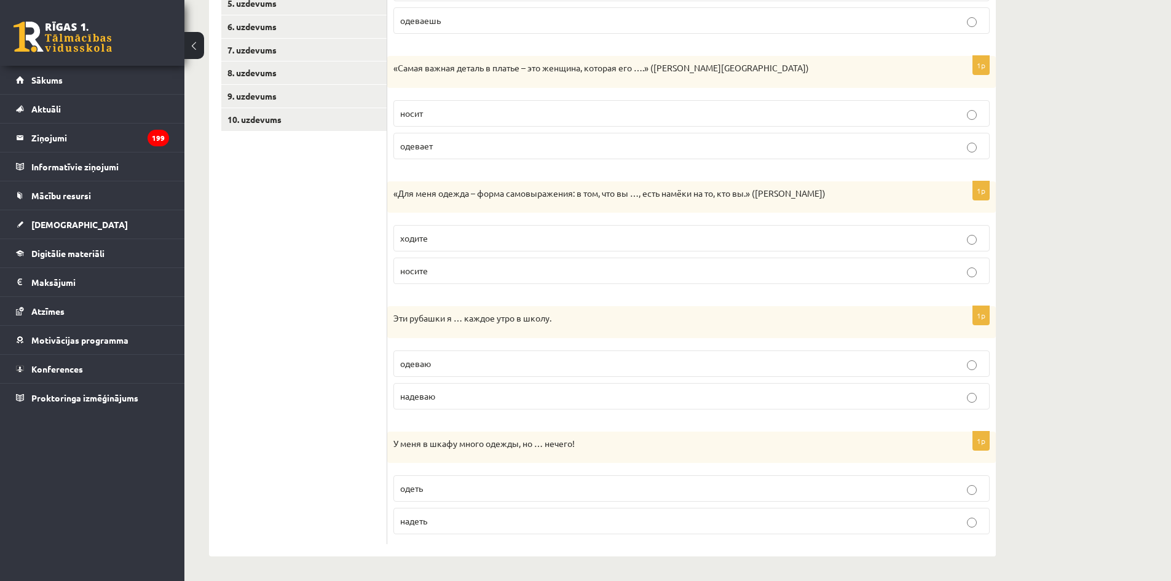
click at [452, 350] on label "одеваю" at bounding box center [691, 363] width 596 height 26
click at [457, 495] on label "одеть" at bounding box center [691, 488] width 596 height 26
click at [457, 519] on p "надеть" at bounding box center [691, 520] width 583 height 13
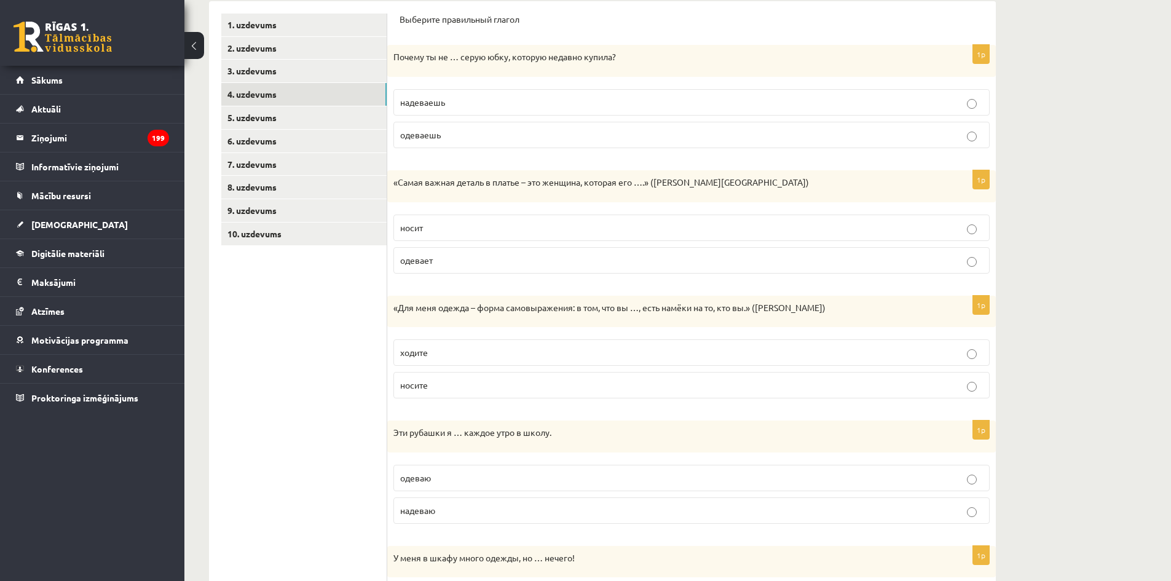
scroll to position [76, 0]
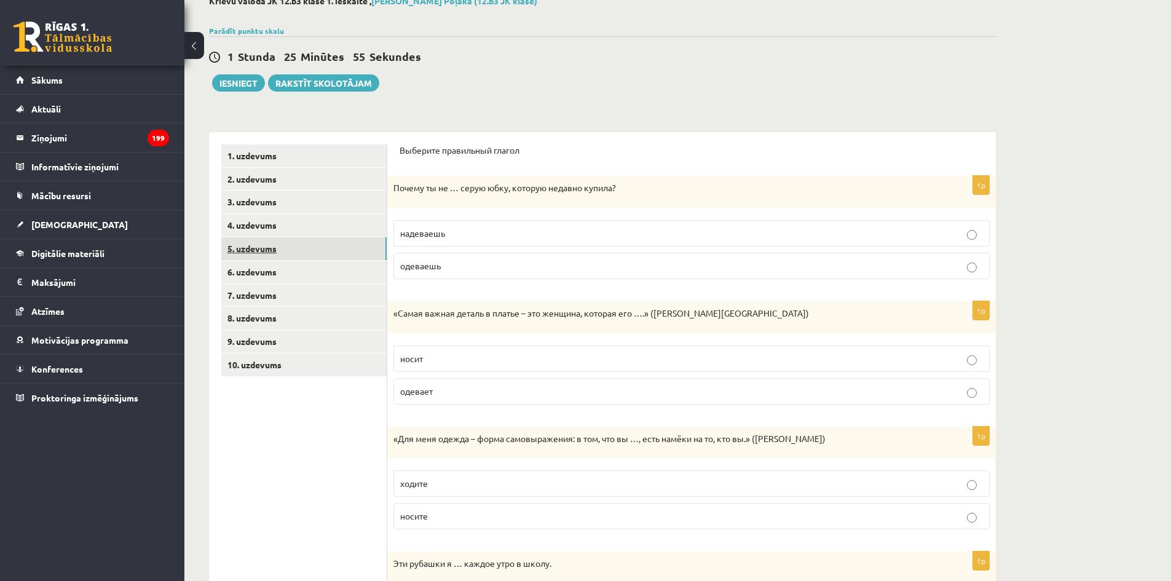
click at [297, 242] on link "5. uzdevums" at bounding box center [303, 248] width 165 height 23
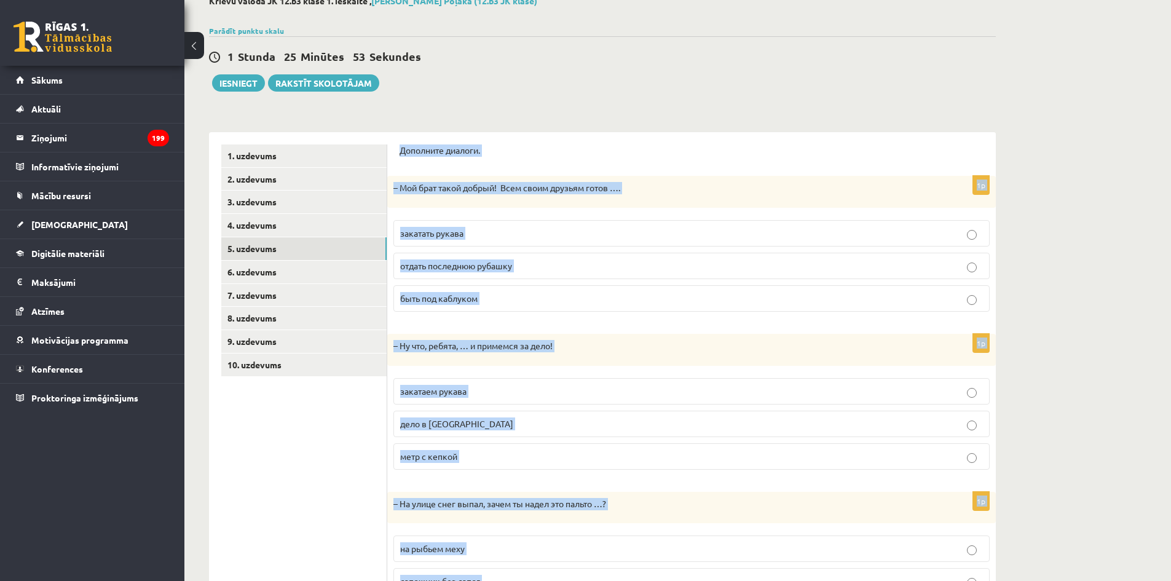
scroll to position [170, 0]
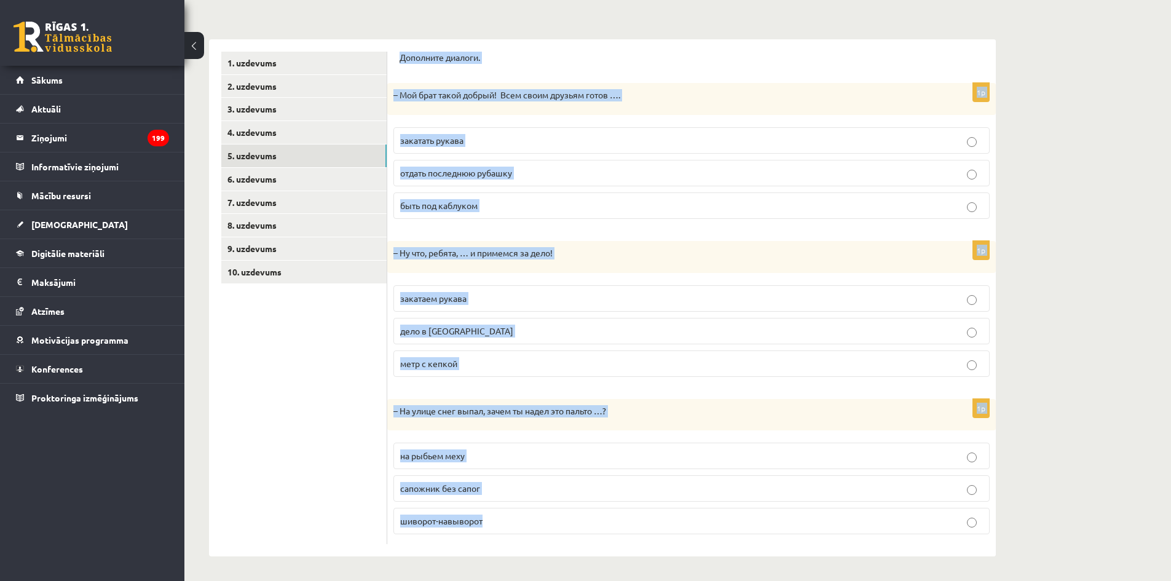
drag, startPoint x: 398, startPoint y: 146, endPoint x: 537, endPoint y: 610, distance: 483.8
click at [537, 412] on html "0 Dāvanas 1925 mP 335 xp Beāte Poļaka Sākums Aktuāli Kā mācīties eSKOLĀ Kontakt…" at bounding box center [585, 121] width 1171 height 581
copy form "Дополните диалоги. 1p – Мой брат такой добрый! Всем своим друзьям готов …. зака…"
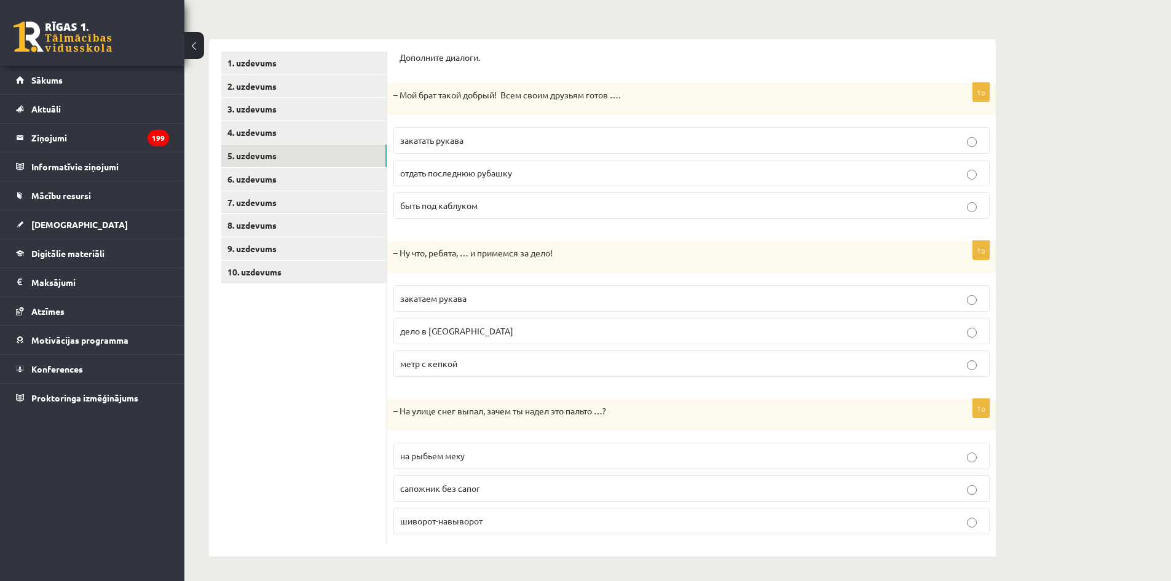
click at [305, 436] on ul "1. uzdevums 2. uzdevums 3. uzdevums 4. uzdevums 5. uzdevums 6. uzdevums 7. uzde…" at bounding box center [304, 298] width 166 height 492
click at [494, 167] on p "отдать последнюю рубашку" at bounding box center [691, 173] width 583 height 13
click at [498, 291] on label "закатаем рукава" at bounding box center [691, 298] width 596 height 26
click at [517, 524] on p "шиворот-навыворот" at bounding box center [691, 520] width 583 height 13
click at [274, 176] on link "6. uzdevums" at bounding box center [303, 179] width 165 height 23
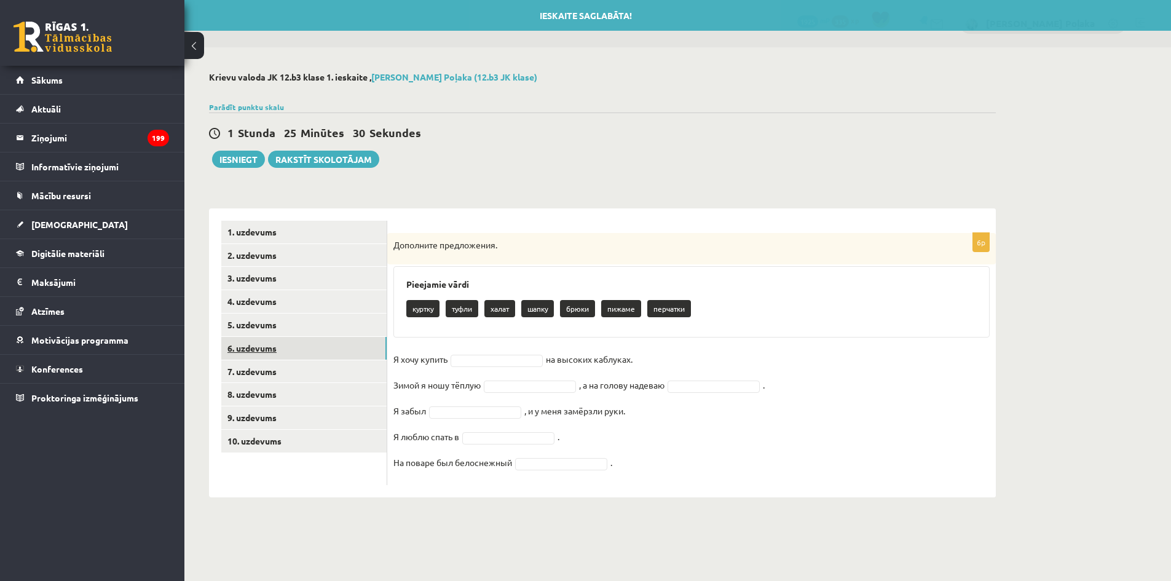
scroll to position [0, 0]
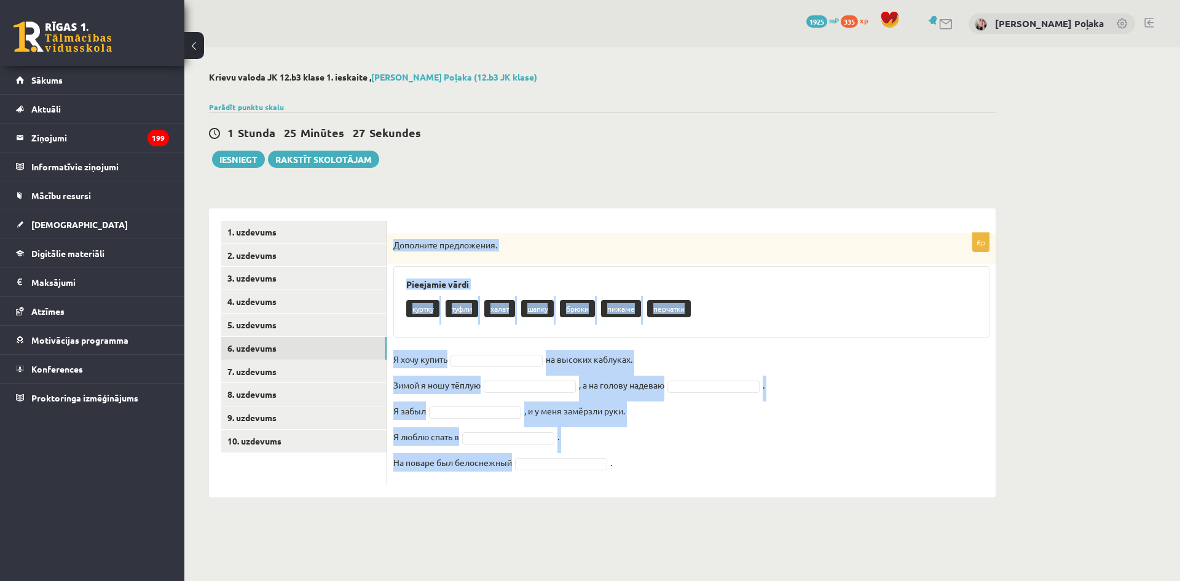
drag, startPoint x: 391, startPoint y: 239, endPoint x: 605, endPoint y: 484, distance: 325.4
click at [605, 484] on div "6p Дополните предложения. Pieejamie vārdi куртку туфли халат шапку брюки пижаме…" at bounding box center [691, 359] width 609 height 252
copy div "Дополните предложения. Pieejamie vārdi куртку туфли халат шапку брюки пижаме пе…"
drag, startPoint x: 675, startPoint y: 202, endPoint x: 613, endPoint y: 159, distance: 75.0
click at [674, 201] on div "**********" at bounding box center [602, 346] width 787 height 301
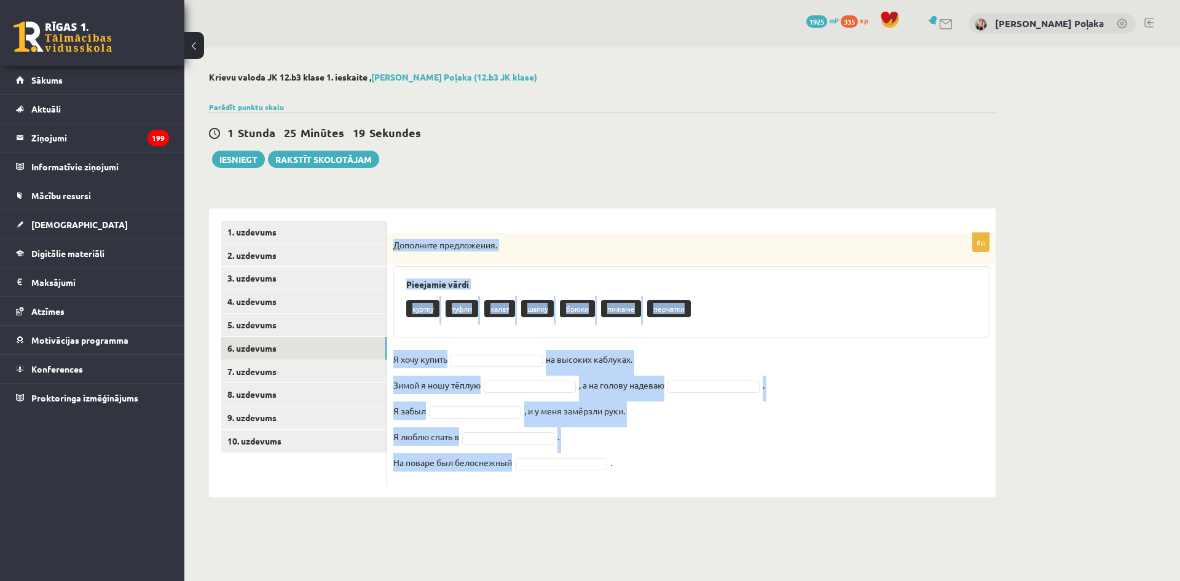
click at [573, 170] on div "**********" at bounding box center [602, 284] width 836 height 475
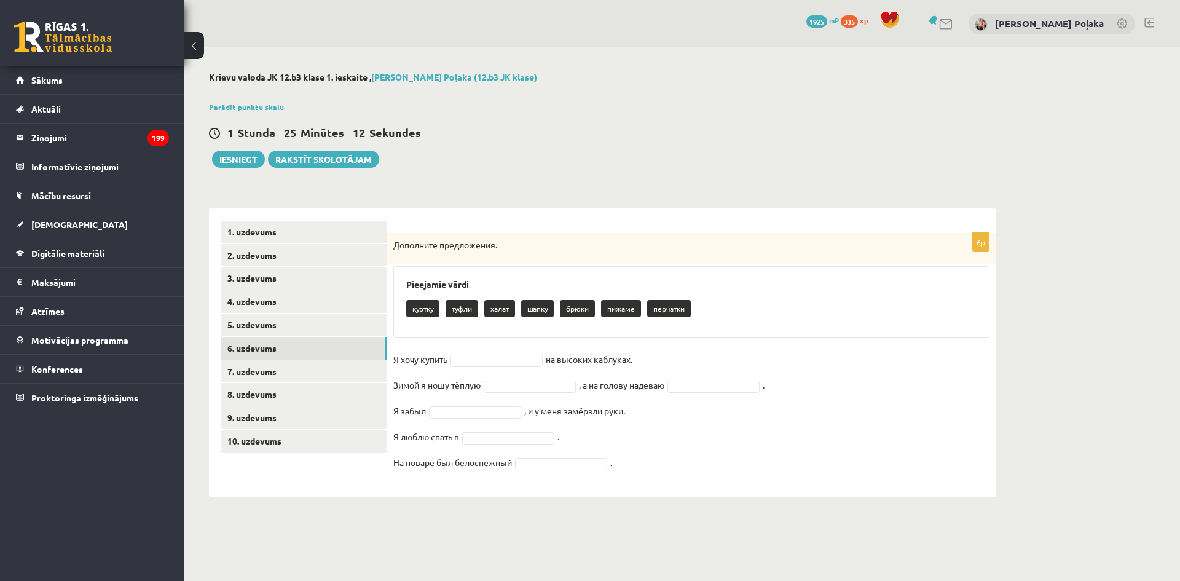
click at [506, 370] on fieldset "Я хочу купить на высоких каблуках. Зимой я ношу тёплую , а на голову надеваю . …" at bounding box center [691, 414] width 596 height 129
click at [670, 464] on fieldset "Я хочу купить туфли ***** на высоких каблуках. Зимой я ношу тёплую куртку *****…" at bounding box center [691, 414] width 596 height 129
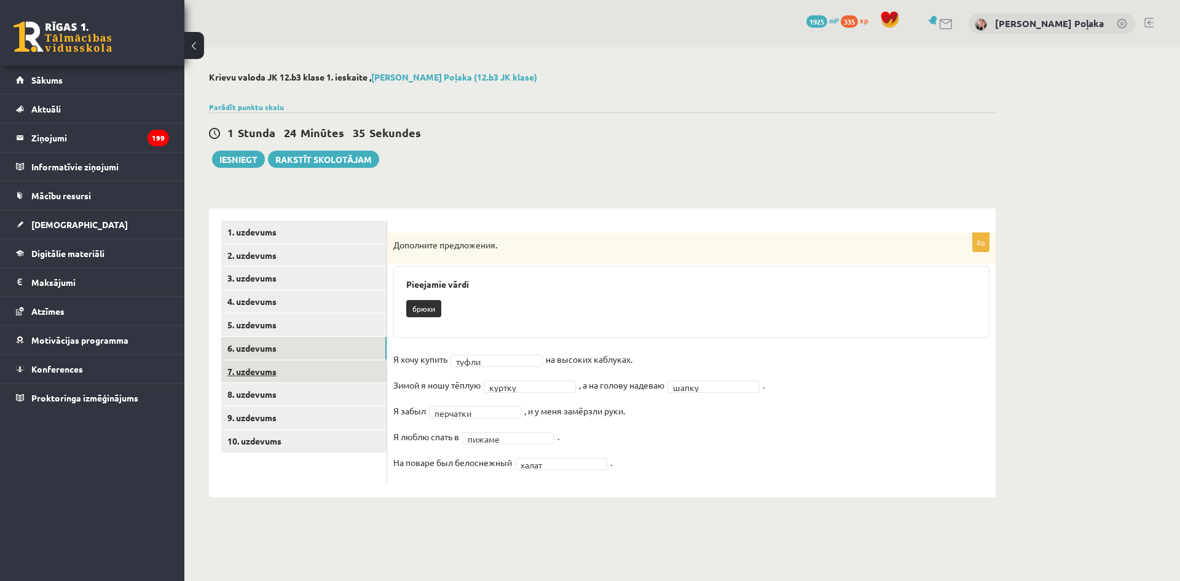
click at [272, 366] on link "7. uzdevums" at bounding box center [303, 371] width 165 height 23
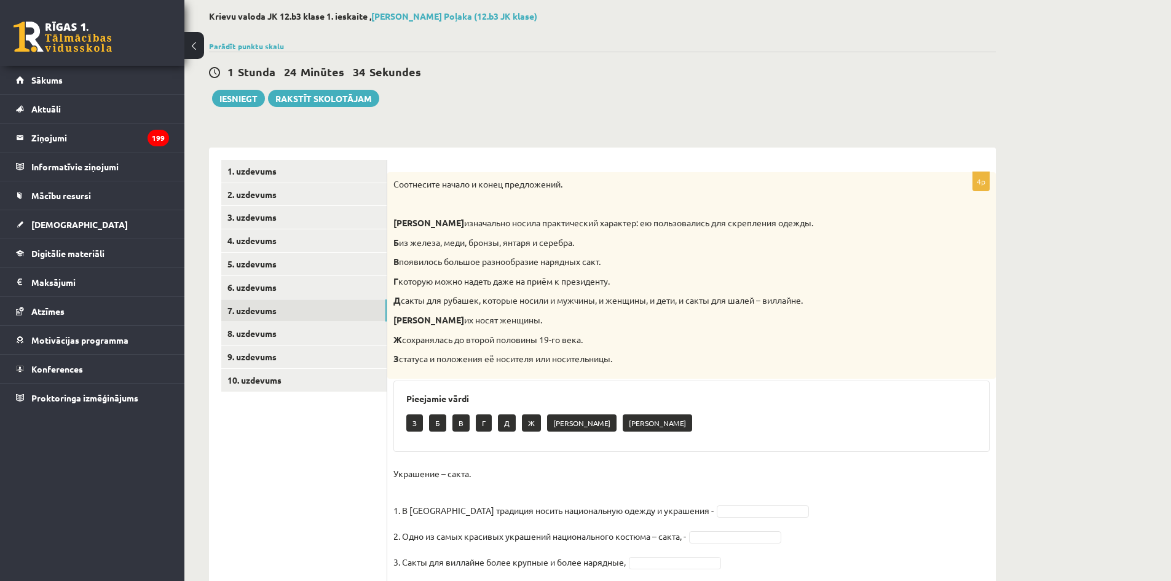
scroll to position [146, 0]
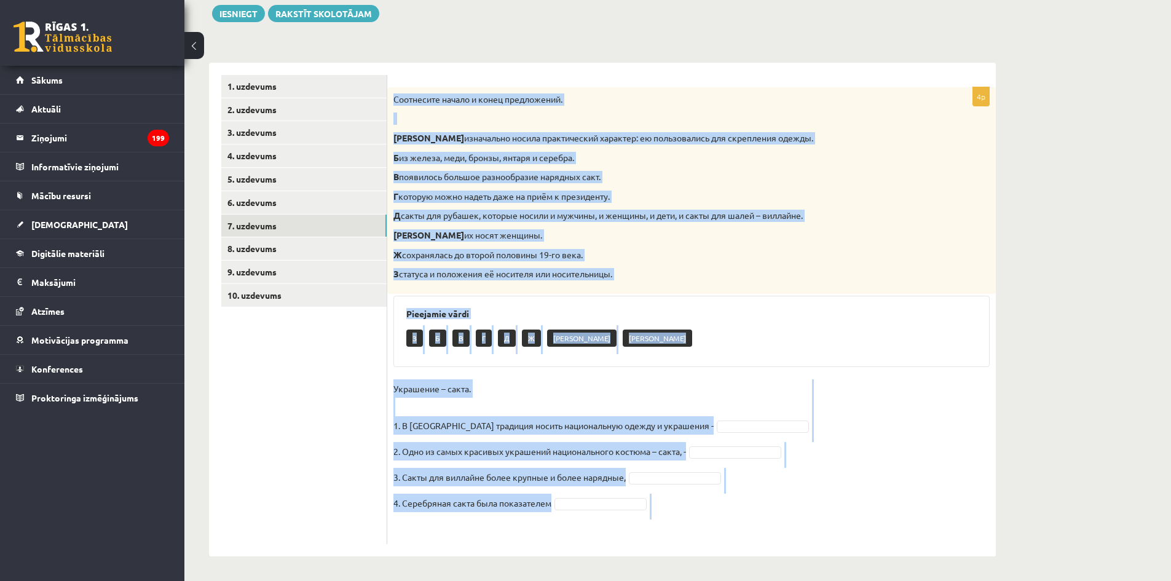
drag, startPoint x: 388, startPoint y: 94, endPoint x: 808, endPoint y: 535, distance: 608.7
click at [808, 535] on div "4p Соотнесите начало и конец предложений. А изначально носила практический хара…" at bounding box center [691, 315] width 609 height 457
copy div "Соотнесите начало и конец предложений. А изначально носила практический характе…"
click at [940, 246] on div "Соотнесите начало и конец предложений. А изначально носила практический характе…" at bounding box center [691, 190] width 609 height 207
click at [751, 264] on div "Соотнесите начало и конец предложений. А изначально носила практический характе…" at bounding box center [691, 190] width 609 height 207
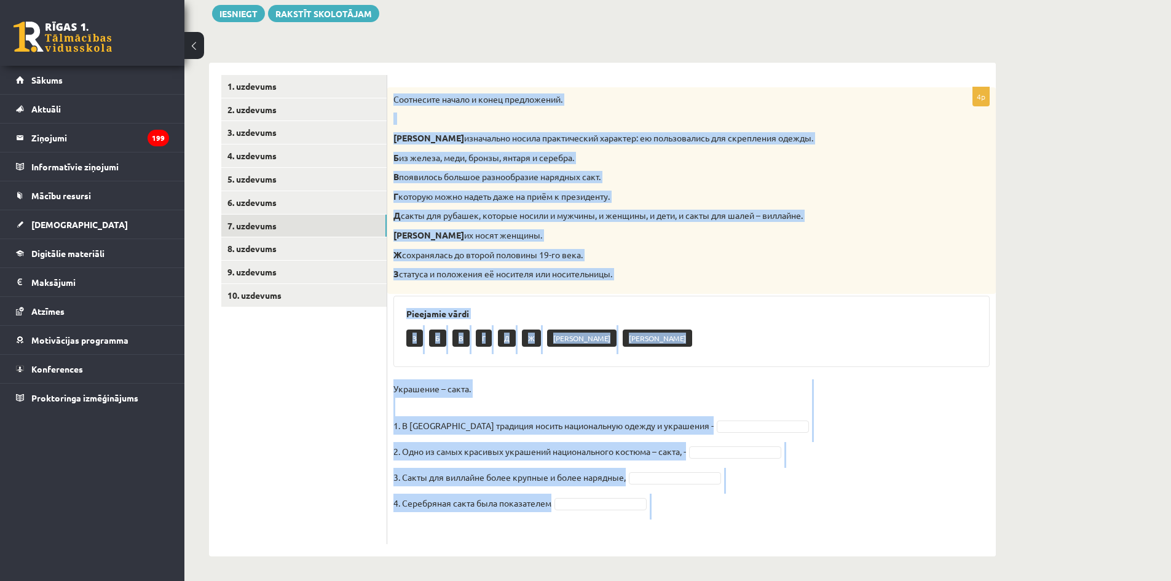
click at [878, 235] on p "Е их носят женщины." at bounding box center [660, 235] width 535 height 12
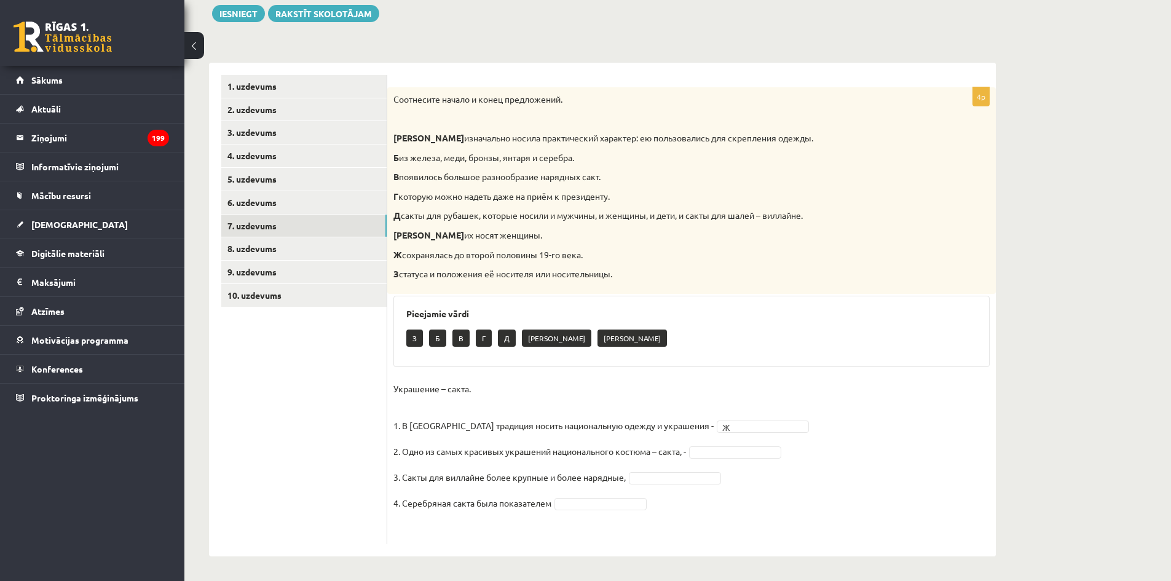
click at [745, 444] on fieldset "Украшение – сакта. 1. В Латвии традиция носить национальную одежду и украшения …" at bounding box center [691, 458] width 596 height 159
click at [625, 291] on div "Соотнесите начало и конец предложений. А изначально носила практический характе…" at bounding box center [691, 190] width 609 height 207
click at [321, 246] on link "8. uzdevums" at bounding box center [303, 248] width 165 height 23
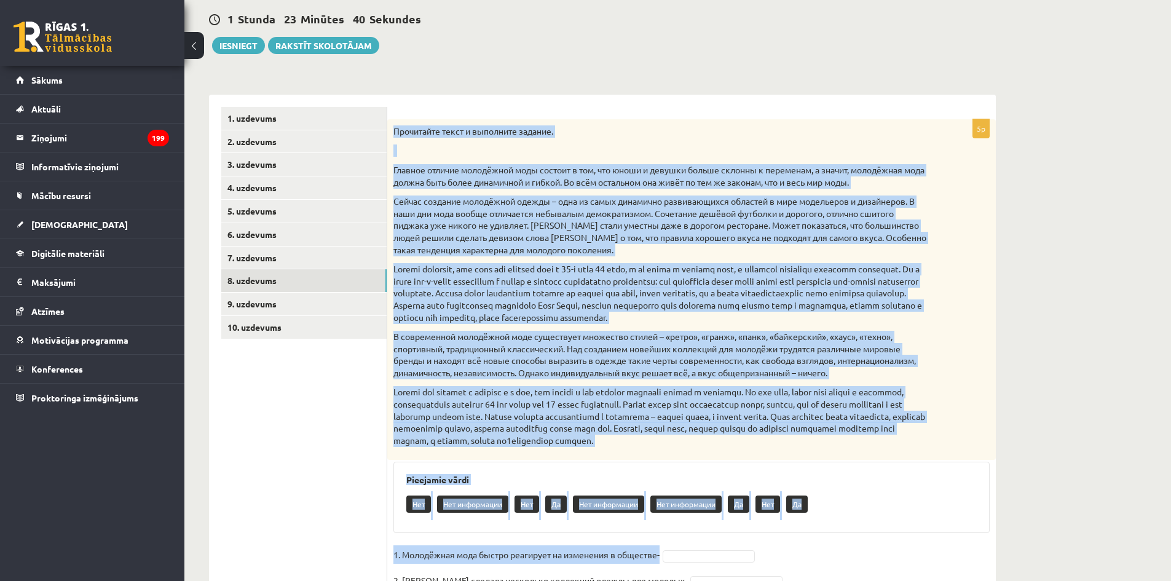
scroll to position [251, 0]
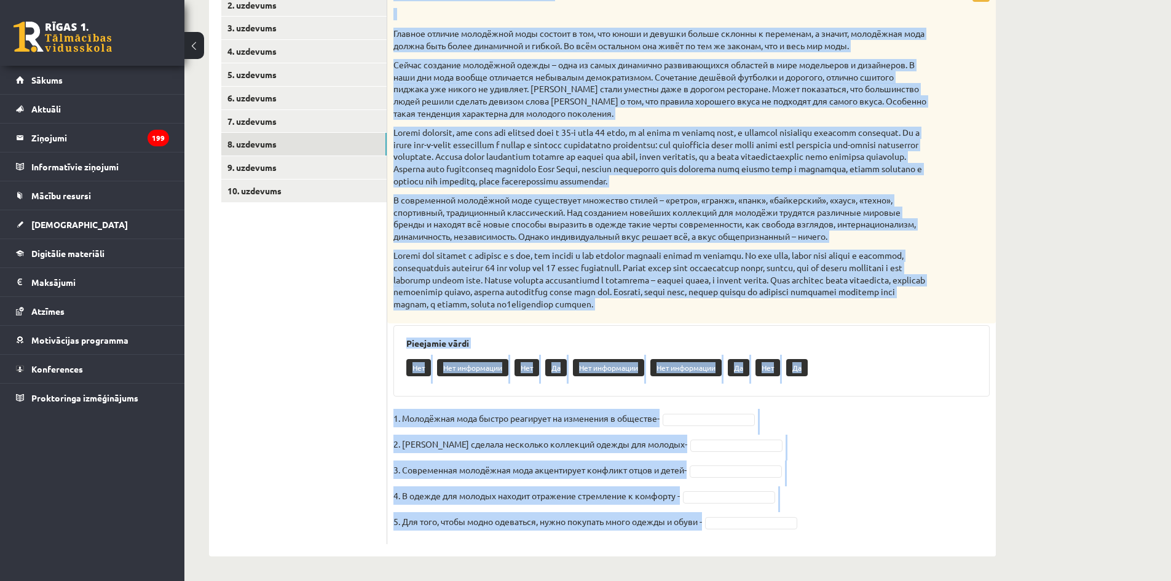
drag, startPoint x: 392, startPoint y: 237, endPoint x: 617, endPoint y: 610, distance: 435.1
click at [617, 331] on html "0 Dāvanas 1925 mP 335 xp Beāte Poļaka Sākums Aktuāli Kā mācīties eSKOLĀ Kontakt…" at bounding box center [585, 40] width 1171 height 581
copy div "Прочитайте текст и выполните задание. Главное отличие молодёжной моды состоит в…"
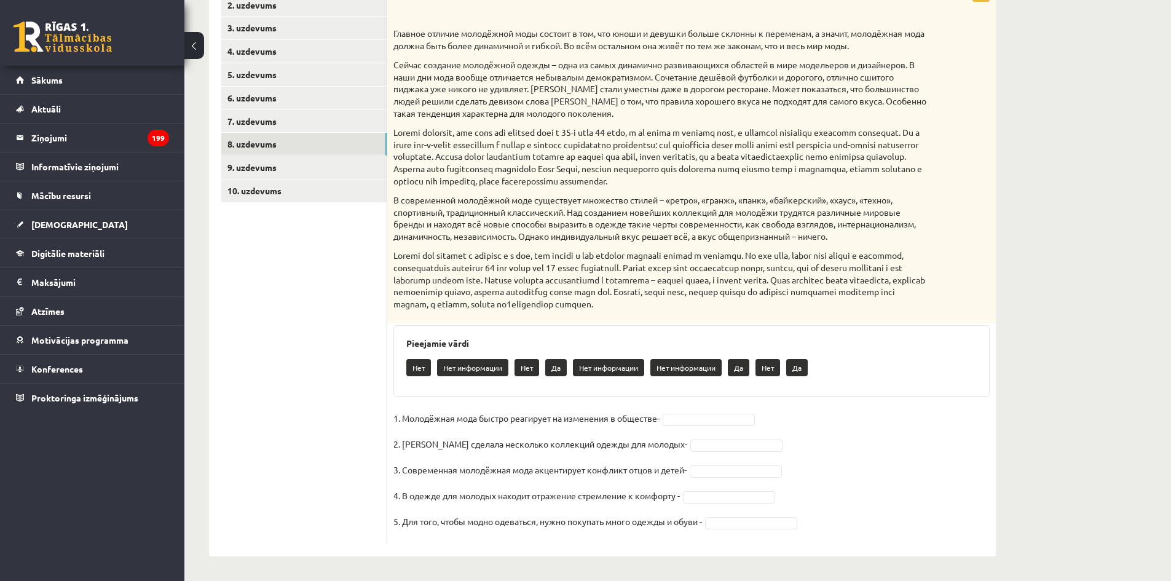
click at [278, 356] on ul "1. uzdevums 2. uzdevums 3. uzdevums 4. uzdevums 5. uzdevums 6. uzdevums 7. uzde…" at bounding box center [304, 256] width 166 height 573
click at [725, 437] on fieldset "1. Молодёжная мода быстро реагирует на изменения в обществе- Да ** 2. Коко Шане…" at bounding box center [691, 473] width 596 height 129
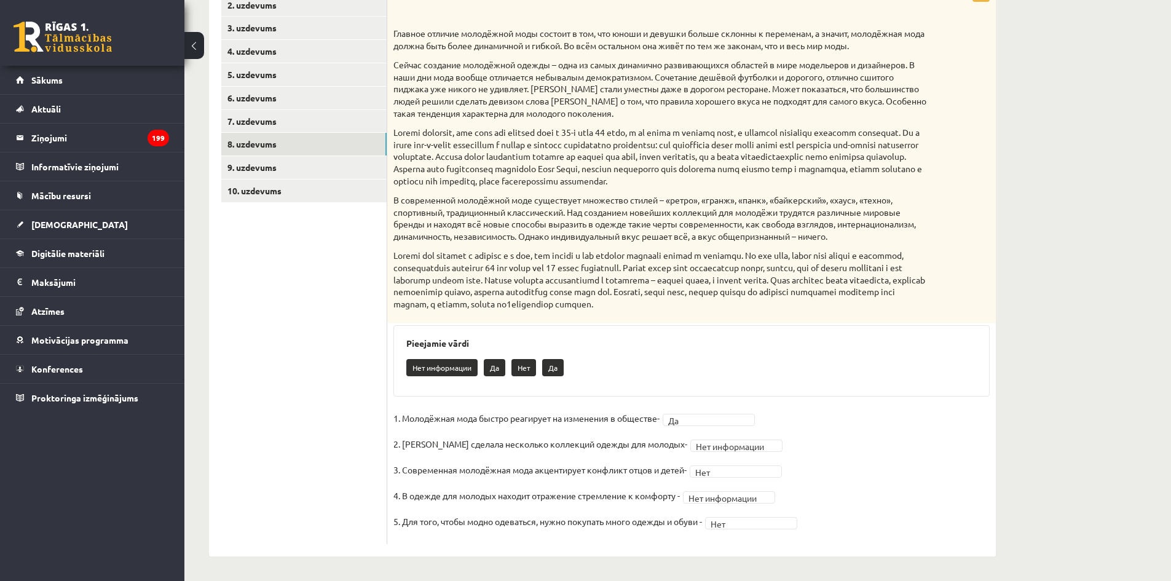
click at [256, 240] on ul "1. uzdevums 2. uzdevums 3. uzdevums 4. uzdevums 5. uzdevums 6. uzdevums 7. uzde…" at bounding box center [304, 256] width 166 height 573
click at [307, 161] on link "9. uzdevums" at bounding box center [303, 167] width 165 height 23
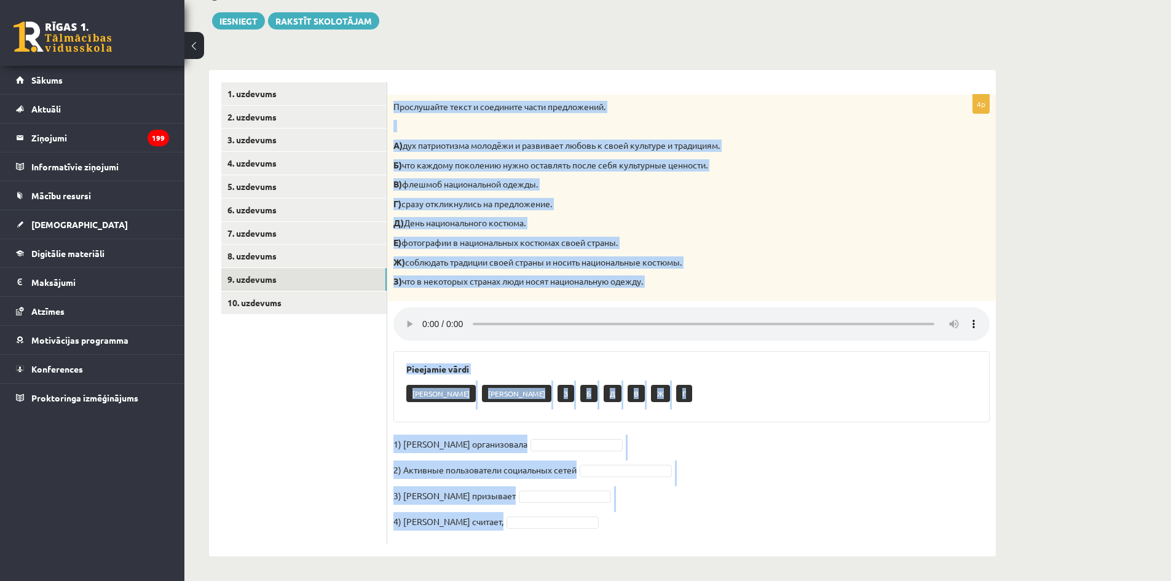
drag, startPoint x: 391, startPoint y: 102, endPoint x: 781, endPoint y: 560, distance: 601.7
click at [781, 560] on div "**********" at bounding box center [602, 245] width 836 height 672
copy div "Прослушайте текст и соедините части предложений. А) дух патриотизма молодёжи и …"
click at [1036, 362] on div "**********" at bounding box center [677, 245] width 987 height 672
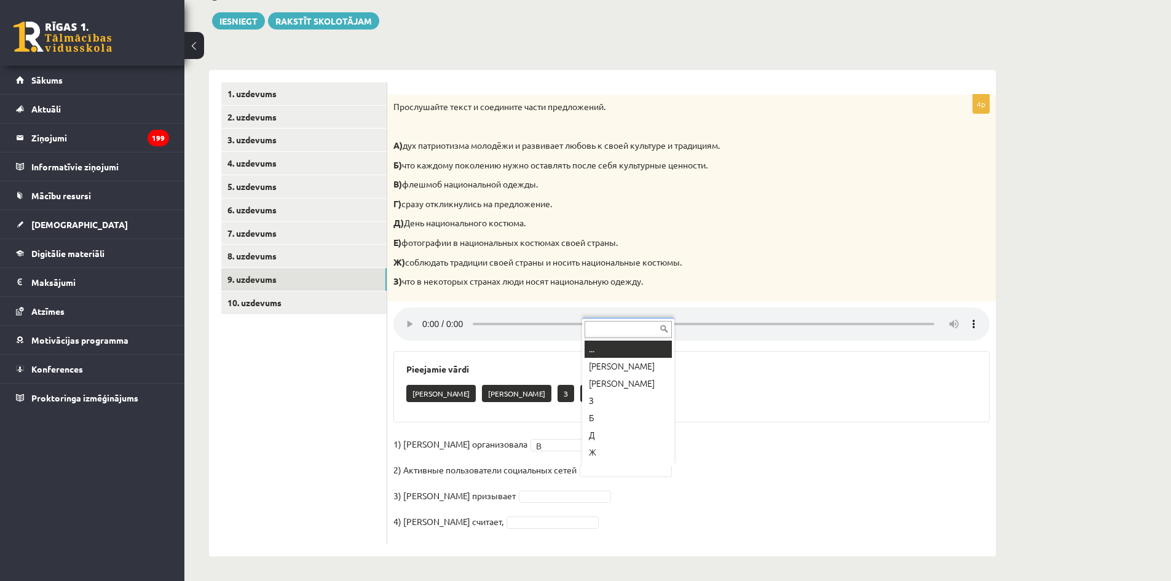
scroll to position [15, 0]
drag, startPoint x: 620, startPoint y: 455, endPoint x: 614, endPoint y: 451, distance: 7.5
click at [326, 372] on ul "1. uzdevums 2. uzdevums 3. uzdevums 4. uzdevums 5. uzdevums 6. uzdevums 7. uzde…" at bounding box center [304, 313] width 166 height 462
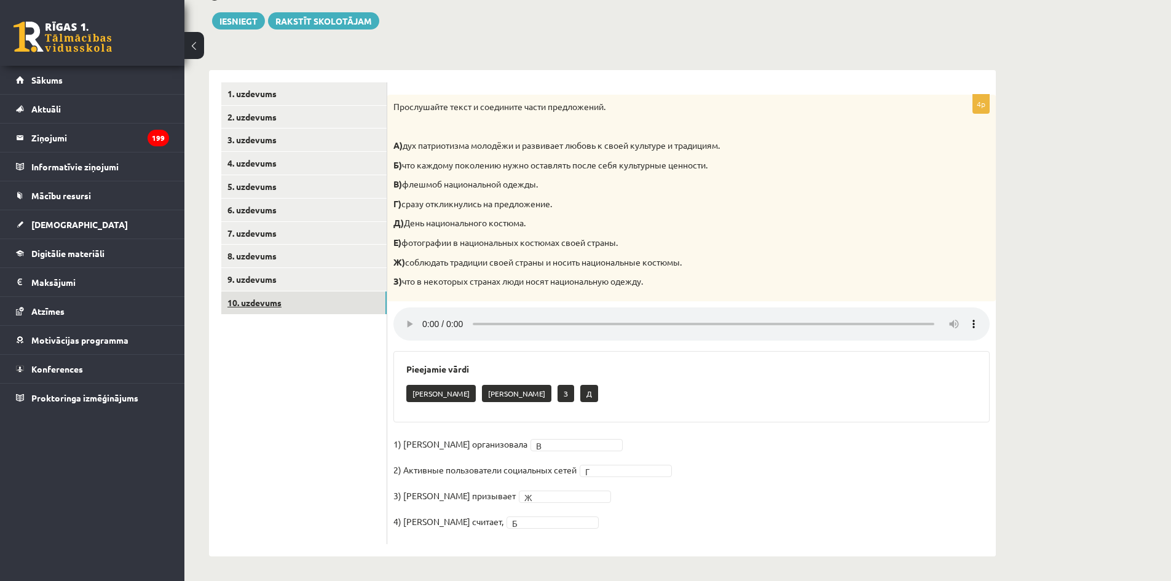
click at [308, 302] on link "10. uzdevums" at bounding box center [303, 302] width 165 height 23
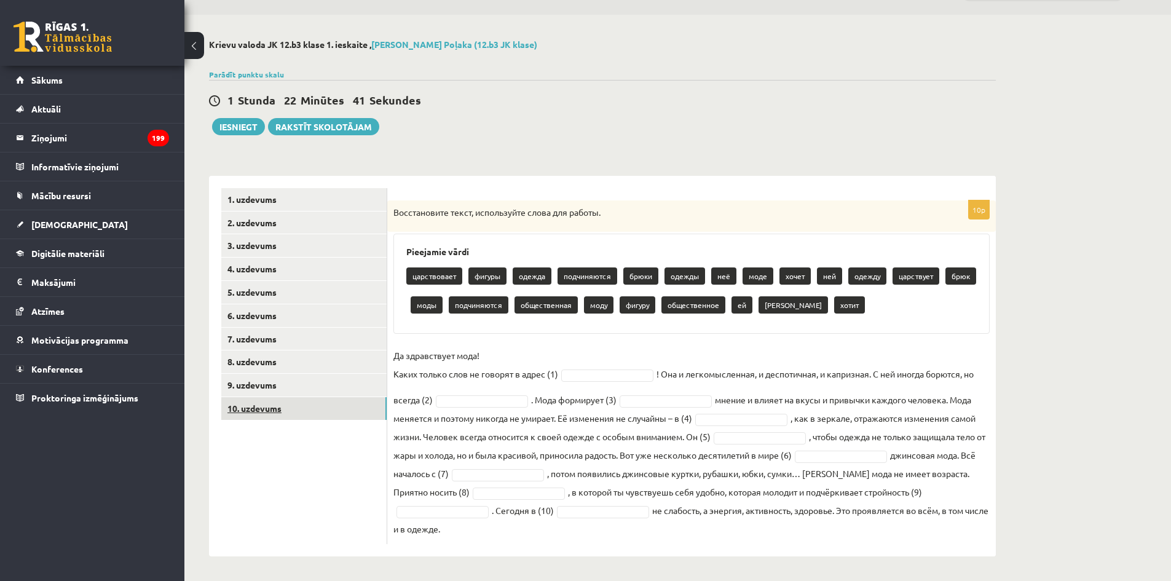
scroll to position [33, 0]
drag, startPoint x: 392, startPoint y: 208, endPoint x: 883, endPoint y: 610, distance: 634.6
click at [883, 548] on html "0 Dāvanas 1925 mP 335 xp Beāte Poļaka Sākums Aktuāli Kā mācīties eSKOLĀ Kontakt…" at bounding box center [585, 257] width 1171 height 581
copy div "Восстановите текст, используйте слова для работы. Pieejamie vārdi царствовает ф…"
click at [691, 155] on div "**********" at bounding box center [602, 298] width 836 height 566
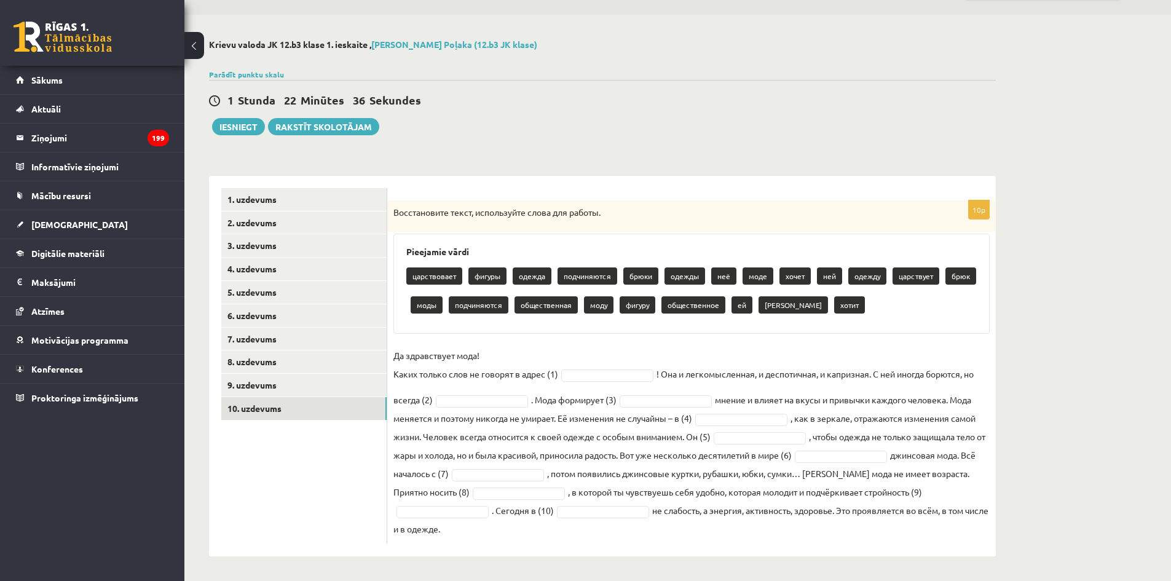
click at [601, 132] on div "1 Stunda 22 Minūtes 36 Sekundes Ieskaite saglabāta! Iesniegt Rakstīt skolotājam" at bounding box center [602, 107] width 787 height 55
click at [503, 408] on fieldset "Да здравствует мода! Каких только слов не говорят в адрес (1) моды **** ! Она и…" at bounding box center [691, 442] width 596 height 192
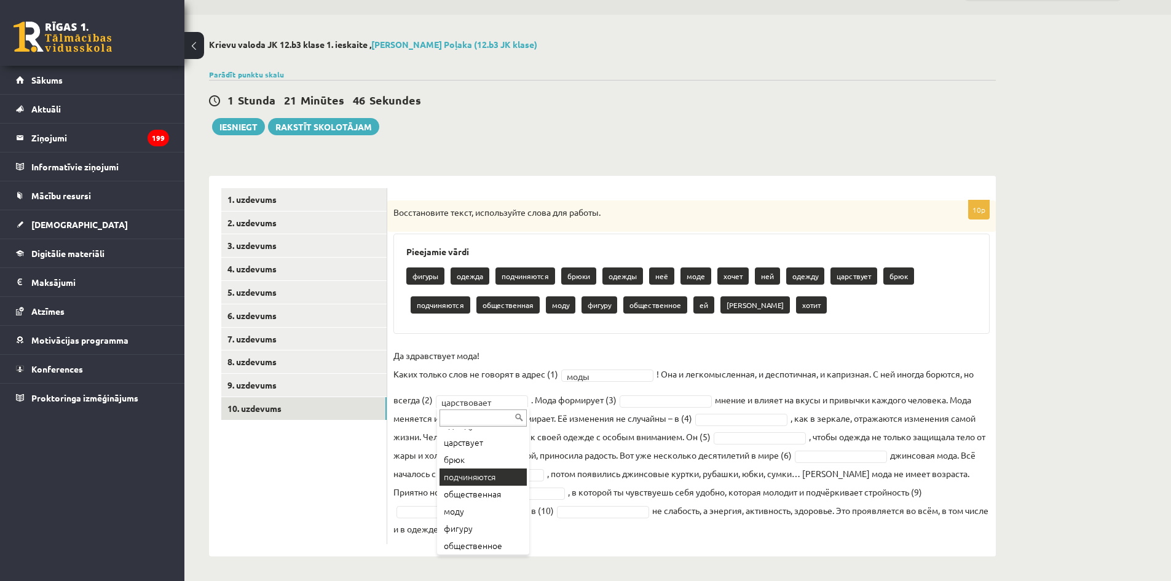
scroll to position [172, 0]
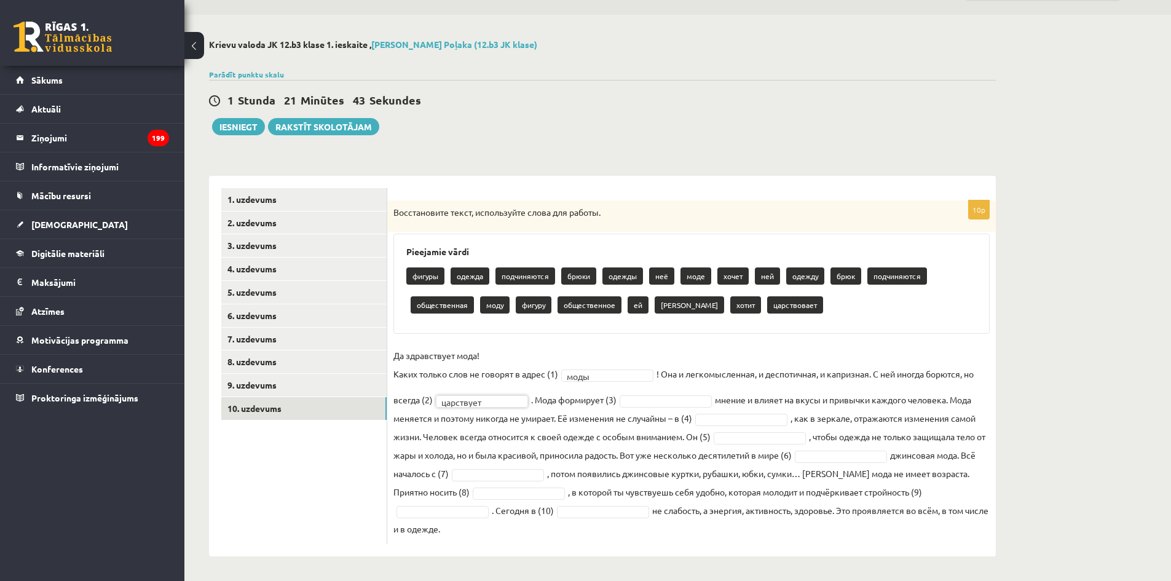
click at [687, 347] on fieldset "Да здравствует мода! Каких только слов не говорят в адрес (1) моды **** ! Она и…" at bounding box center [691, 442] width 596 height 192
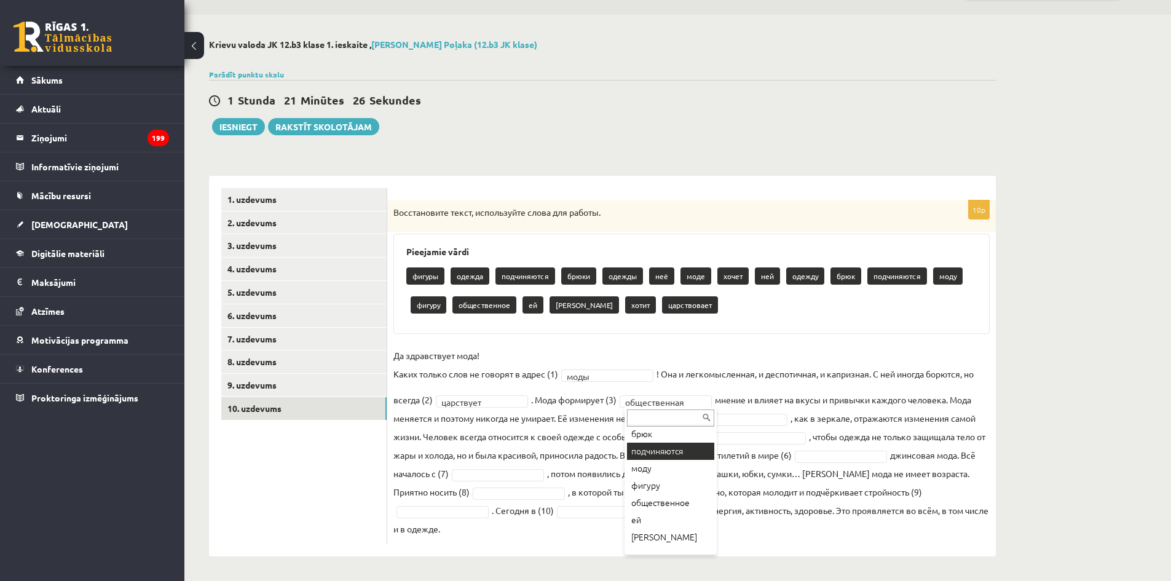
scroll to position [221, 0]
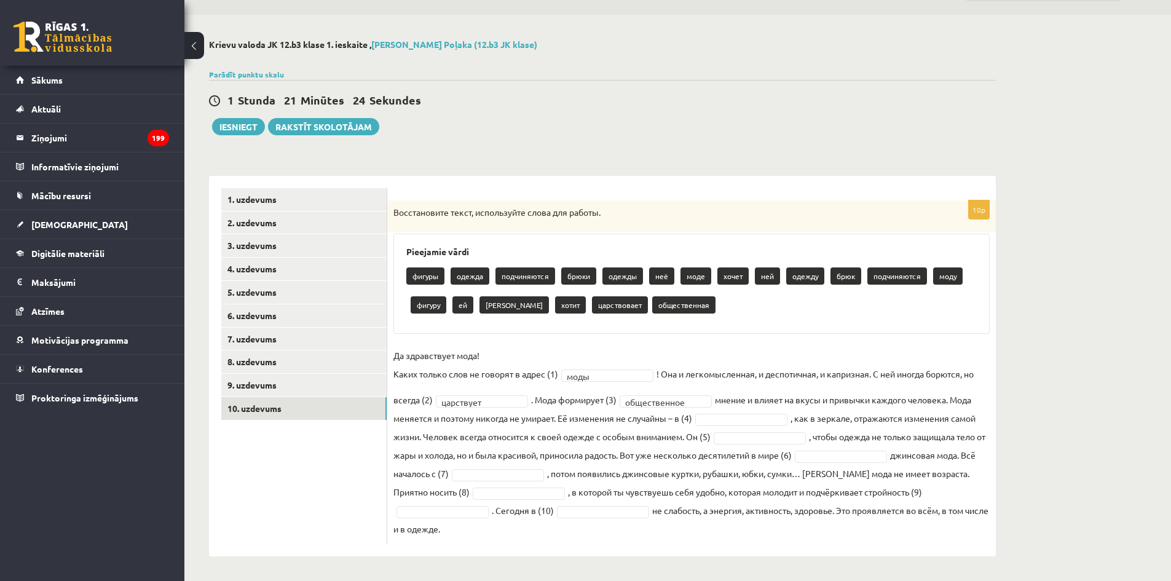
click at [826, 374] on fieldset "**********" at bounding box center [691, 442] width 596 height 192
click at [736, 426] on fieldset "**********" at bounding box center [691, 442] width 596 height 192
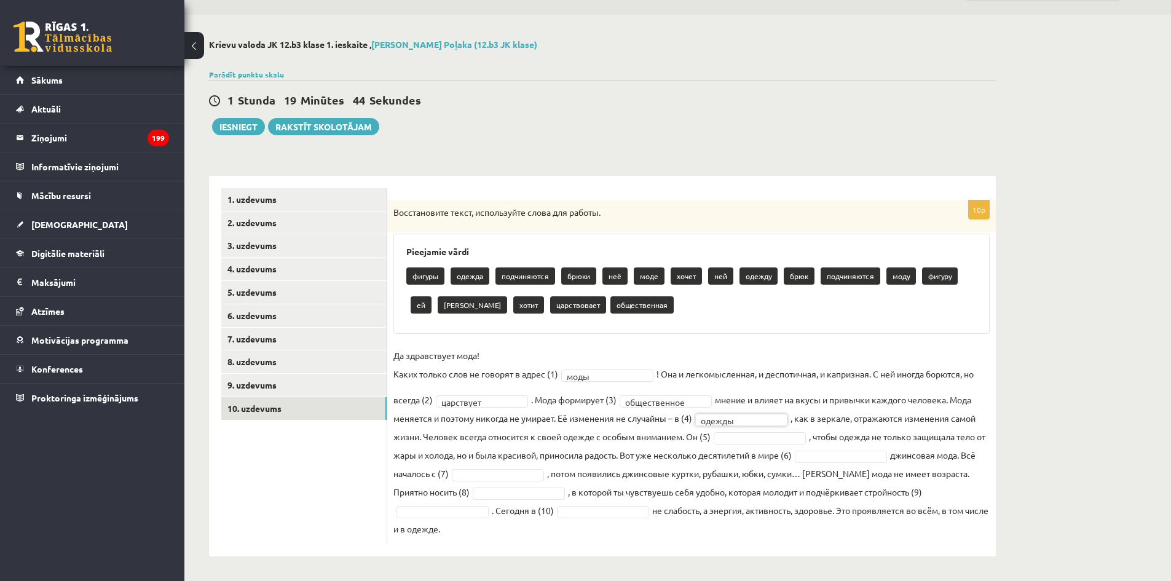
click at [888, 411] on fieldset "**********" at bounding box center [691, 442] width 596 height 192
click at [763, 339] on div "10p Восстановите текст, используйте слова для работы. Pieejamie vārdi фигуры од…" at bounding box center [691, 372] width 609 height 344
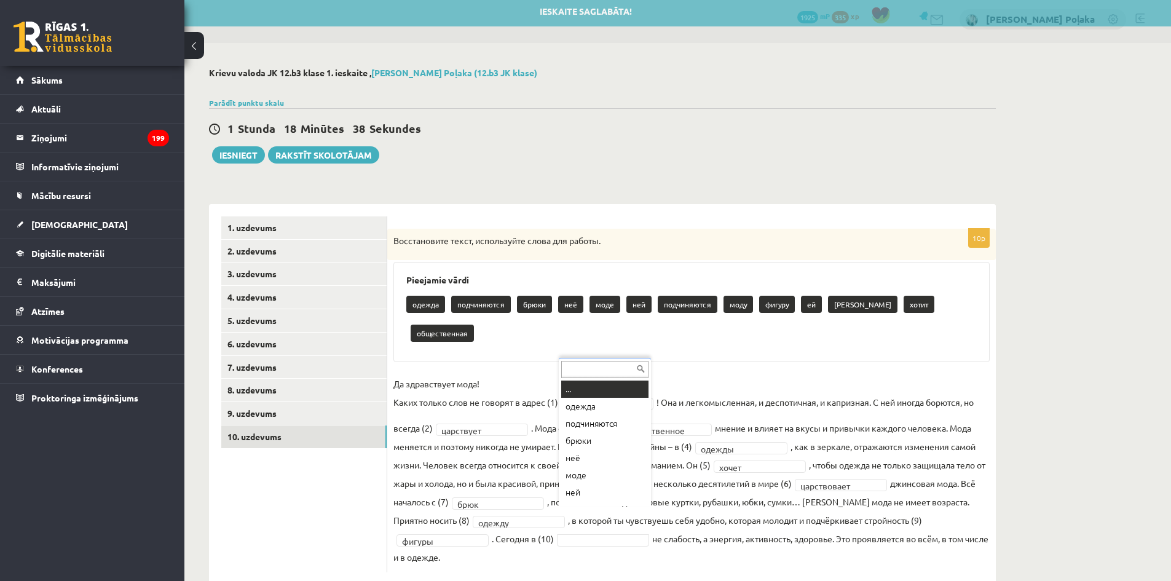
scroll to position [15, 0]
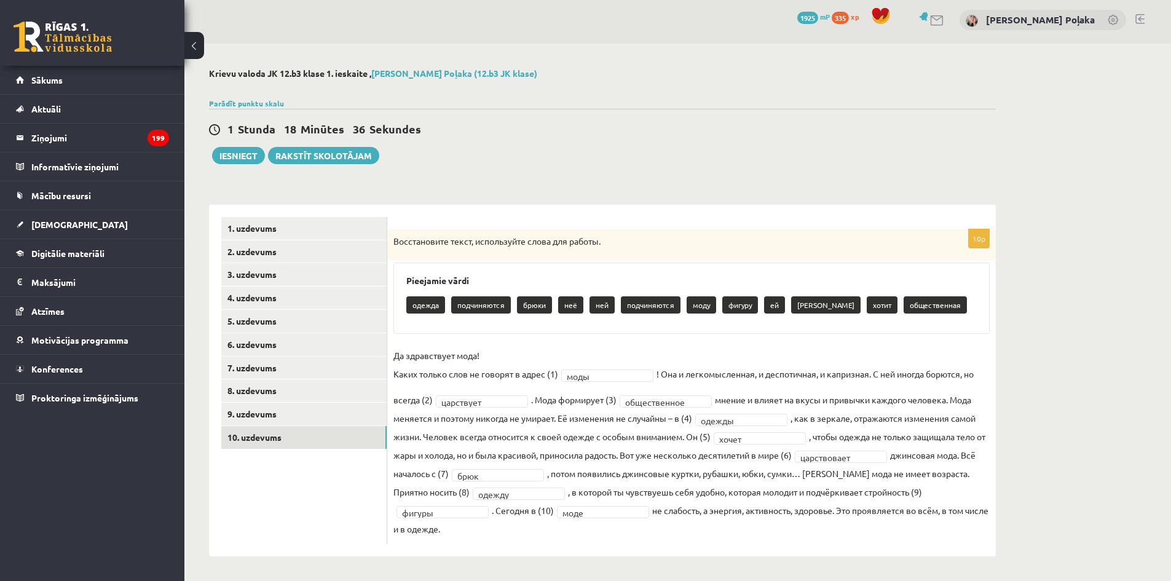
click at [569, 159] on div "1 Stunda 18 Minūtes 36 Sekundes Ieskaite saglabāta! Iesniegt Rakstīt skolotājam" at bounding box center [602, 136] width 787 height 55
click at [251, 158] on button "Iesniegt" at bounding box center [238, 155] width 53 height 17
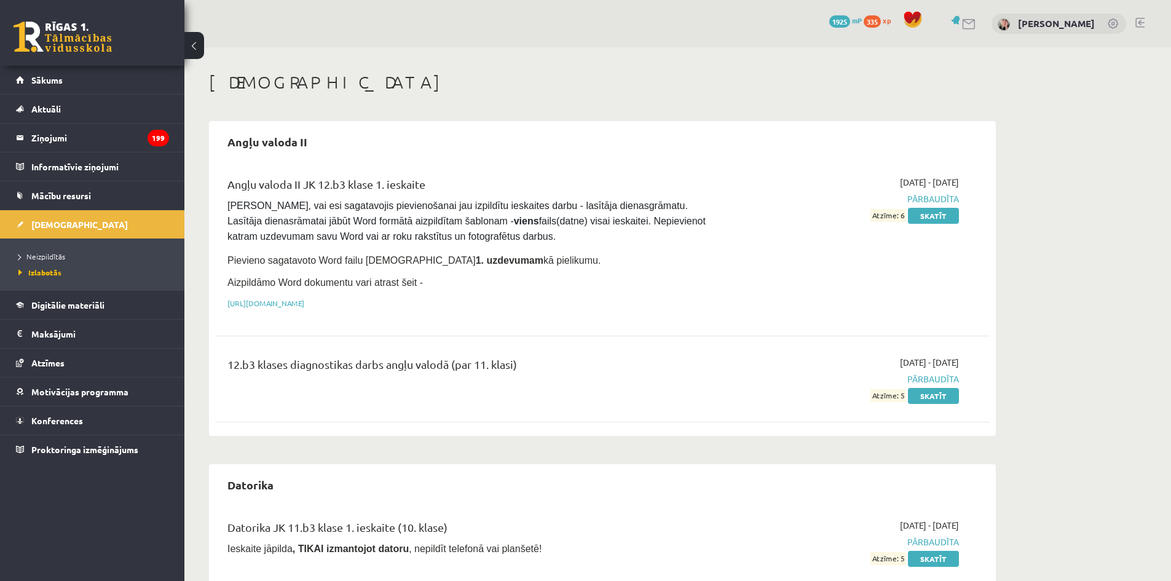
click at [62, 31] on link at bounding box center [63, 37] width 98 height 31
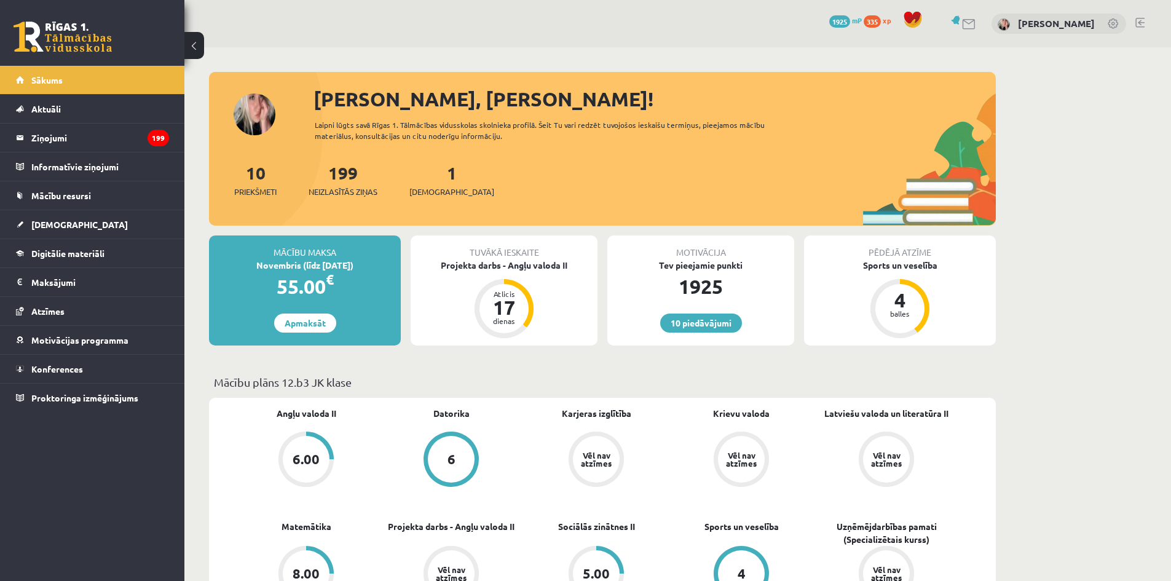
click at [1143, 19] on link at bounding box center [1139, 23] width 9 height 10
